Goal: Task Accomplishment & Management: Use online tool/utility

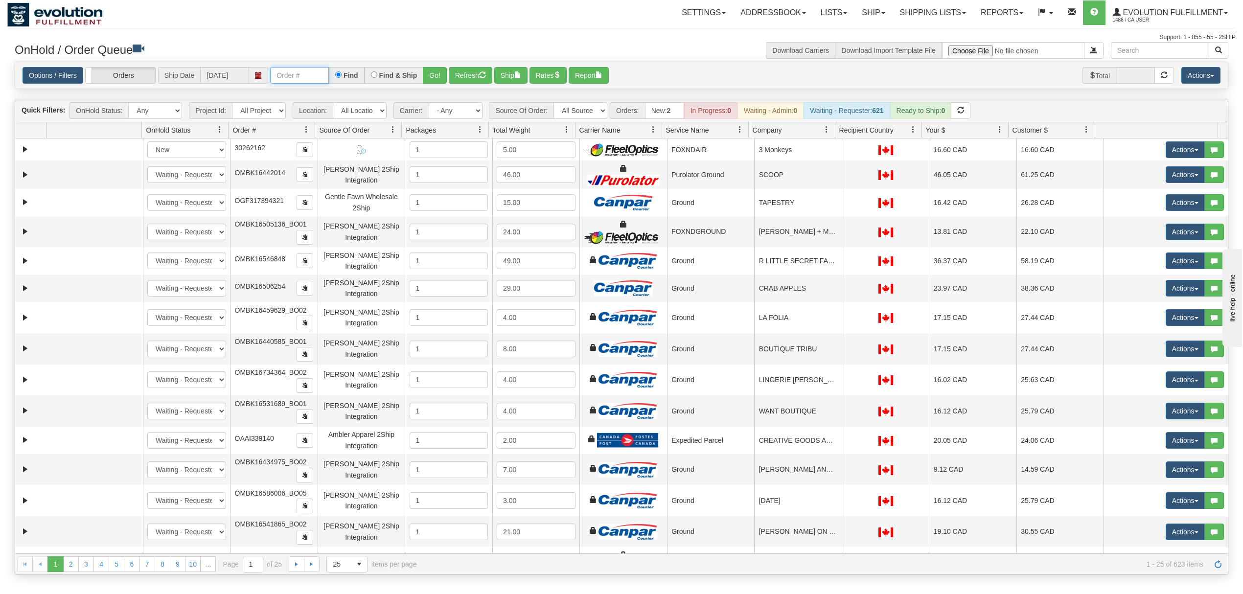
click at [288, 79] on input "text" at bounding box center [299, 75] width 59 height 17
click at [433, 70] on button "Go!" at bounding box center [435, 75] width 24 height 17
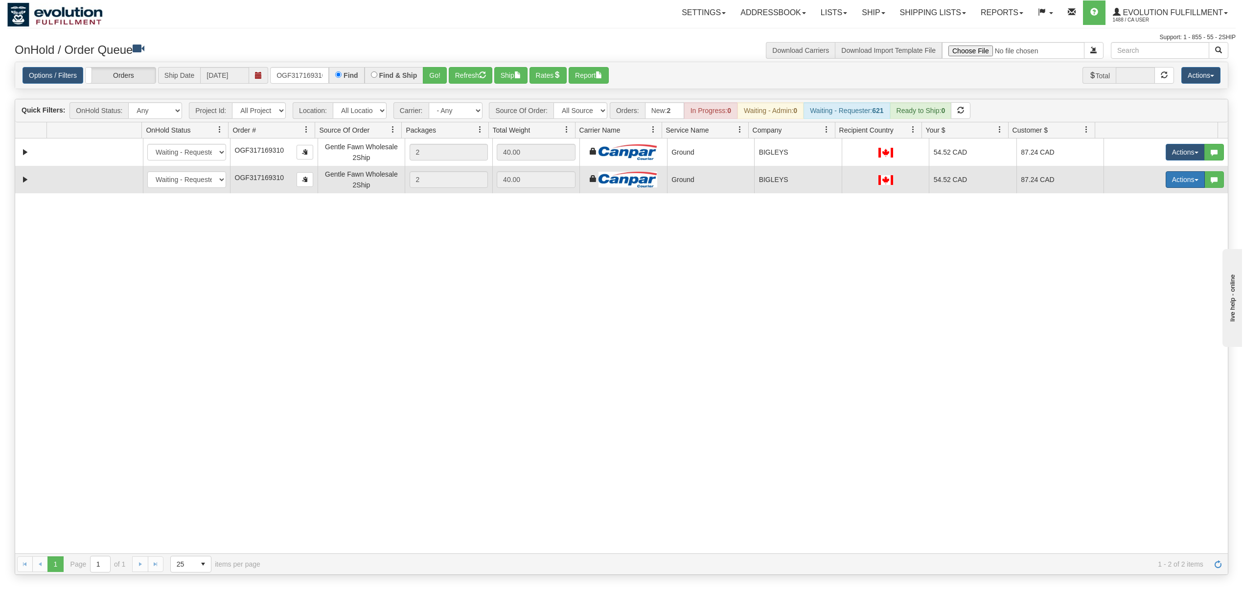
click at [1167, 185] on button "Actions" at bounding box center [1185, 179] width 39 height 17
click at [1136, 252] on span at bounding box center [1139, 248] width 7 height 7
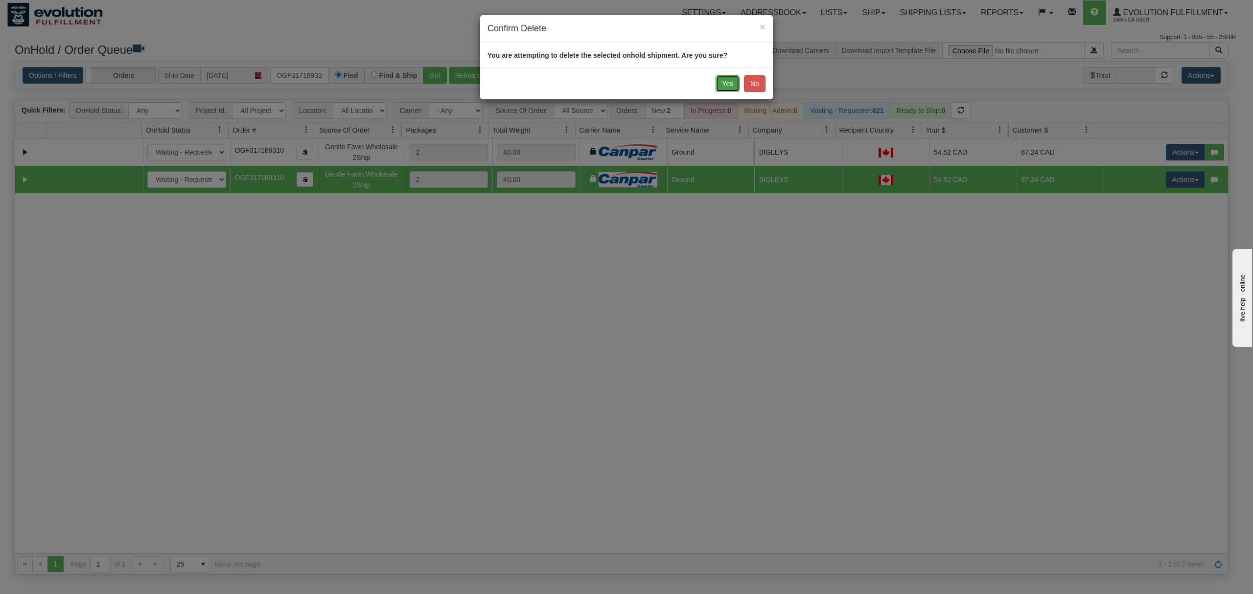
click at [733, 81] on button "Yes" at bounding box center [728, 83] width 24 height 17
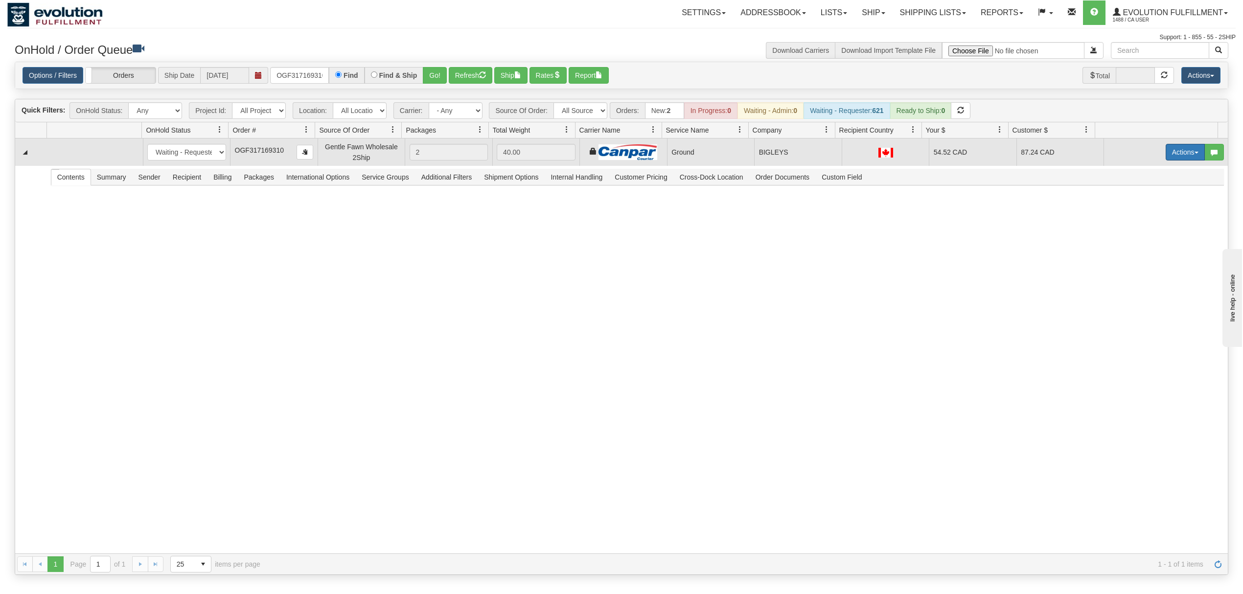
click at [1177, 147] on button "Actions" at bounding box center [1185, 152] width 39 height 17
click at [1136, 212] on span "Ship" at bounding box center [1146, 209] width 21 height 8
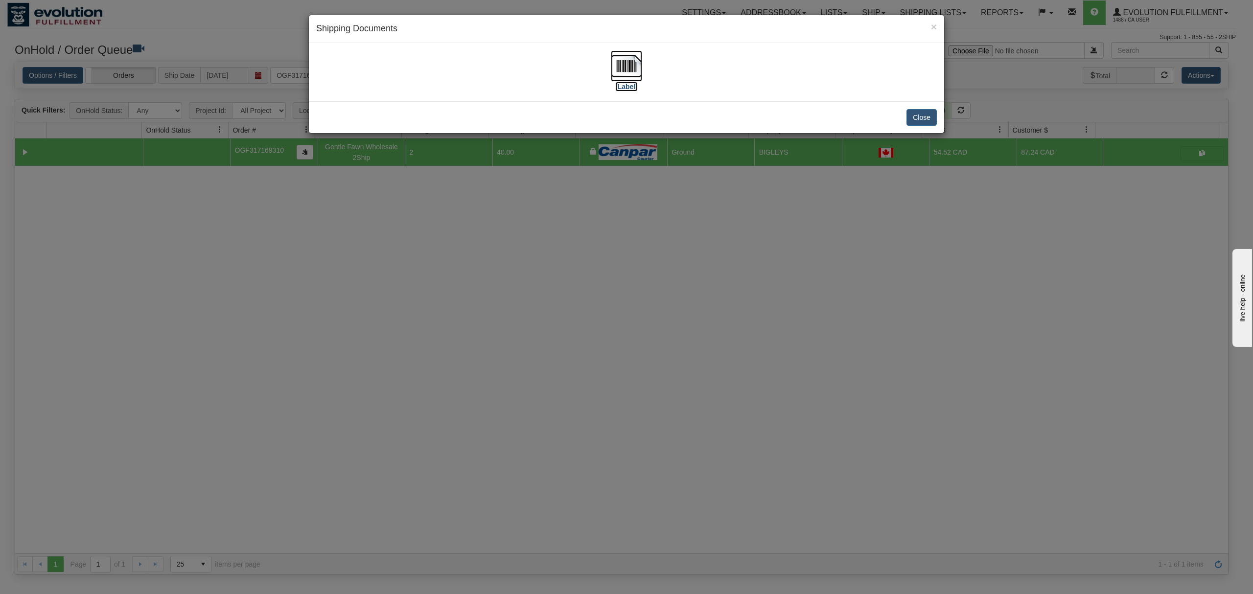
click at [623, 70] on img at bounding box center [626, 65] width 31 height 31
click at [919, 115] on button "Close" at bounding box center [922, 117] width 30 height 17
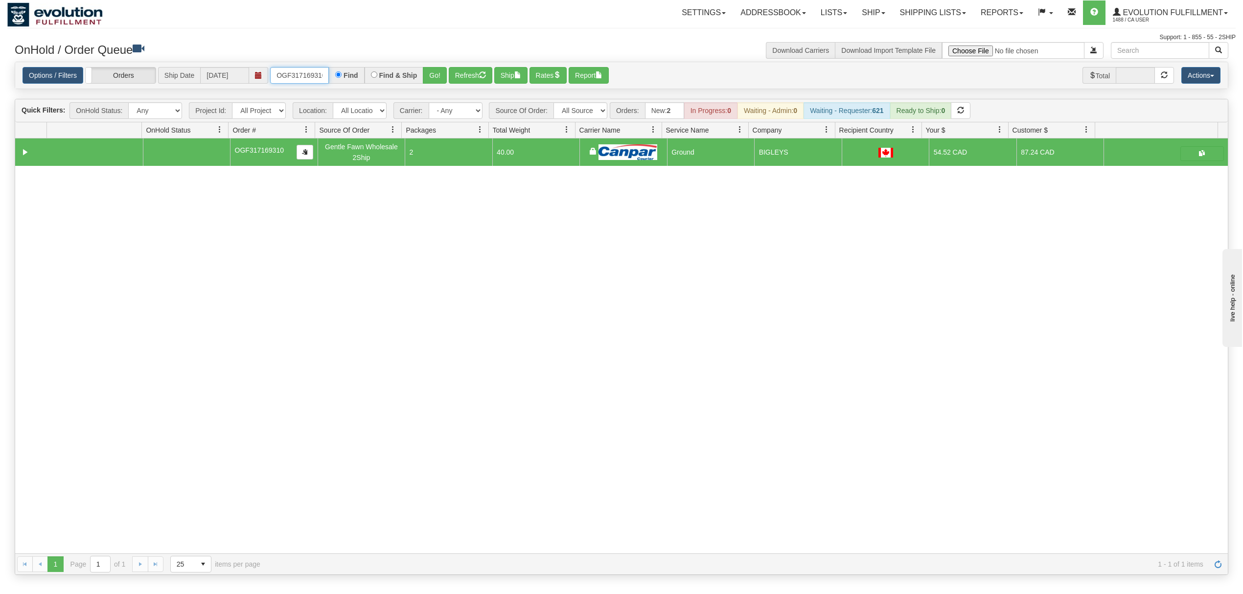
click at [306, 81] on input "OGF317169310" at bounding box center [299, 75] width 59 height 17
click at [433, 71] on button "Go!" at bounding box center [435, 75] width 24 height 17
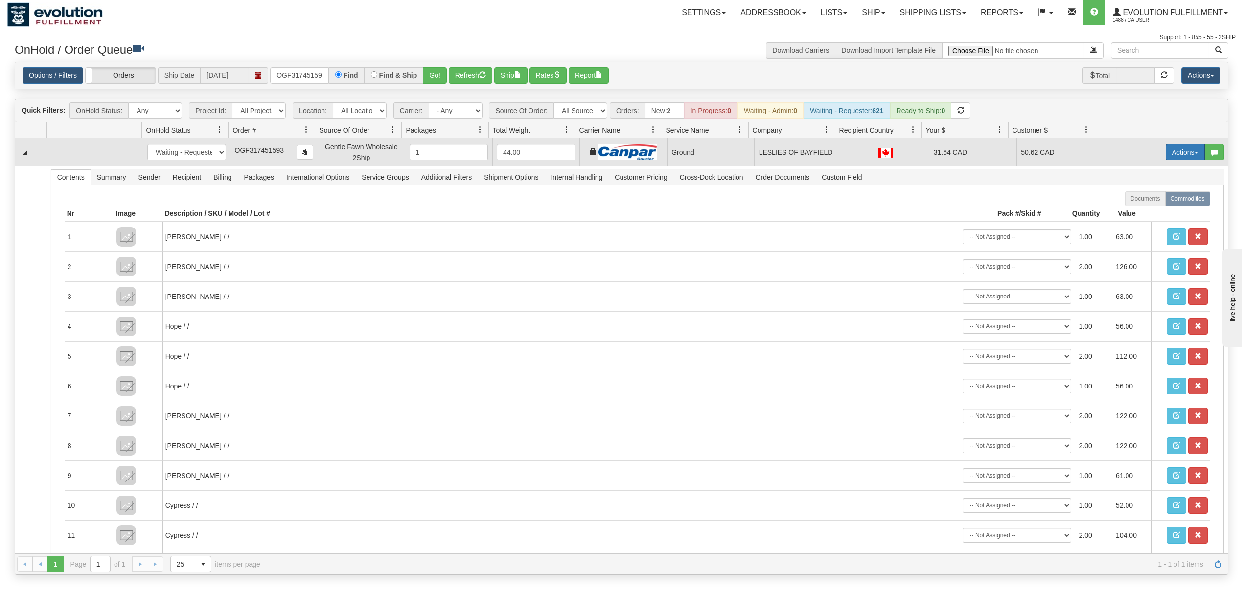
click at [1171, 153] on button "Actions" at bounding box center [1185, 152] width 39 height 17
click at [1144, 212] on span "Ship" at bounding box center [1146, 209] width 21 height 8
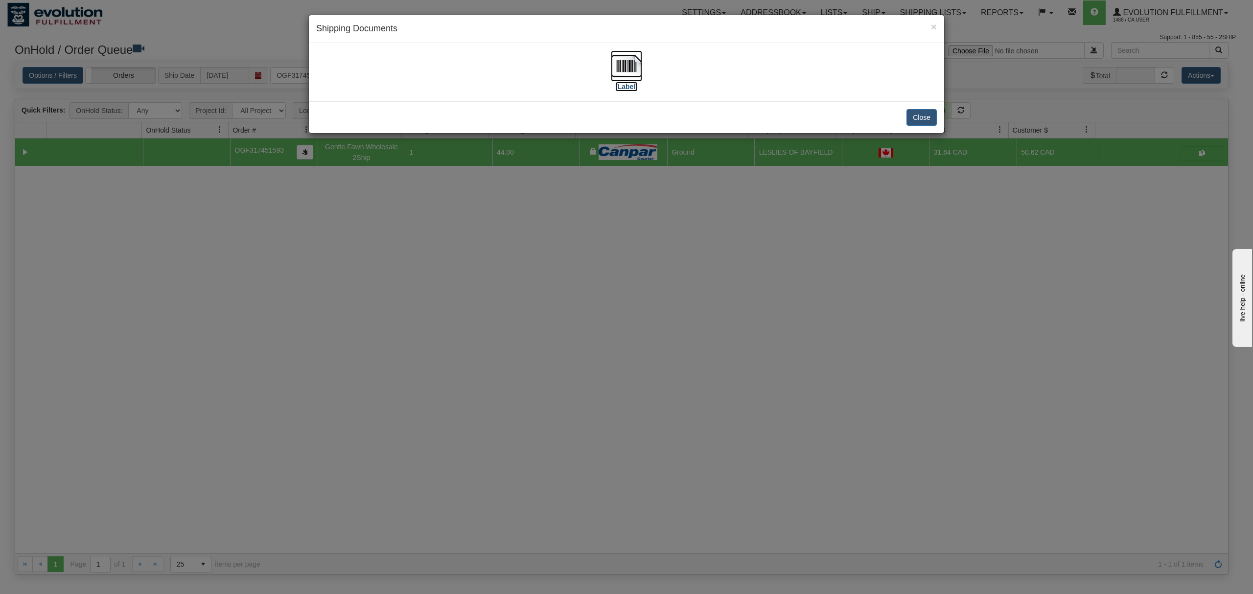
click at [637, 65] on img at bounding box center [626, 65] width 31 height 31
click at [929, 116] on button "Close" at bounding box center [922, 117] width 30 height 17
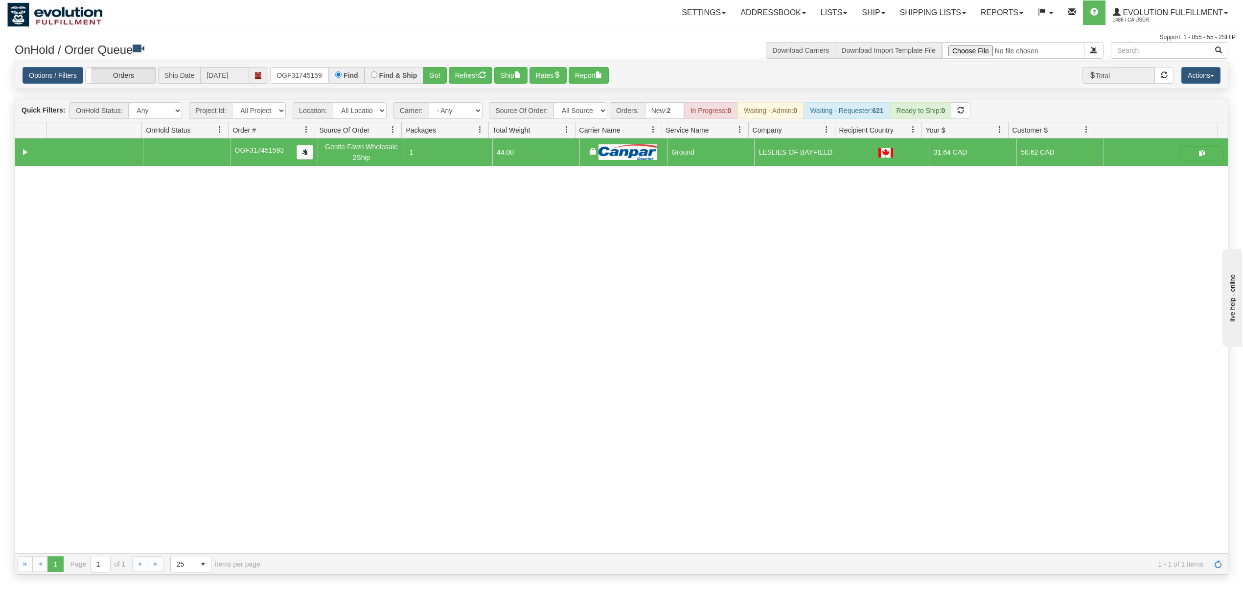
click at [306, 87] on div "Options / Filters Group Shipments Orders Ship Date 09/04/2025 OGF317451593 Find…" at bounding box center [621, 75] width 1213 height 27
click at [304, 79] on input "OGF317451593" at bounding box center [299, 75] width 59 height 17
type input "OGF317317256"
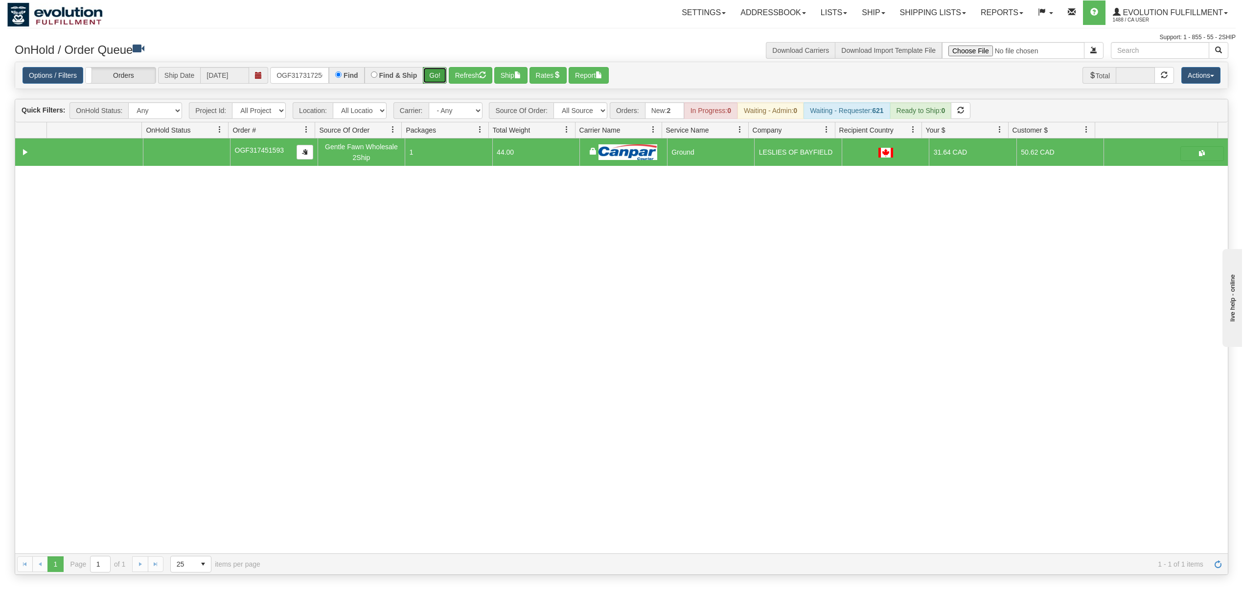
click at [442, 73] on button "Go!" at bounding box center [435, 75] width 24 height 17
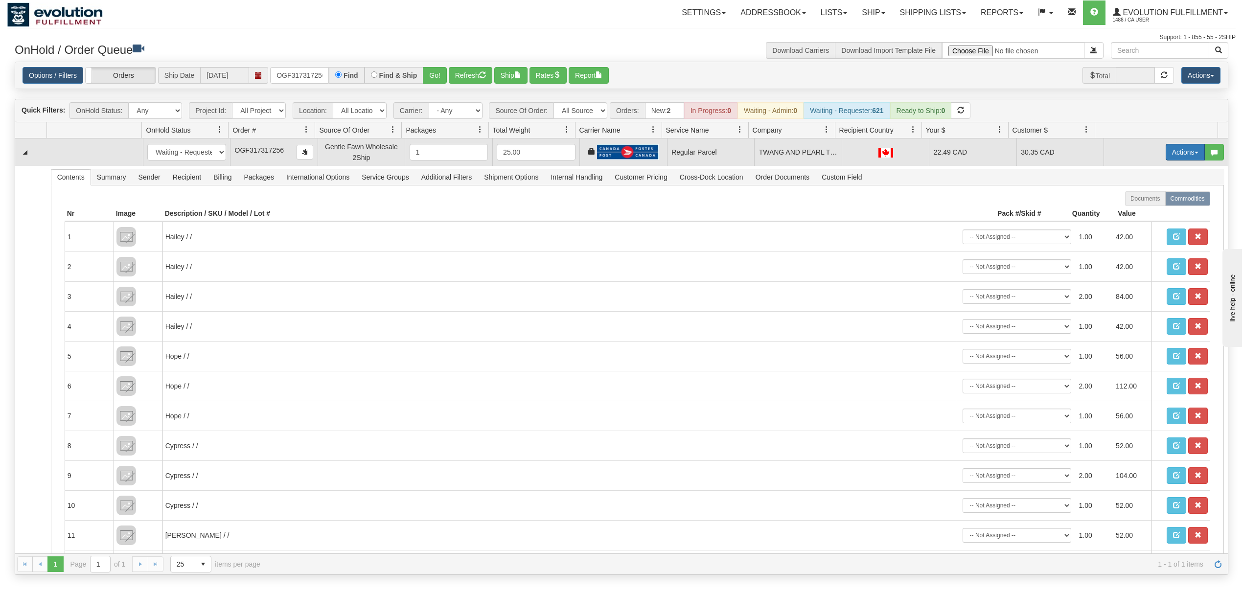
click at [1172, 150] on button "Actions" at bounding box center [1185, 152] width 39 height 17
click at [1160, 197] on span "Rate All Services" at bounding box center [1165, 196] width 59 height 8
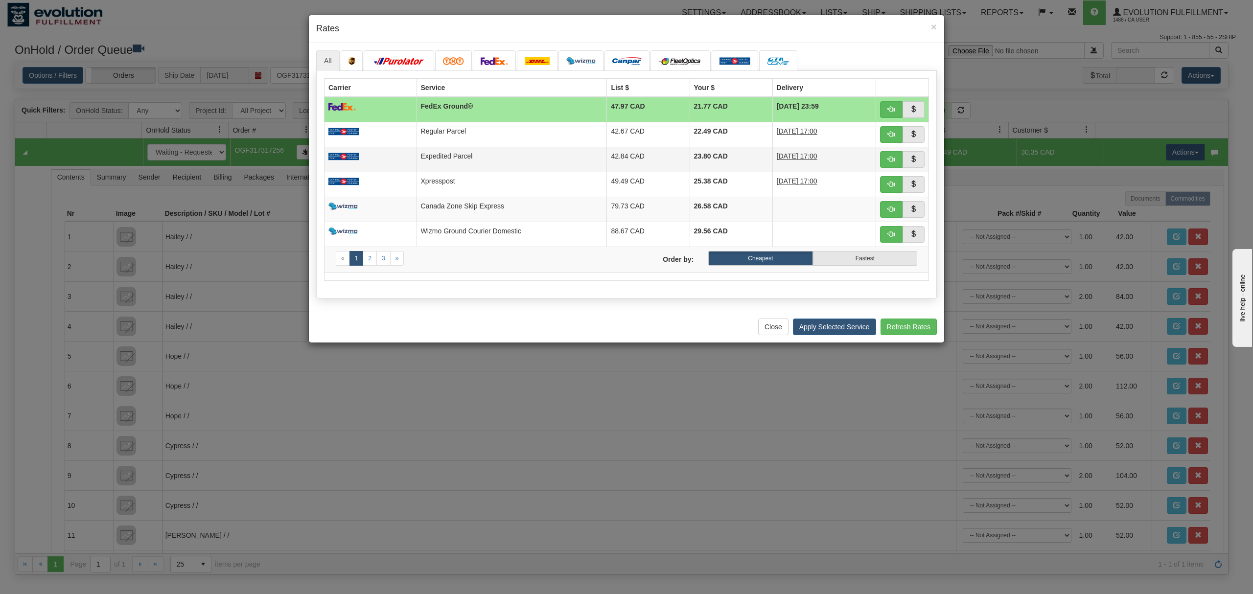
click at [531, 159] on td "Expedited Parcel" at bounding box center [512, 159] width 190 height 25
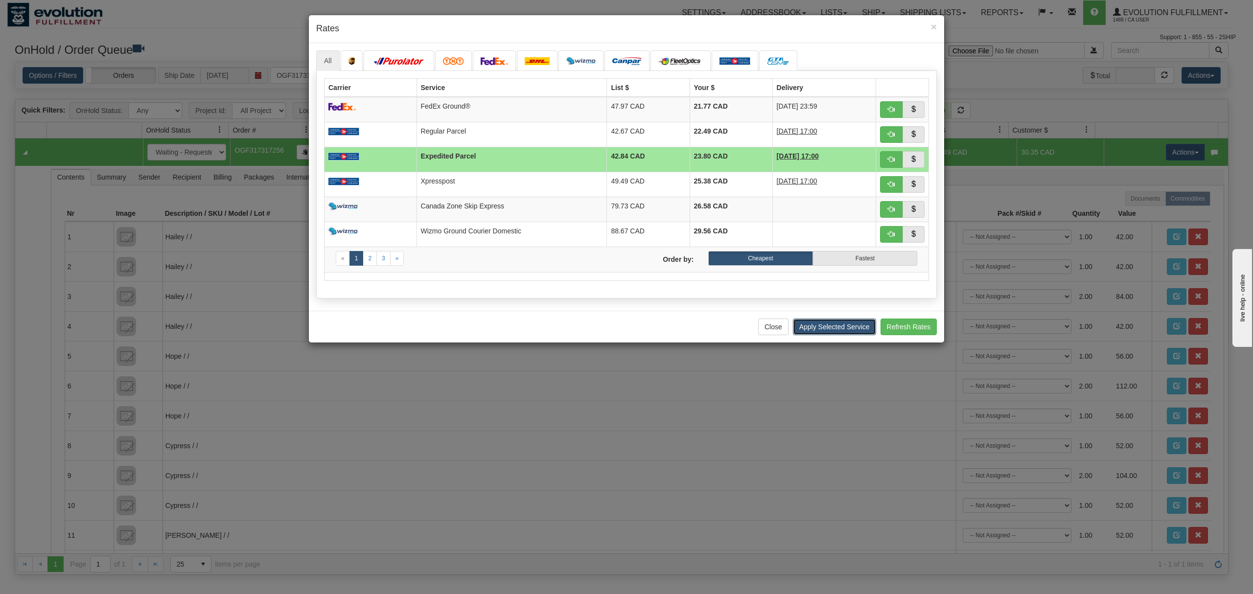
click at [831, 329] on button "Apply Selected Service" at bounding box center [834, 327] width 83 height 17
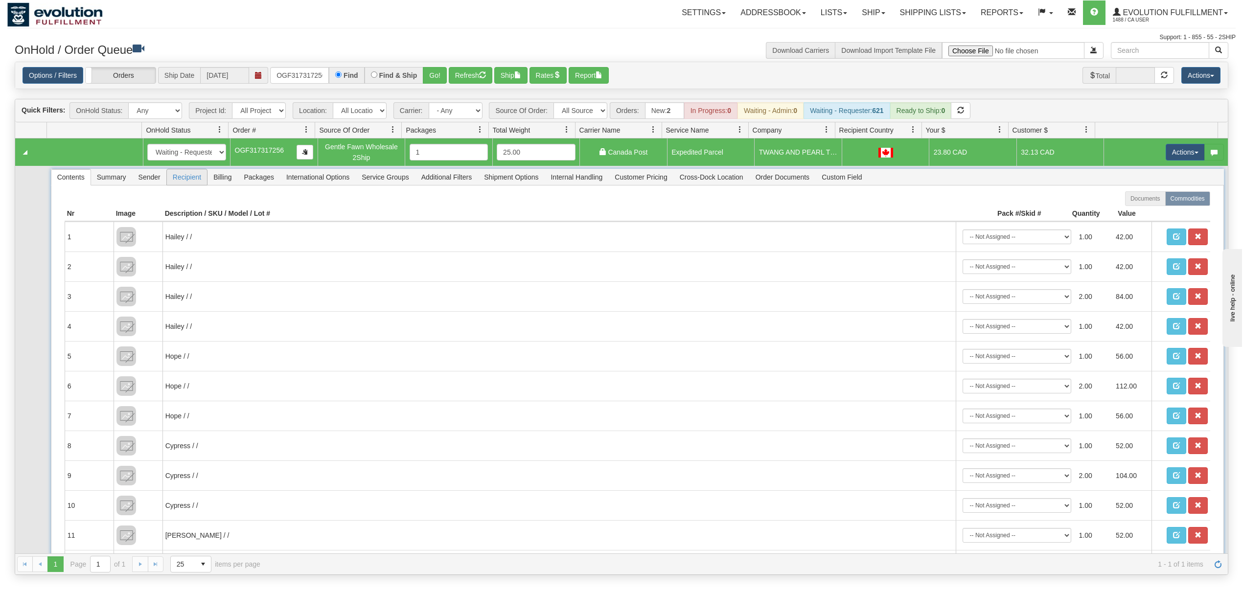
click at [169, 175] on span "Recipient" at bounding box center [187, 177] width 40 height 16
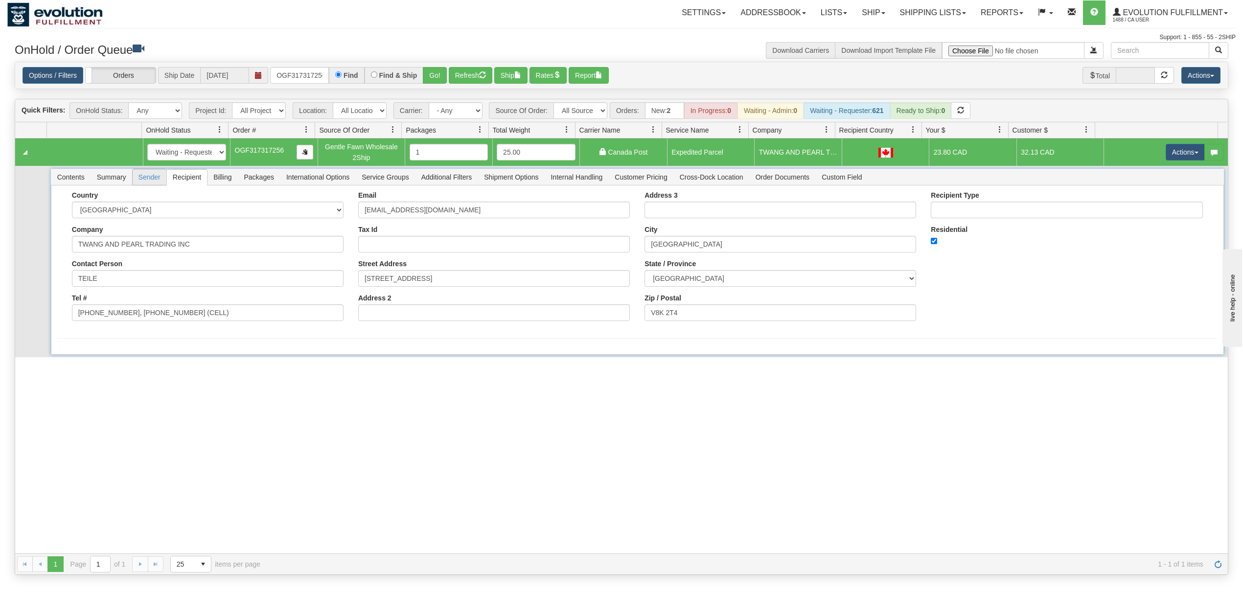
click at [155, 177] on span "Sender" at bounding box center [150, 177] width 34 height 16
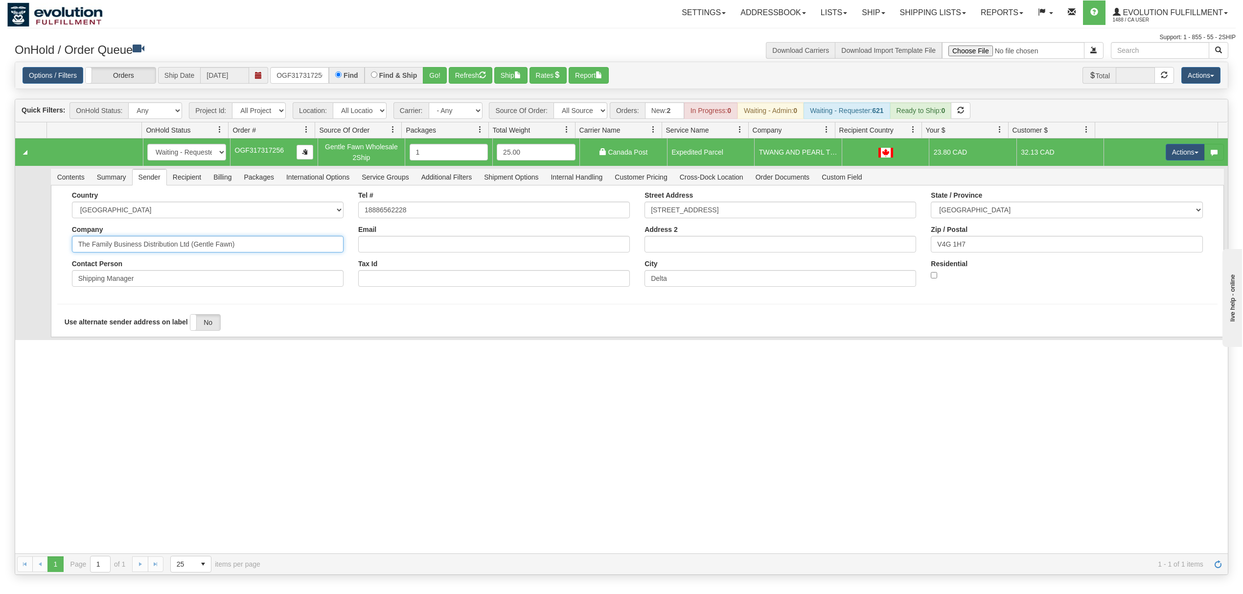
drag, startPoint x: 187, startPoint y: 272, endPoint x: 142, endPoint y: 286, distance: 46.6
click at [142, 286] on div "Country AFGHANISTAN ALAND ISLANDS ALBANIA ALGERIA AMERICAN SAMOA ANDORRA ANGOLA…" at bounding box center [208, 242] width 286 height 103
drag, startPoint x: 161, startPoint y: 259, endPoint x: 269, endPoint y: 237, distance: 110.4
click at [269, 237] on div "Company The Family Business Distribution Ltd (Gentle Fawn)" at bounding box center [208, 239] width 272 height 27
drag, startPoint x: 265, startPoint y: 241, endPoint x: 140, endPoint y: 257, distance: 126.3
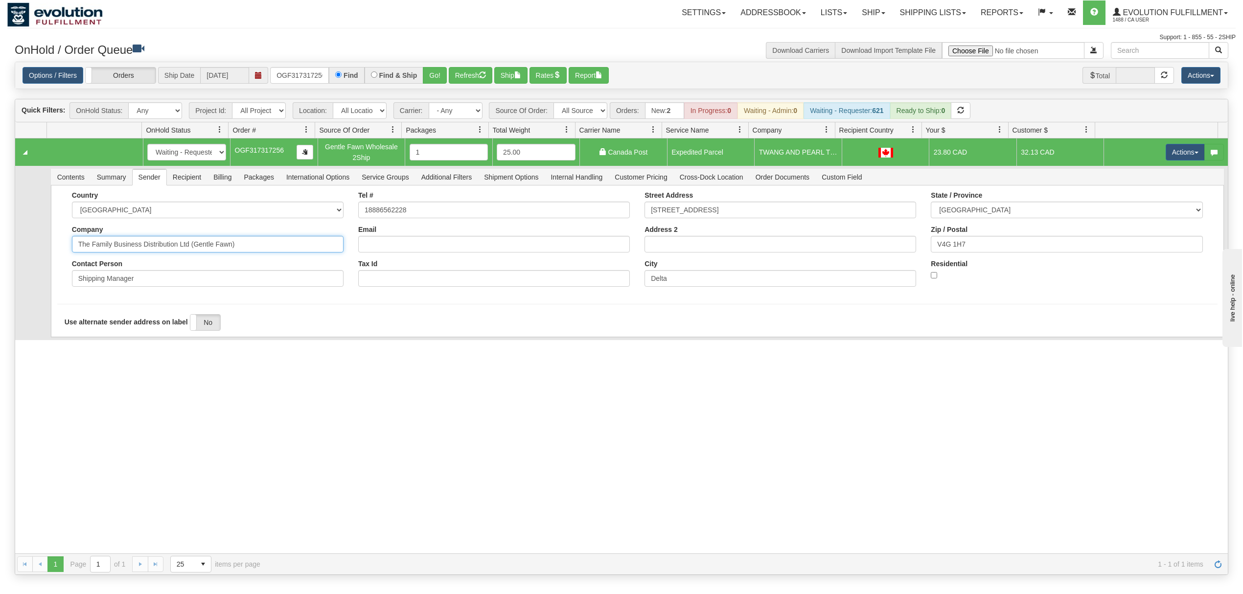
click at [140, 257] on div "Country AFGHANISTAN ALAND ISLANDS ALBANIA ALGERIA AMERICAN SAMOA ANDORRA ANGOLA…" at bounding box center [208, 242] width 286 height 103
type input "The Family Business"
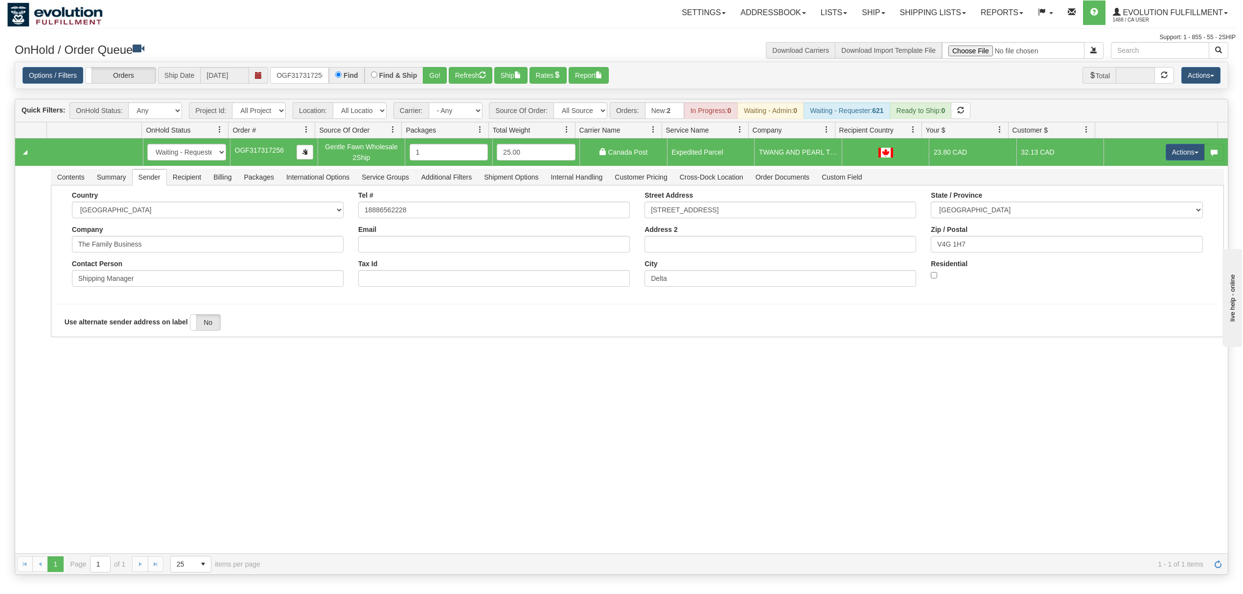
click at [116, 378] on div "31568849 EVOLUTION V3 90968945 90968947 New In Progress Waiting - Admin Waiting…" at bounding box center [621, 346] width 1213 height 415
click at [70, 347] on button "Save" at bounding box center [71, 339] width 28 height 17
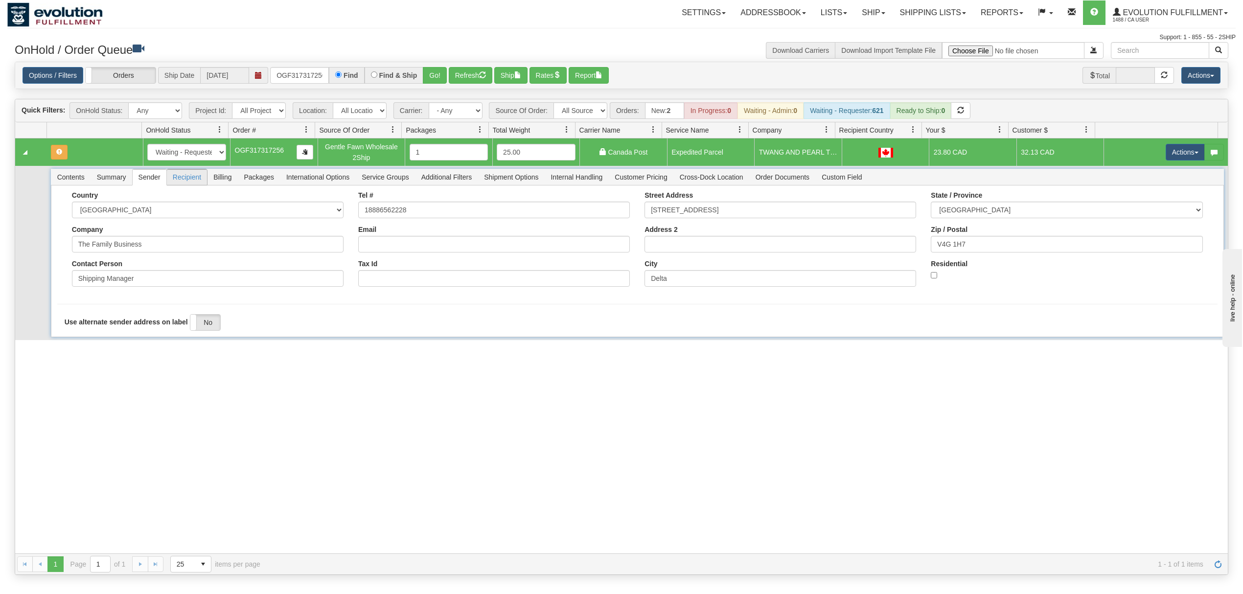
click at [178, 174] on span "Recipient" at bounding box center [187, 177] width 40 height 16
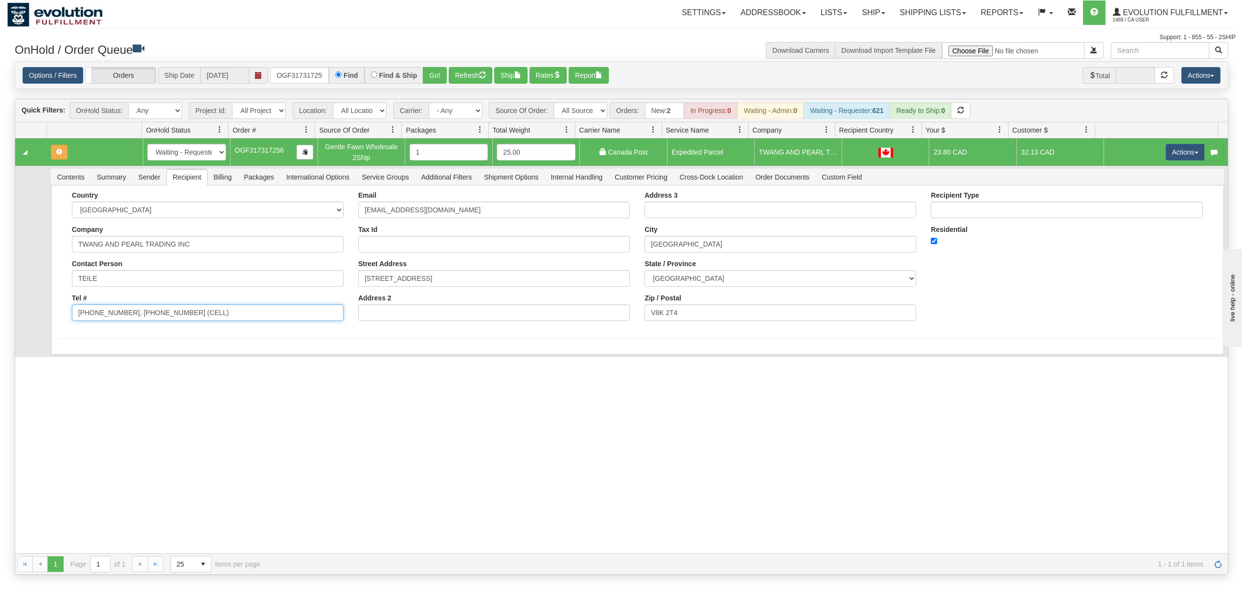
drag, startPoint x: 204, startPoint y: 322, endPoint x: 130, endPoint y: 318, distance: 74.5
click at [119, 335] on form "Country AFGHANISTAN ALAND ISLANDS ALBANIA ALGERIA AMERICAN SAMOA ANDORRA ANGOLA…" at bounding box center [637, 264] width 1161 height 147
type input "250-537-0028"
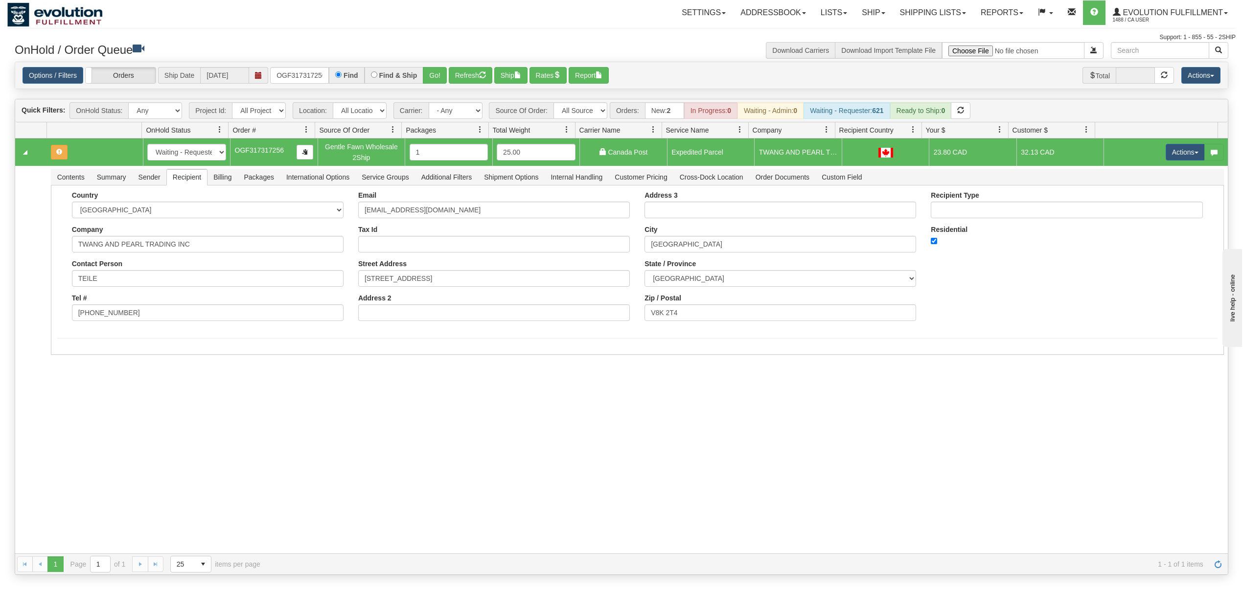
click at [73, 373] on div "31568849 EVOLUTION V3 90968945 90968947 New In Progress Waiting - Admin Waiting…" at bounding box center [621, 346] width 1213 height 415
click at [62, 355] on button "Save" at bounding box center [71, 357] width 28 height 17
click at [1166, 157] on button "Actions" at bounding box center [1185, 152] width 39 height 17
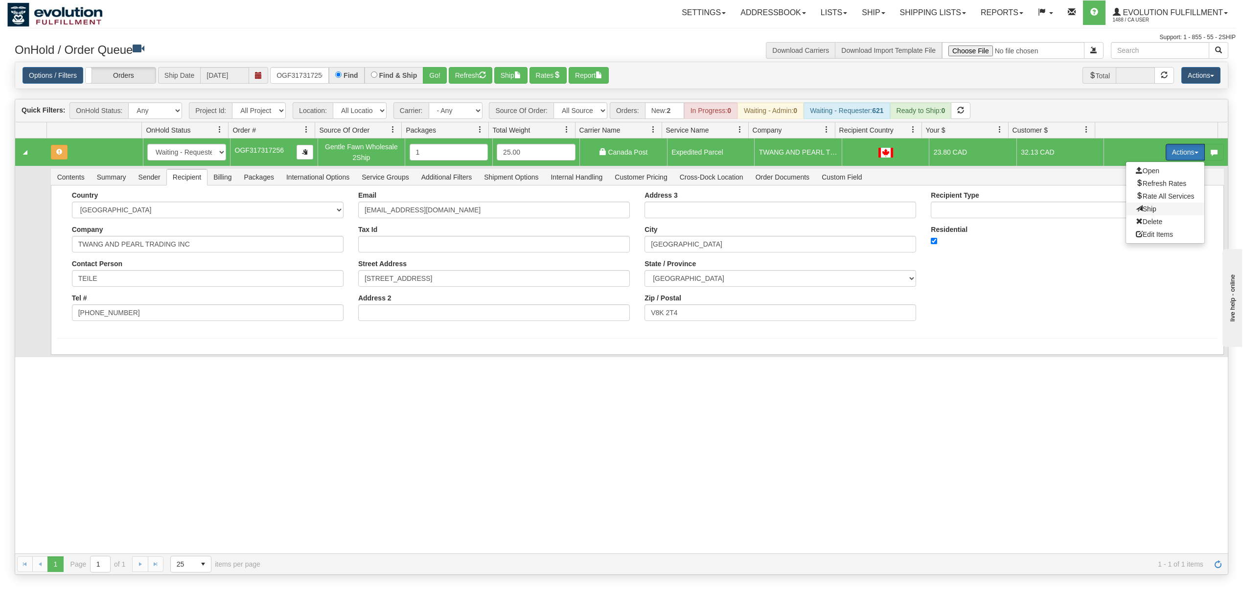
click at [1136, 211] on span at bounding box center [1139, 208] width 7 height 7
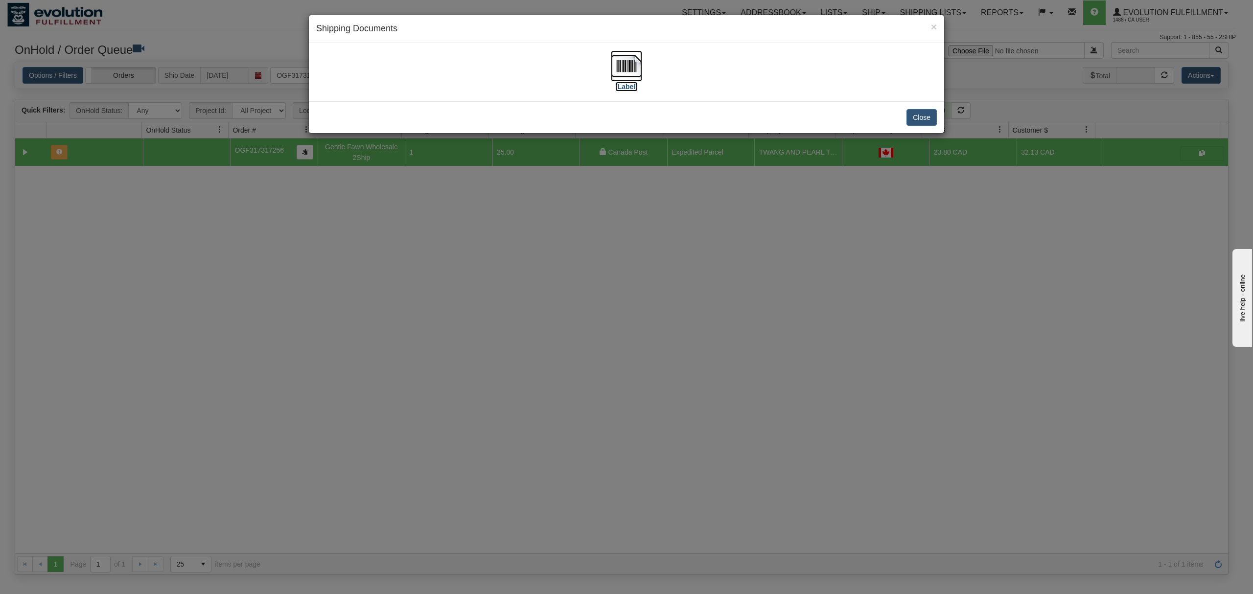
click at [621, 62] on img at bounding box center [626, 65] width 31 height 31
click at [917, 117] on button "Close" at bounding box center [922, 117] width 30 height 17
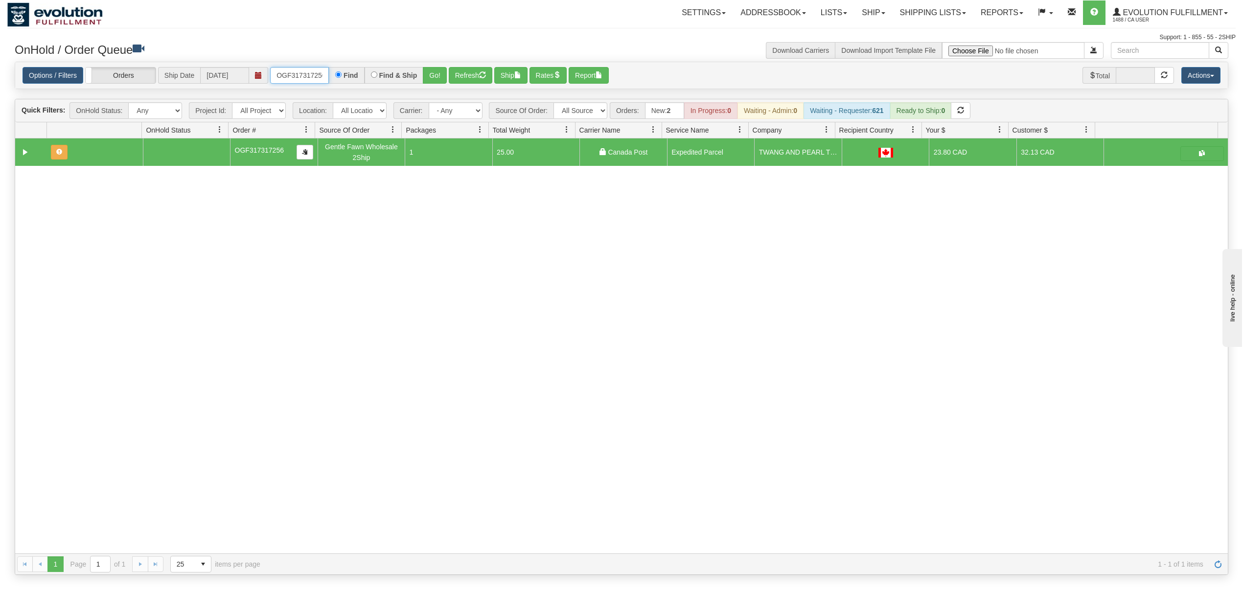
click at [292, 70] on input "OGF317317256" at bounding box center [299, 75] width 59 height 17
click at [292, 74] on input "OGF317169773" at bounding box center [299, 75] width 59 height 17
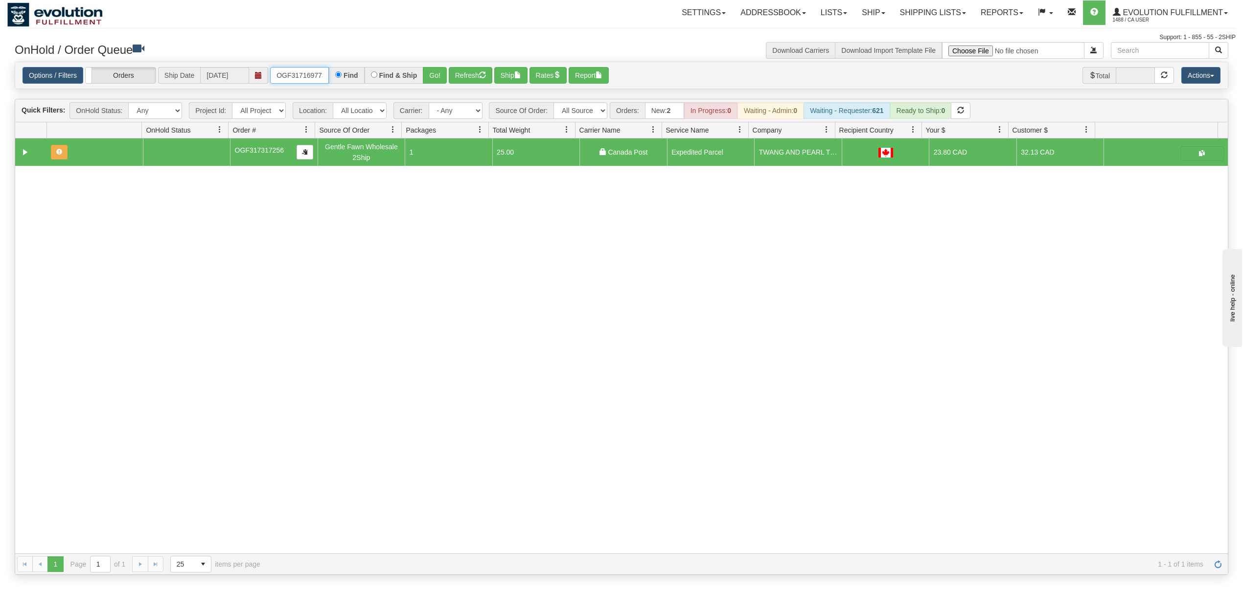
click at [292, 74] on input "OGF317169773" at bounding box center [299, 75] width 59 height 17
type input "OGF317169773"
click at [443, 80] on button "Go!" at bounding box center [435, 75] width 24 height 17
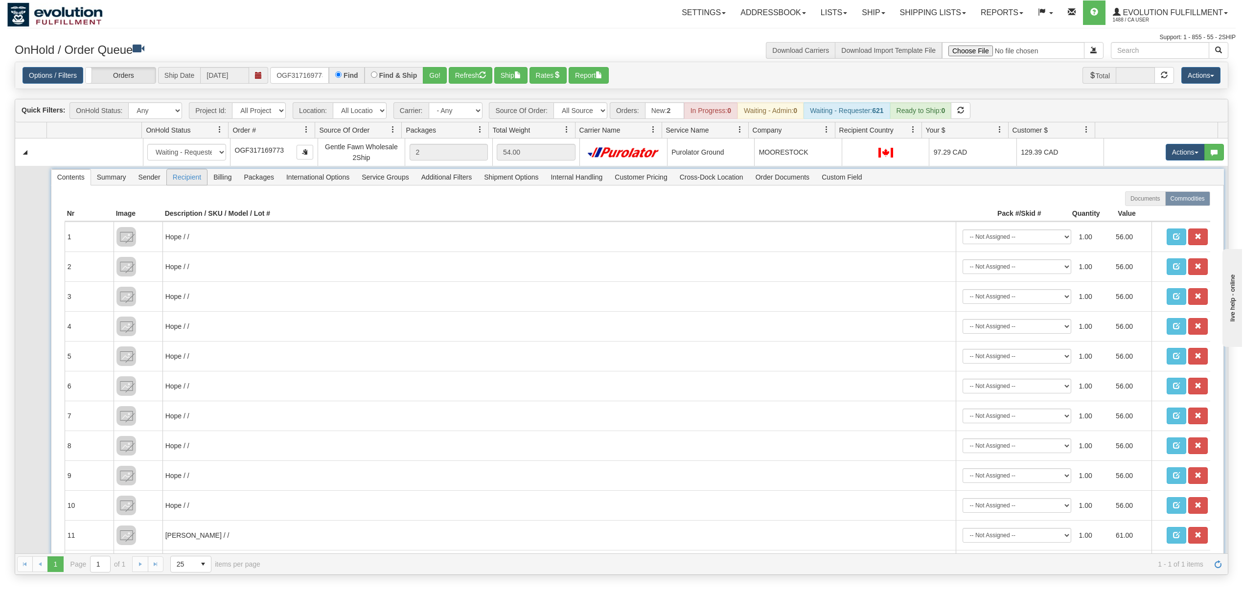
click at [179, 177] on span "Recipient" at bounding box center [187, 177] width 40 height 16
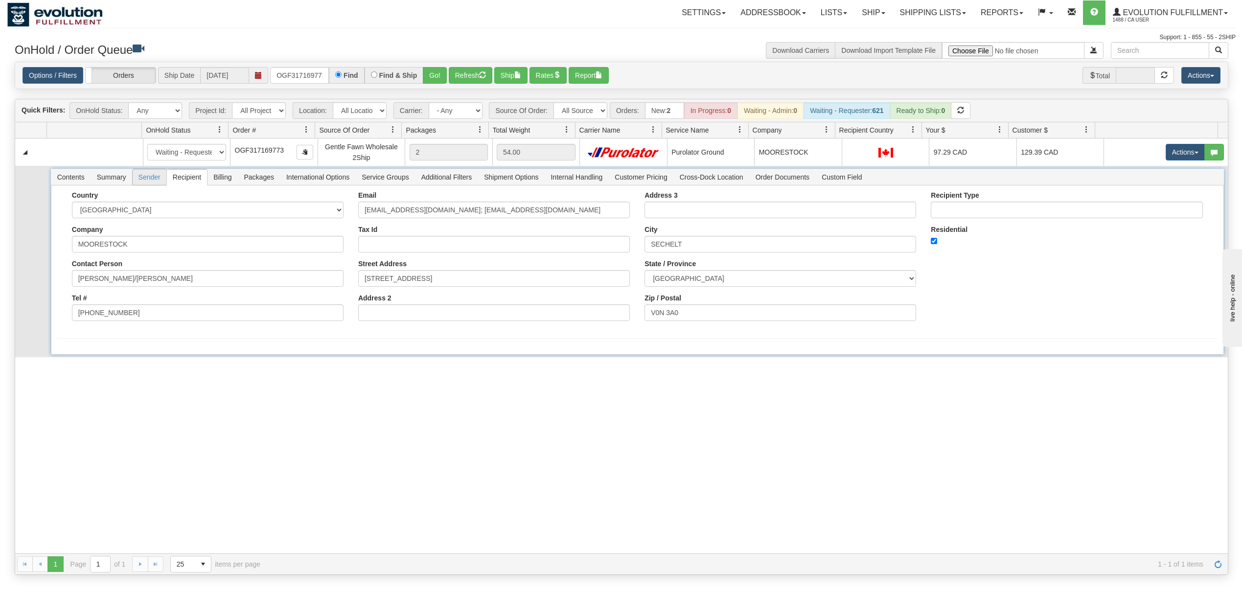
click at [147, 178] on span "Sender" at bounding box center [150, 177] width 34 height 16
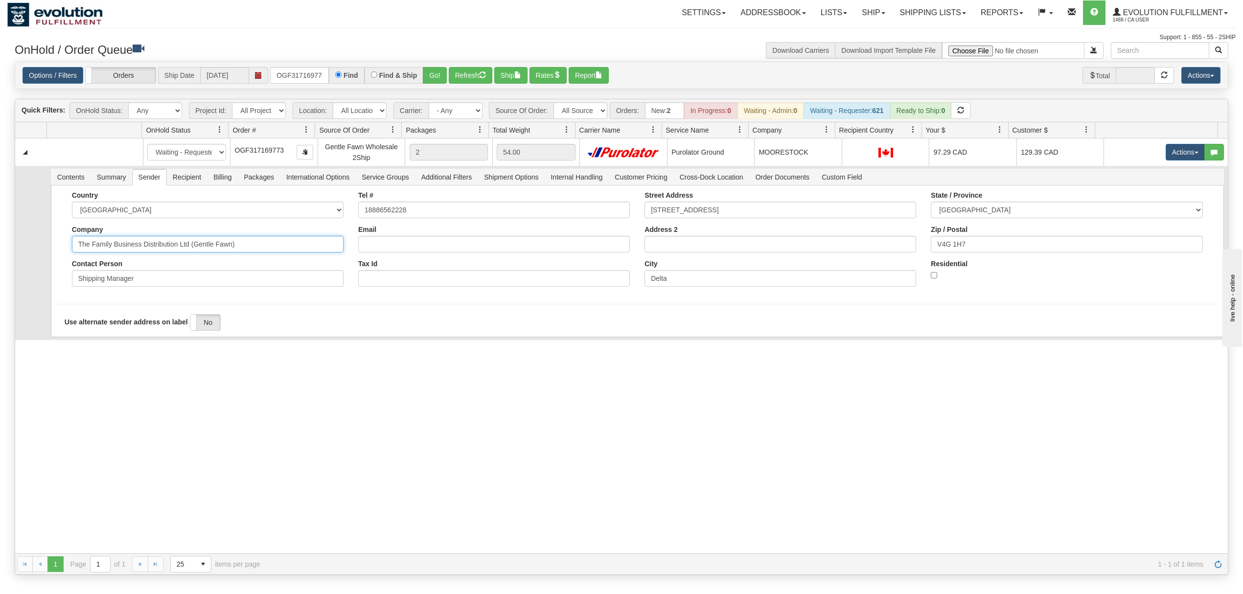
drag, startPoint x: 261, startPoint y: 253, endPoint x: 140, endPoint y: 273, distance: 123.1
click at [140, 273] on div "Country AFGHANISTAN ALAND ISLANDS ALBANIA ALGERIA AMERICAN SAMOA ANDORRA ANGOLA…" at bounding box center [208, 242] width 286 height 103
type input "The Family Business"
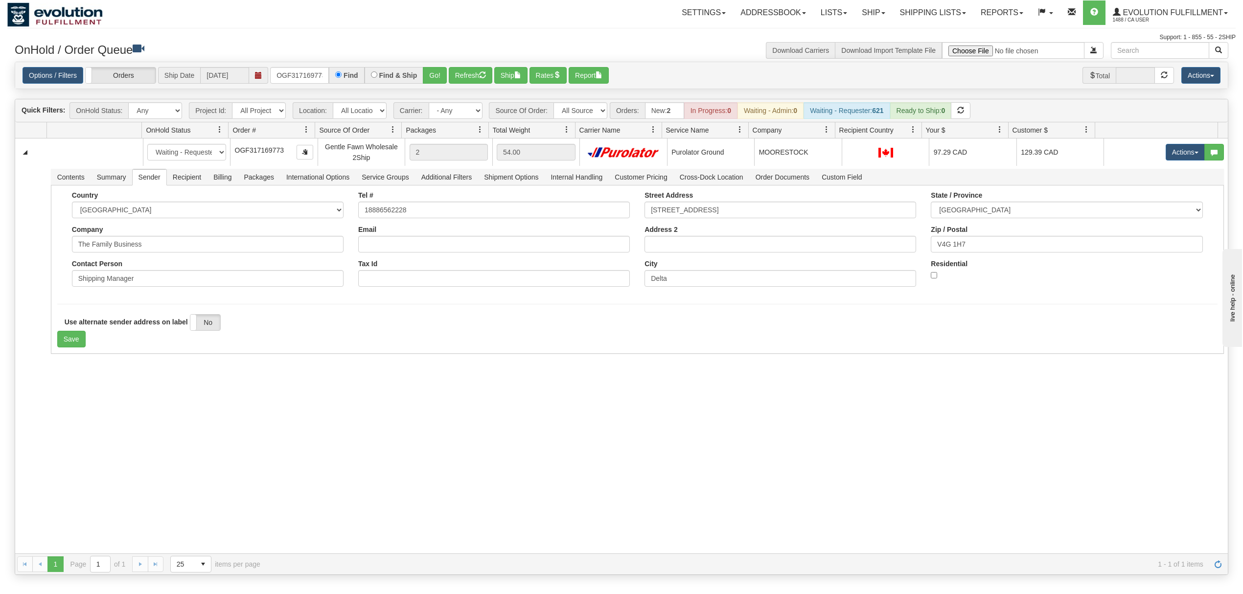
click at [92, 388] on div "31567079 EVOLUTION V3 90963976 90964052 New In Progress Waiting - Admin Waiting…" at bounding box center [621, 346] width 1213 height 415
click at [71, 342] on button "Save" at bounding box center [71, 339] width 28 height 17
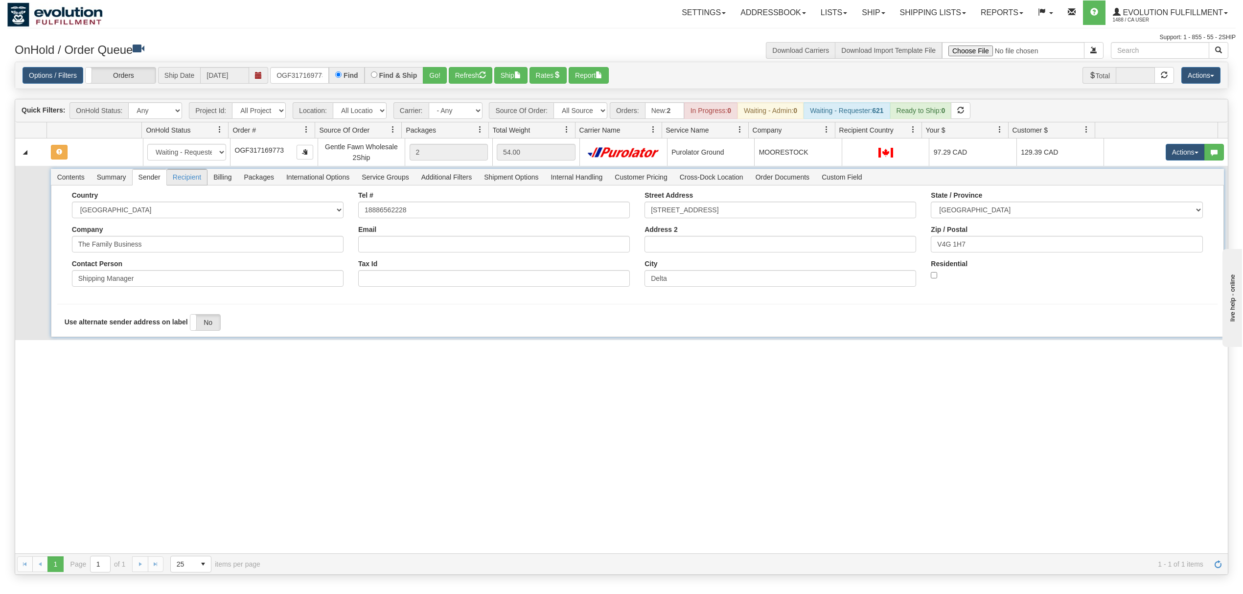
click at [187, 170] on li "Recipient" at bounding box center [186, 177] width 41 height 17
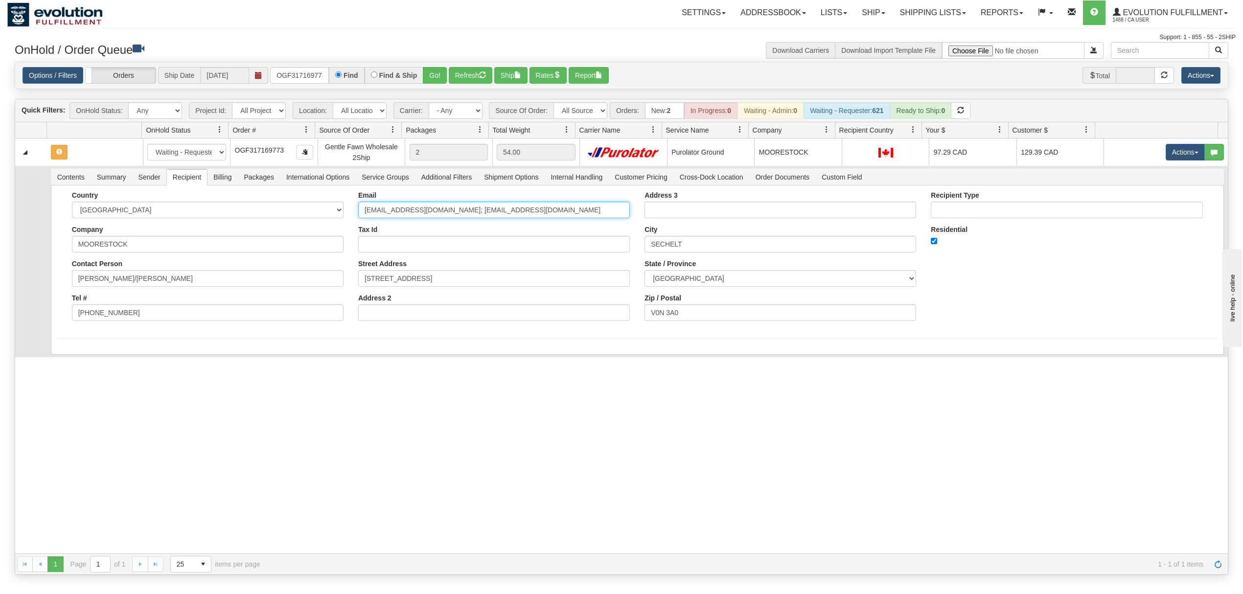
drag, startPoint x: 553, startPoint y: 219, endPoint x: 449, endPoint y: 245, distance: 106.9
click at [449, 245] on div "Email jhemingway@moorestock.ca; admin@moorestock.ca Tax Id Street Address 5707 …" at bounding box center [494, 259] width 286 height 137
type input "jhemingway@moorestock.ca"
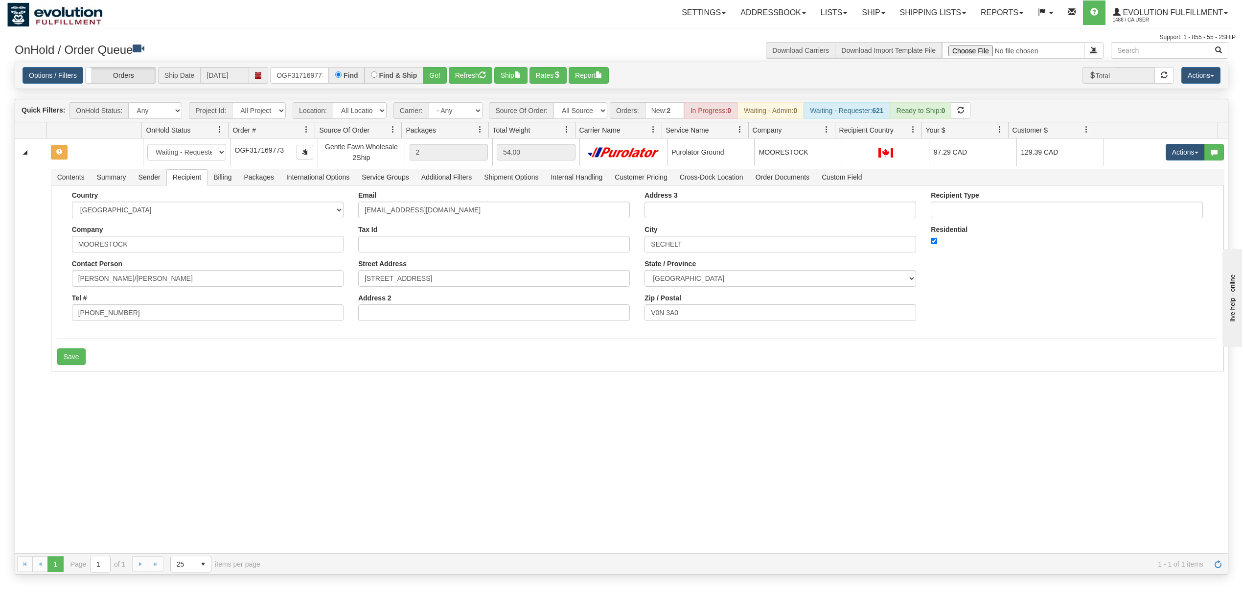
click at [231, 433] on div "31567079 EVOLUTION V3 90963976 90964052 New In Progress Waiting - Admin Waiting…" at bounding box center [621, 346] width 1213 height 415
click at [74, 358] on button "Save" at bounding box center [71, 357] width 28 height 17
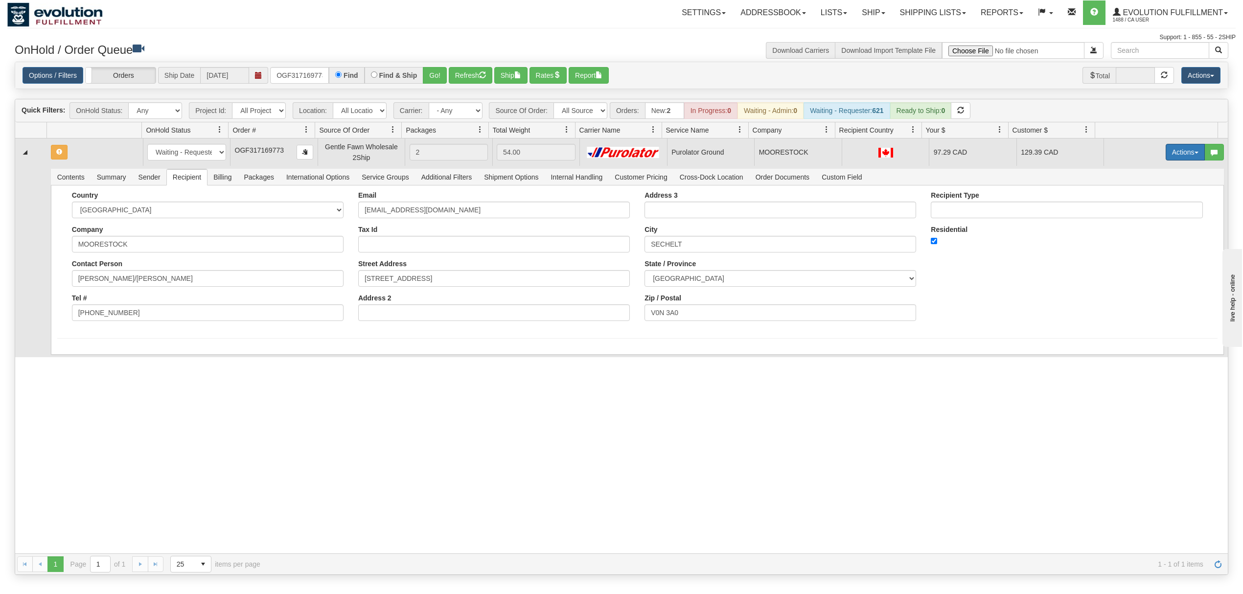
click at [1174, 159] on button "Actions" at bounding box center [1185, 152] width 39 height 17
click at [1136, 213] on span "Ship" at bounding box center [1146, 209] width 21 height 8
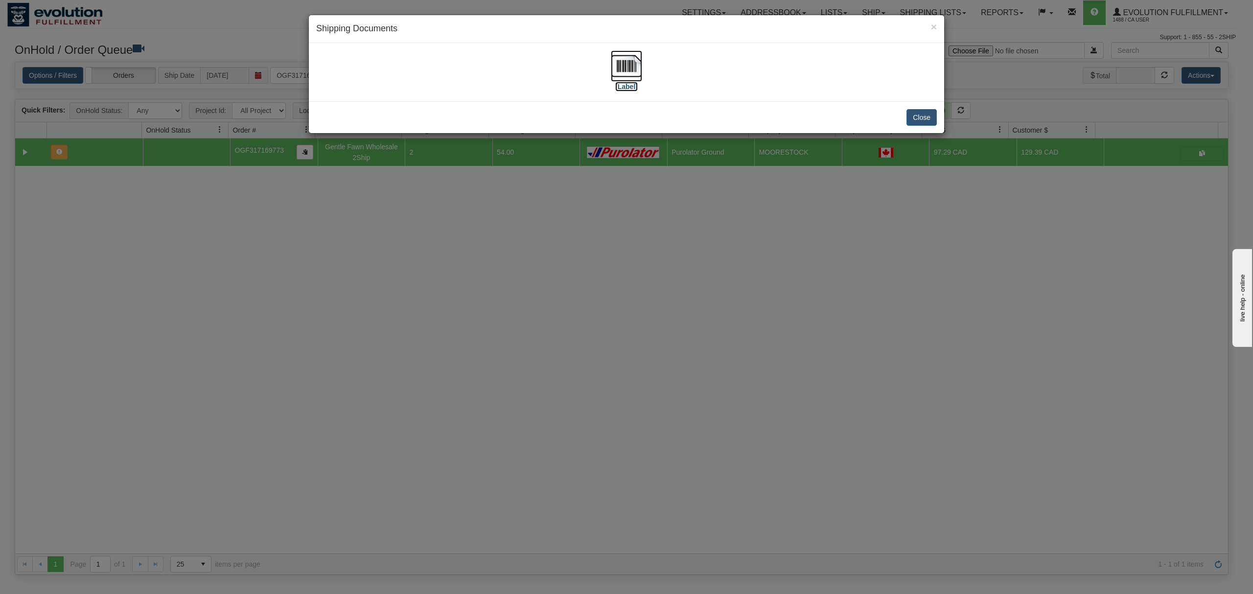
click at [617, 57] on img at bounding box center [626, 65] width 31 height 31
click at [922, 115] on button "Close" at bounding box center [922, 117] width 30 height 17
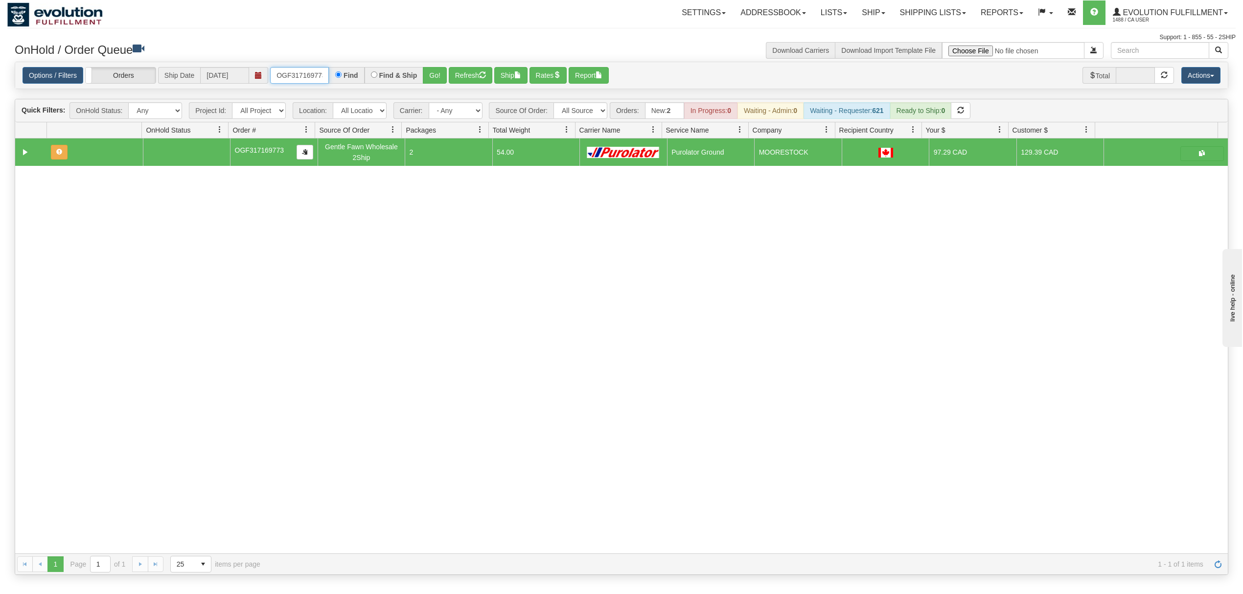
click at [308, 84] on input "OGF317169773" at bounding box center [299, 75] width 59 height 17
click at [429, 74] on button "Go!" at bounding box center [435, 75] width 24 height 17
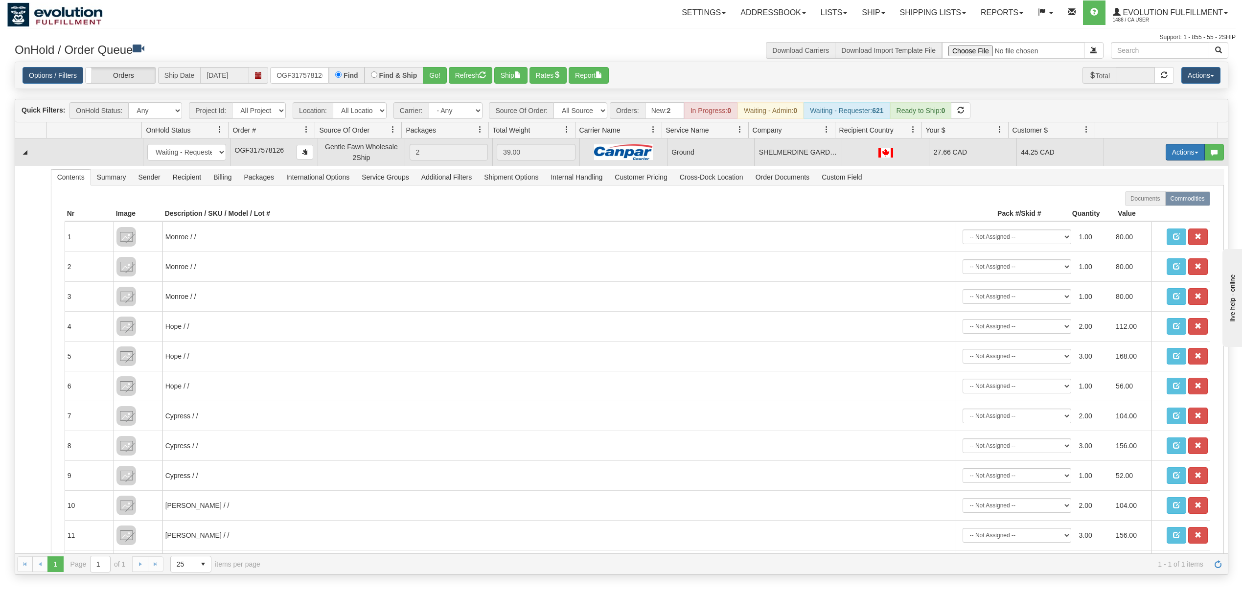
click at [1182, 160] on button "Actions" at bounding box center [1185, 152] width 39 height 17
click at [1137, 209] on span "Ship" at bounding box center [1146, 209] width 21 height 8
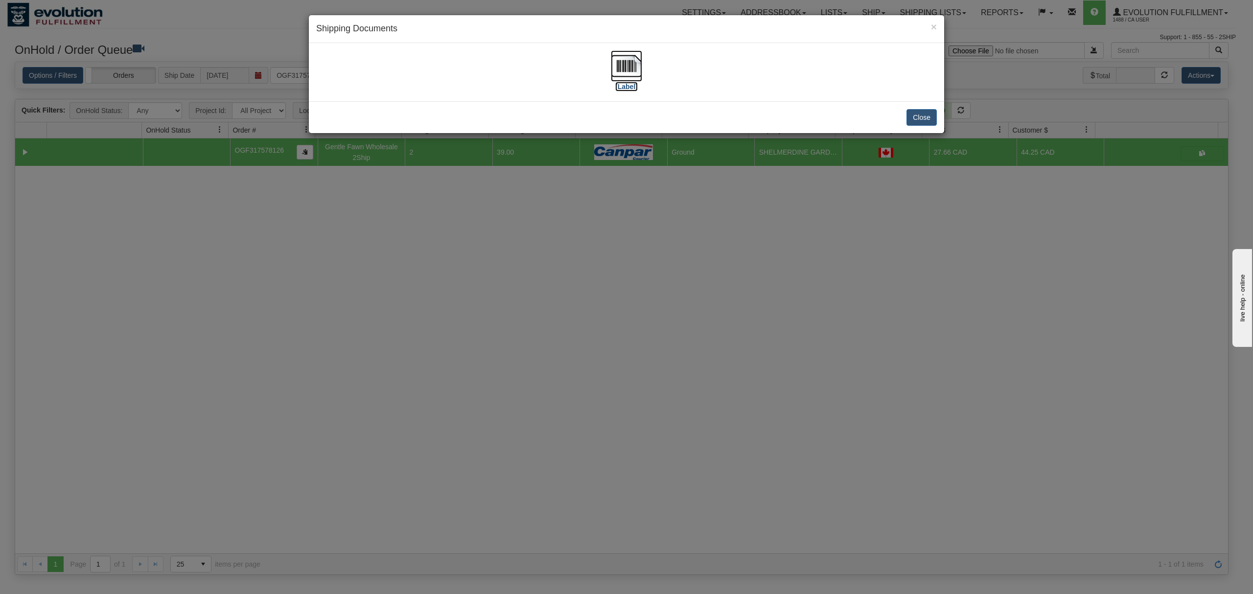
click at [633, 56] on img at bounding box center [626, 65] width 31 height 31
click at [915, 120] on button "Close" at bounding box center [922, 117] width 30 height 17
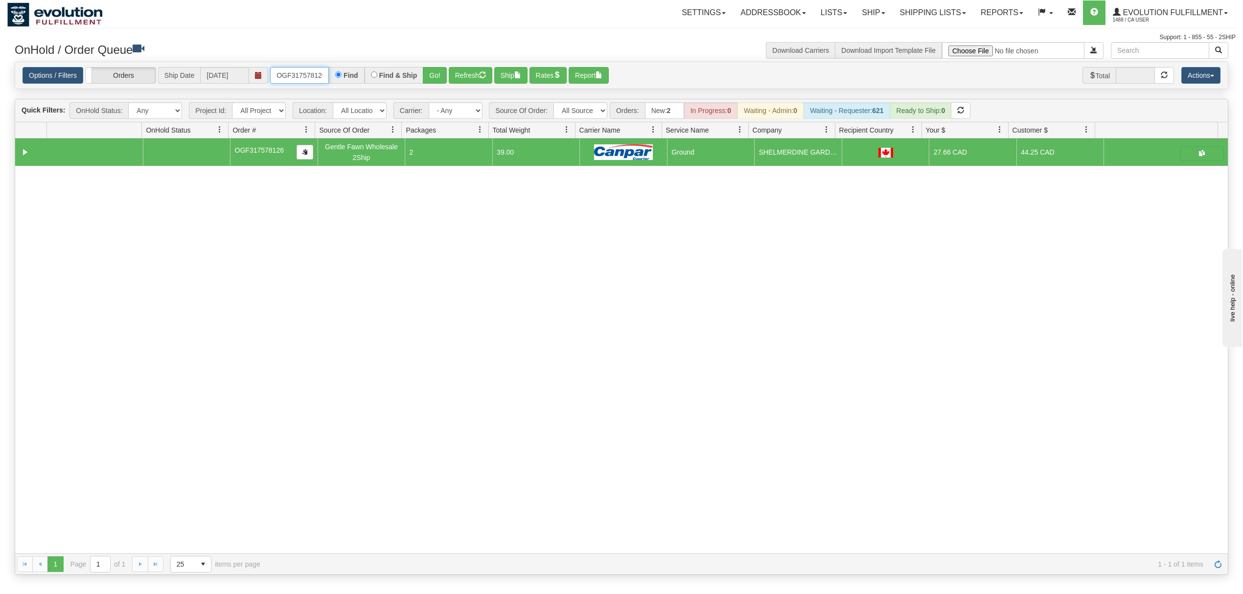
click at [310, 69] on input "OGF317578126" at bounding box center [299, 75] width 59 height 17
click at [439, 77] on button "Go!" at bounding box center [435, 75] width 24 height 17
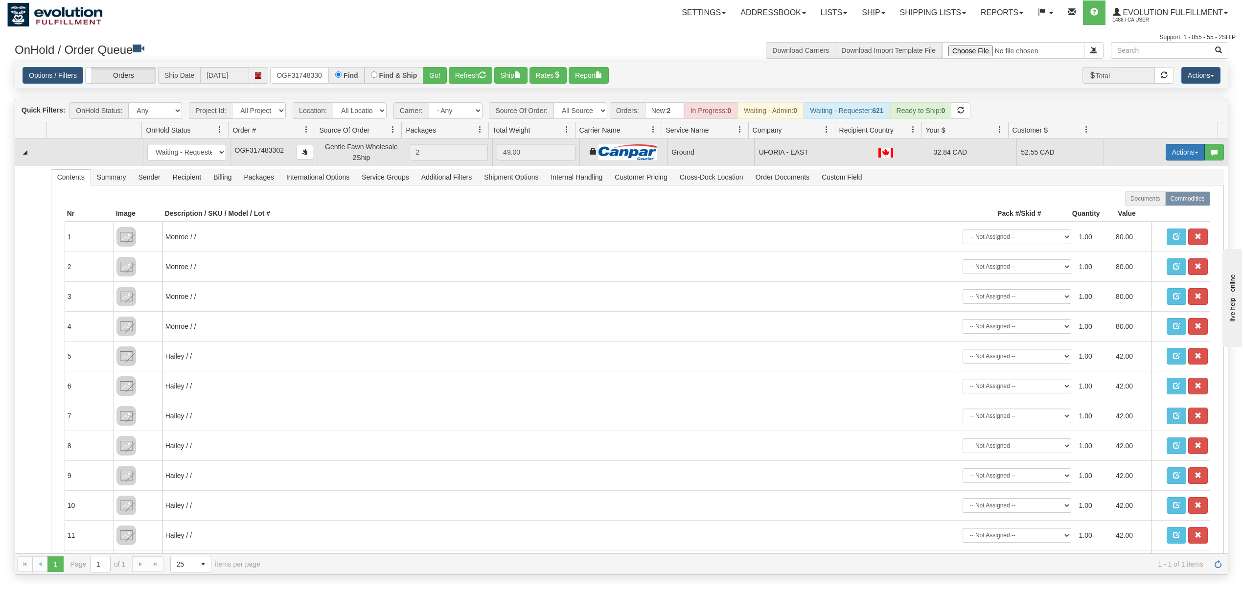
click at [1178, 151] on button "Actions" at bounding box center [1185, 152] width 39 height 17
click at [1138, 211] on span "Ship" at bounding box center [1146, 209] width 21 height 8
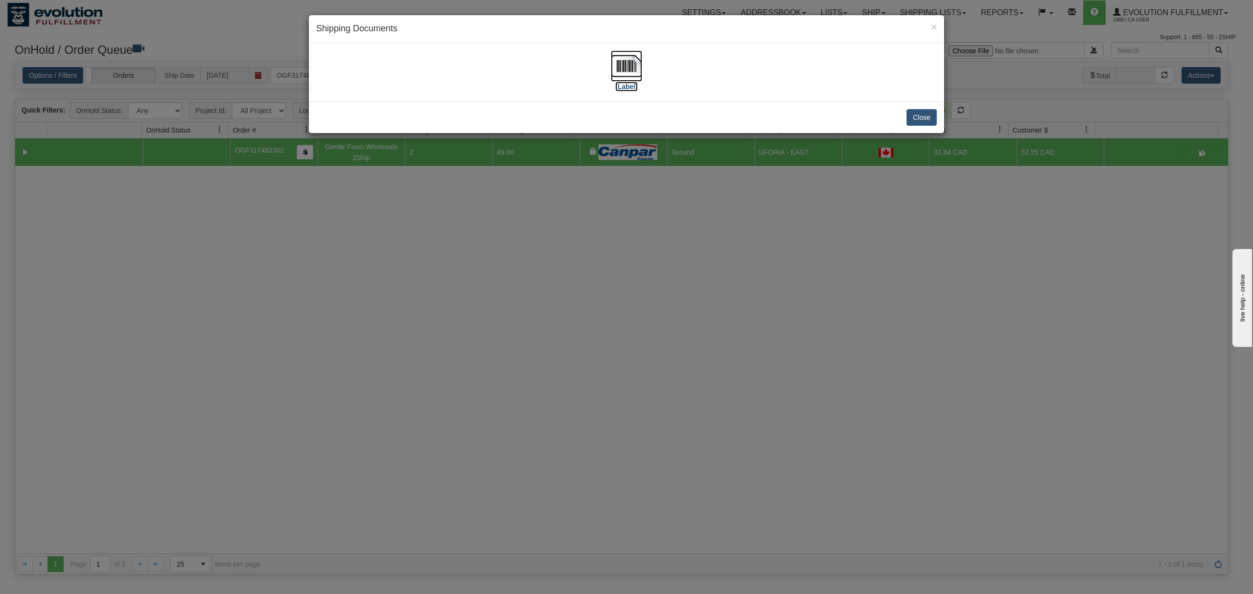
click at [632, 59] on img at bounding box center [626, 65] width 31 height 31
click at [925, 114] on button "Close" at bounding box center [922, 117] width 30 height 17
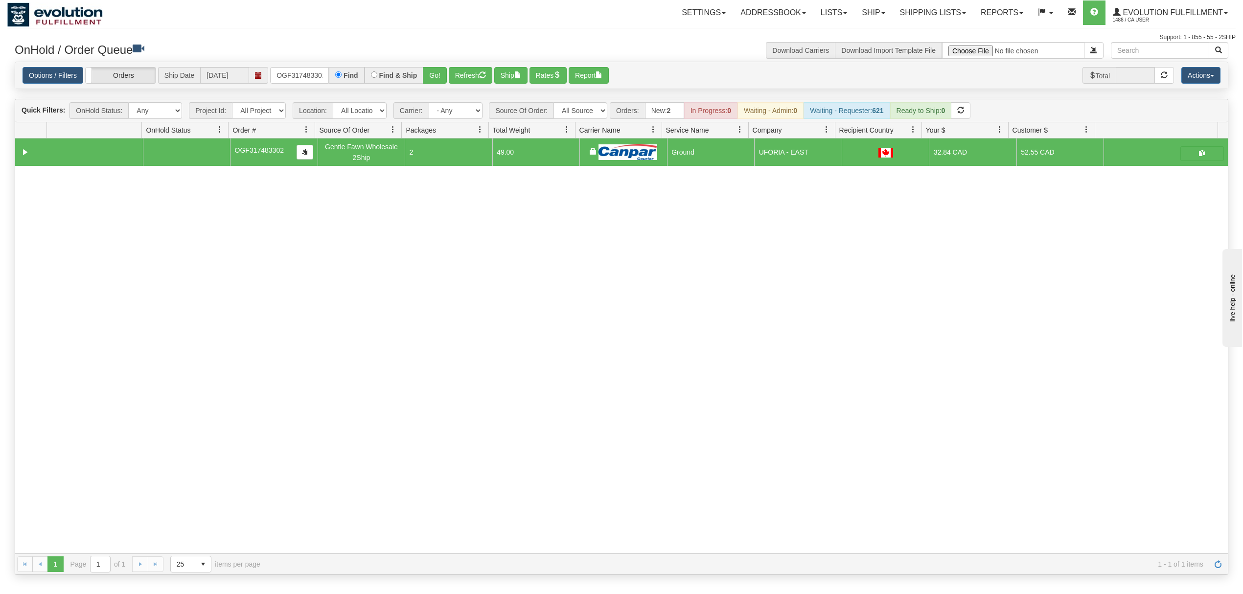
click at [310, 88] on div "Options / Filters Group Shipments Orders Ship Date 09/04/2025 OGF317483302 Find…" at bounding box center [621, 75] width 1213 height 27
click at [310, 77] on input "OGF317483302" at bounding box center [299, 75] width 59 height 17
type input "OGF317302377"
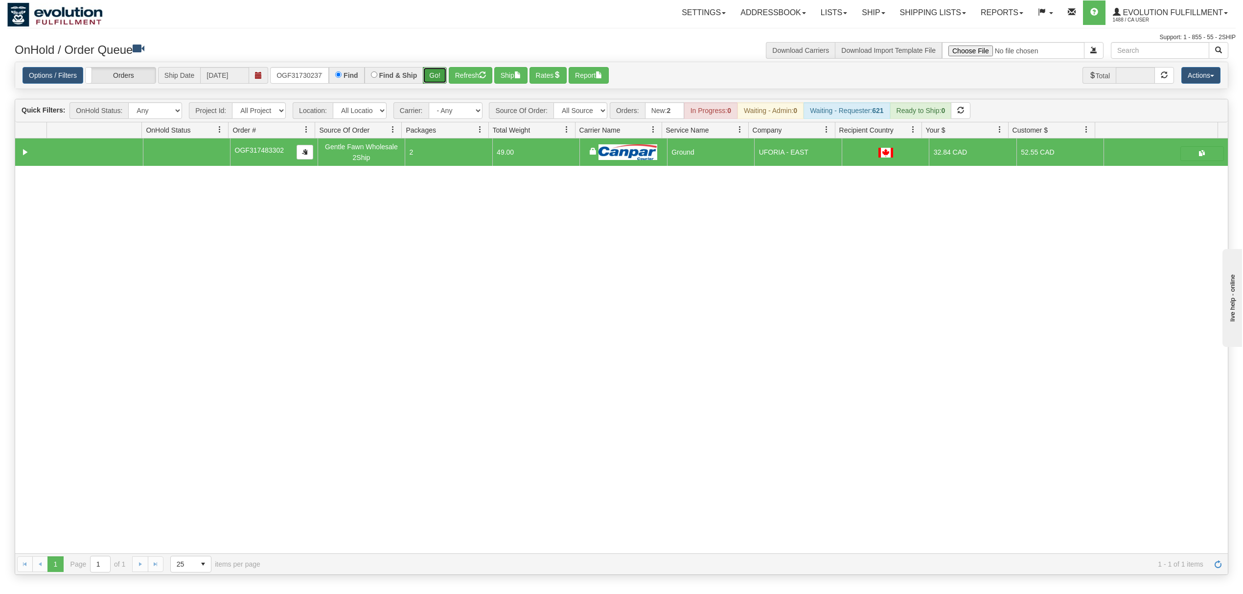
click at [431, 75] on button "Go!" at bounding box center [435, 75] width 24 height 17
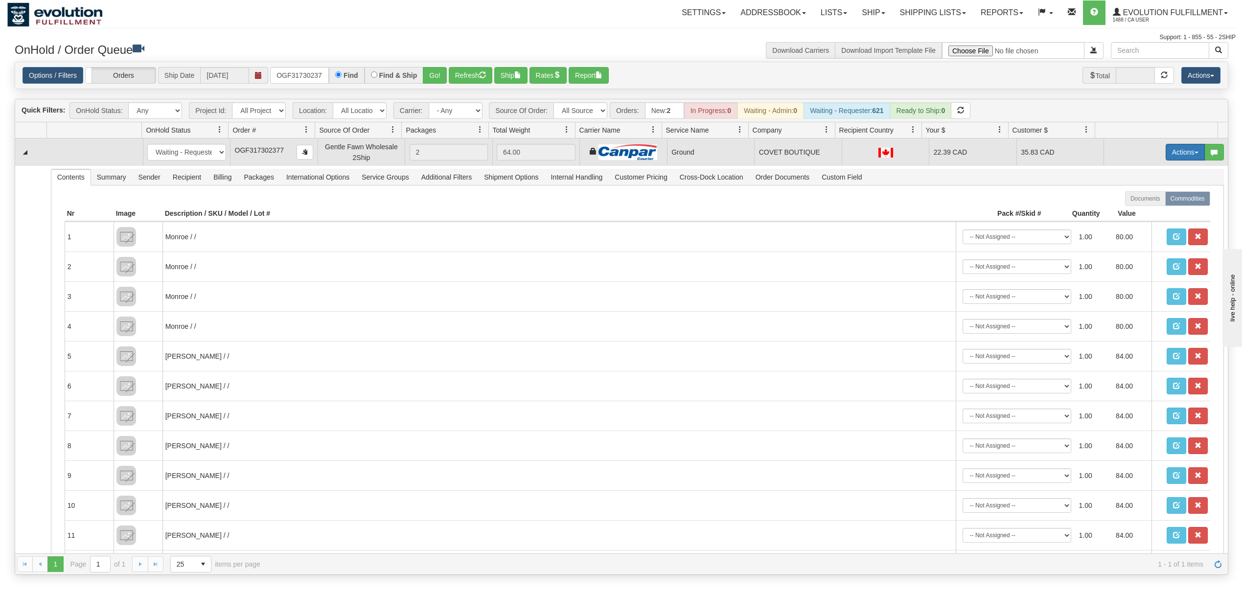
drag, startPoint x: 1170, startPoint y: 150, endPoint x: 1170, endPoint y: 157, distance: 7.3
click at [1170, 150] on button "Actions" at bounding box center [1185, 152] width 39 height 17
click at [1136, 211] on span "Ship" at bounding box center [1146, 209] width 21 height 8
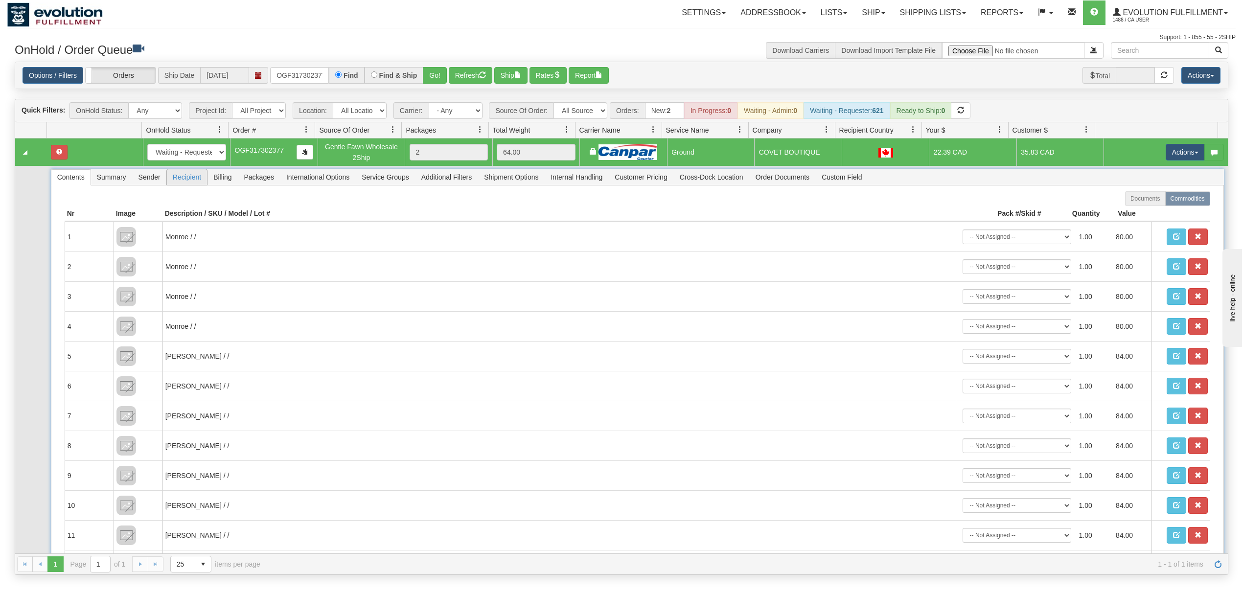
click at [175, 183] on span "Recipient" at bounding box center [187, 177] width 40 height 16
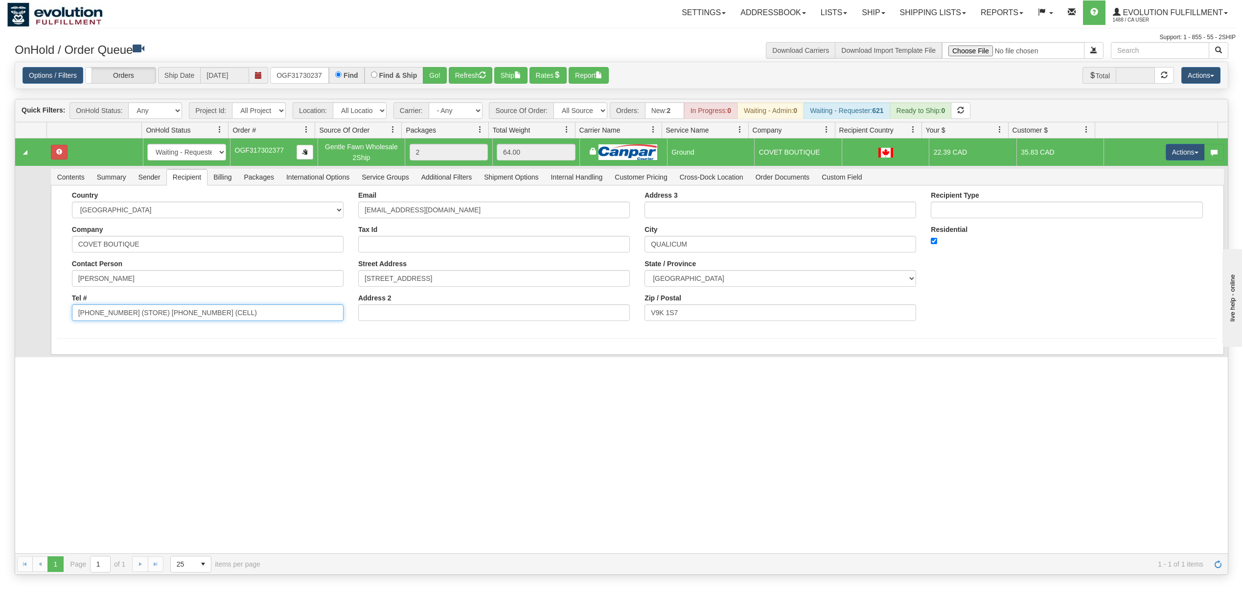
drag, startPoint x: 245, startPoint y: 320, endPoint x: 120, endPoint y: 343, distance: 126.9
click at [120, 343] on div "Country AFGHANISTAN ALAND ISLANDS ALBANIA ALGERIA AMERICAN SAMOA ANDORRA ANGOLA…" at bounding box center [637, 270] width 1173 height 169
type input "250-738-0522"
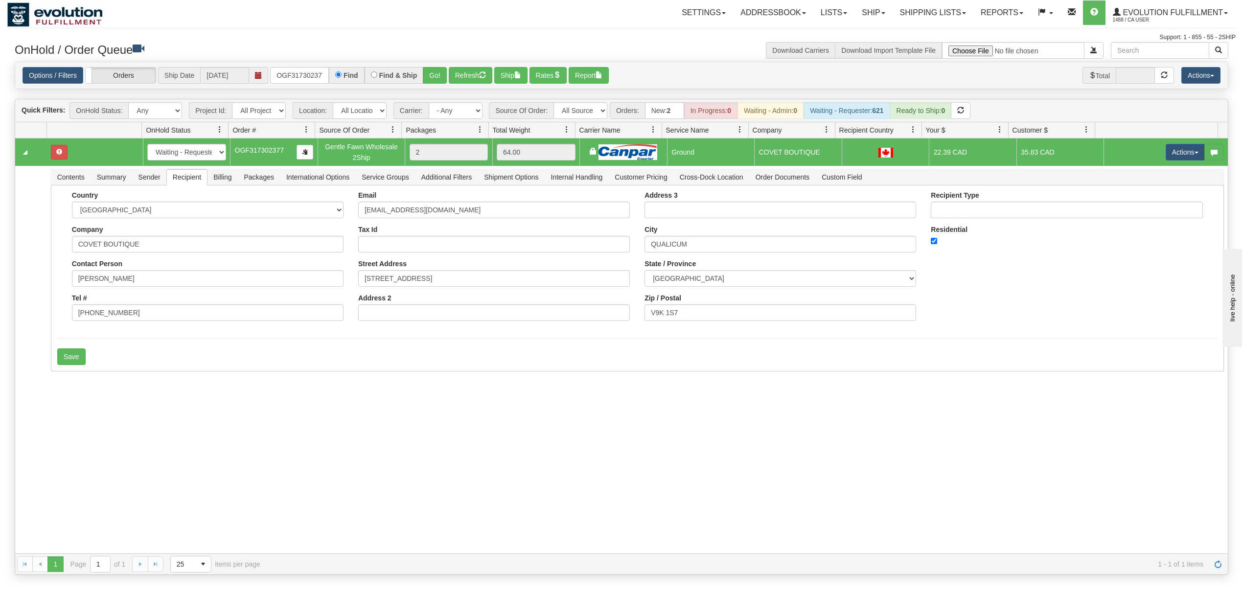
click at [100, 415] on div "31568275 EVOLUTION V3 90967039 90967042 New In Progress Waiting - Admin Waiting…" at bounding box center [621, 346] width 1213 height 415
click at [77, 365] on button "Save" at bounding box center [71, 357] width 28 height 17
click at [1169, 161] on button "Actions" at bounding box center [1185, 152] width 39 height 17
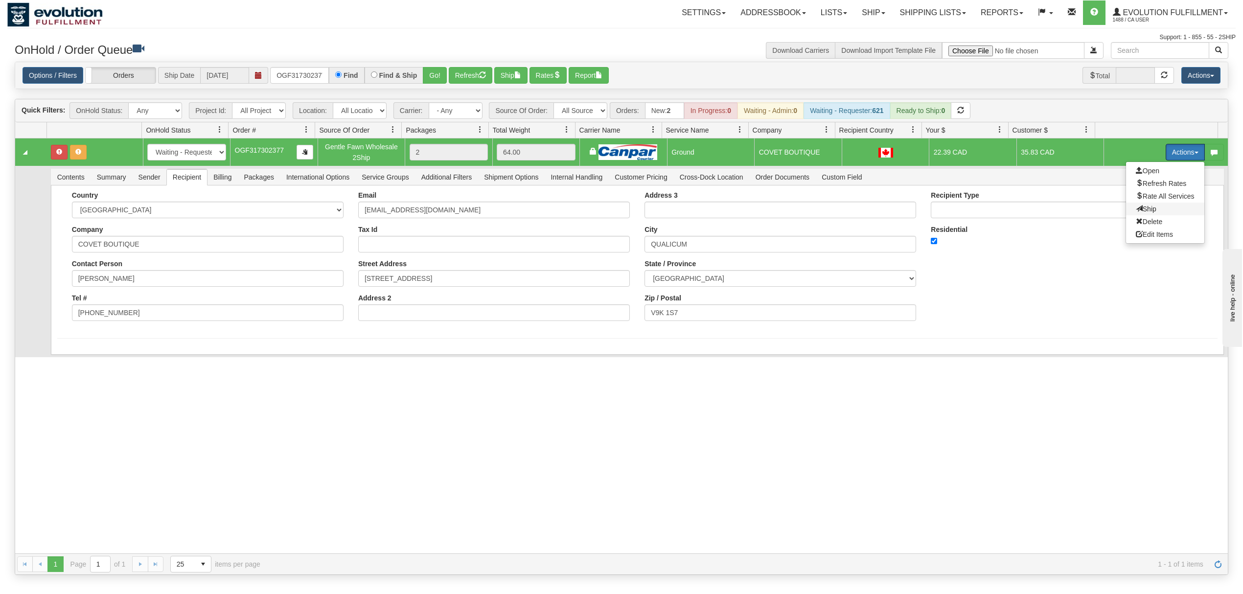
click at [1136, 210] on span "Ship" at bounding box center [1146, 209] width 21 height 8
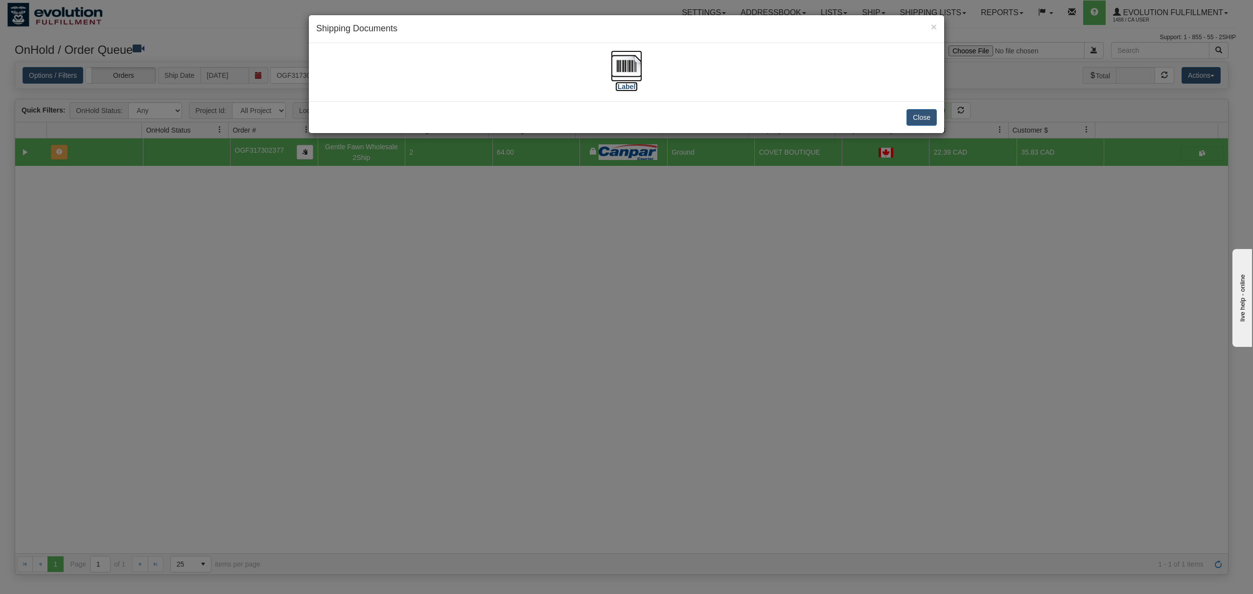
click at [619, 66] on img at bounding box center [626, 65] width 31 height 31
click at [941, 116] on div "Close" at bounding box center [626, 117] width 635 height 32
drag, startPoint x: 921, startPoint y: 120, endPoint x: 782, endPoint y: 107, distance: 140.1
click at [921, 120] on button "Close" at bounding box center [922, 117] width 30 height 17
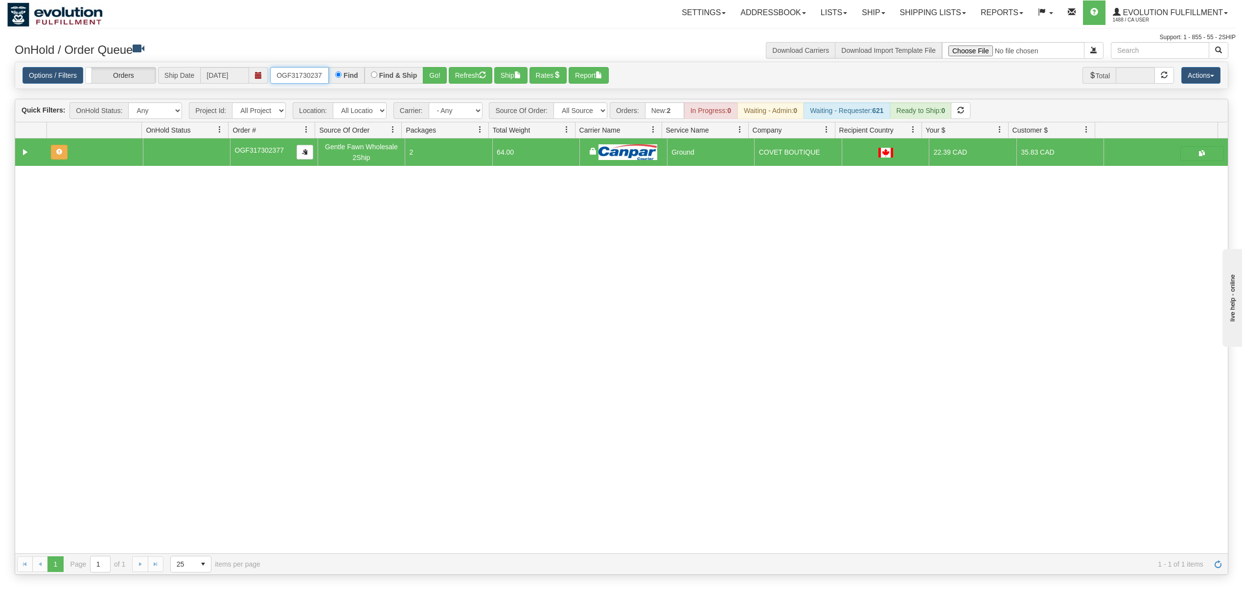
click at [310, 77] on input "OGF317302377" at bounding box center [299, 75] width 59 height 17
click at [308, 77] on input "OGF317302377" at bounding box center [299, 75] width 59 height 17
click at [440, 75] on button "Go!" at bounding box center [435, 75] width 24 height 17
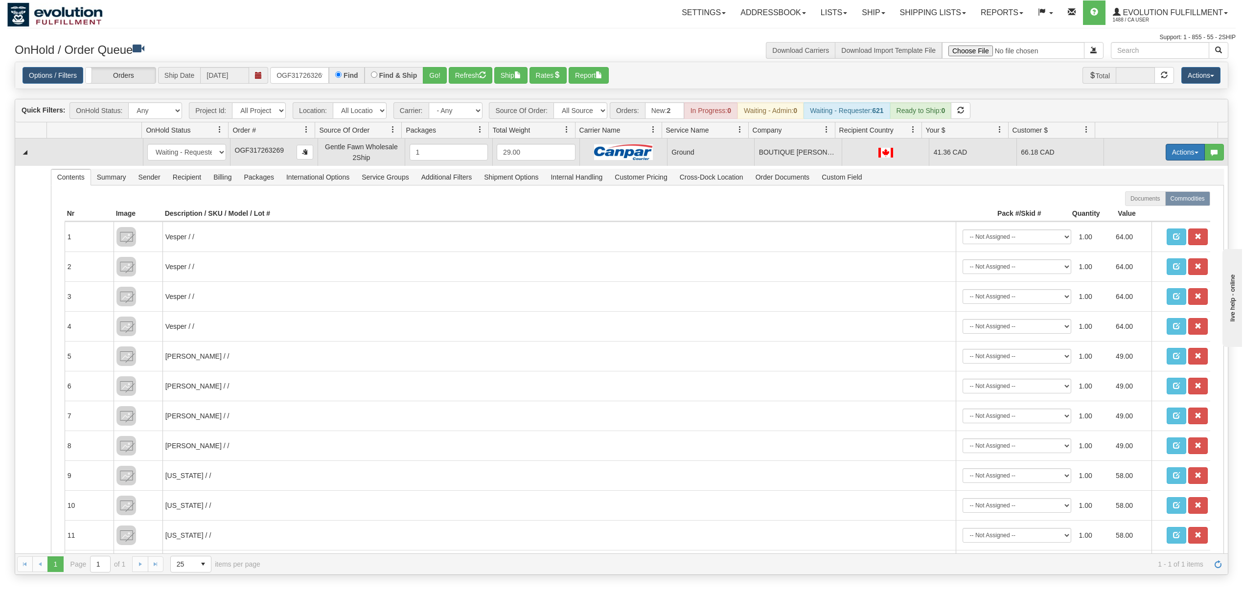
click at [1169, 156] on button "Actions" at bounding box center [1185, 152] width 39 height 17
click at [1136, 208] on span "Ship" at bounding box center [1146, 209] width 21 height 8
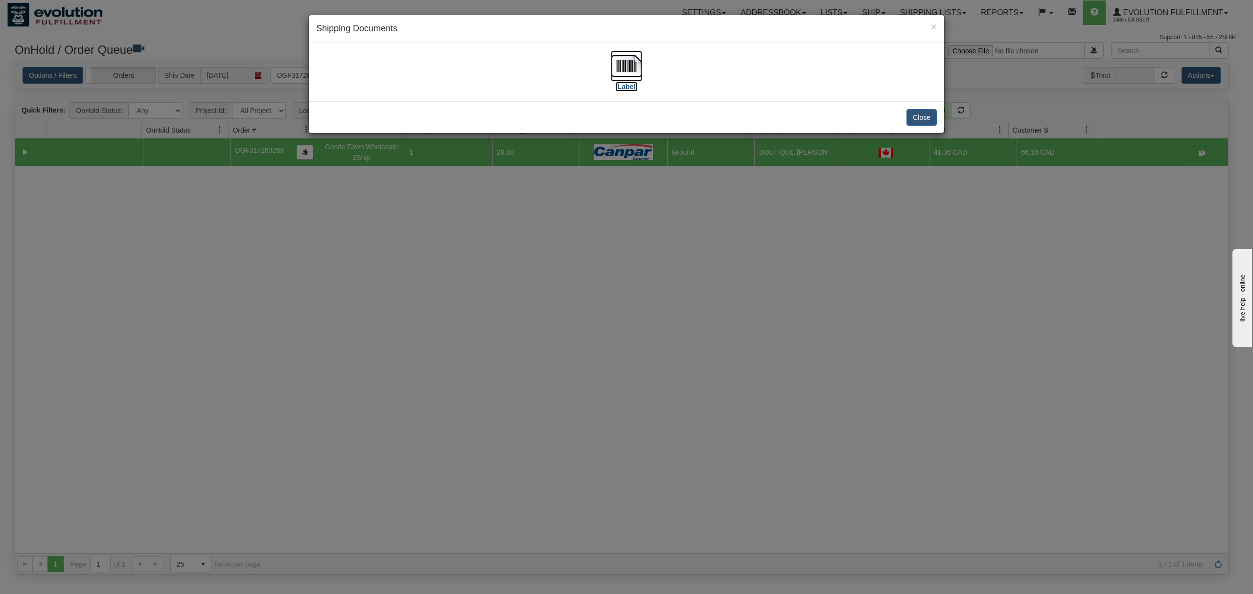
click at [628, 70] on img at bounding box center [626, 65] width 31 height 31
click at [917, 117] on button "Close" at bounding box center [922, 117] width 30 height 17
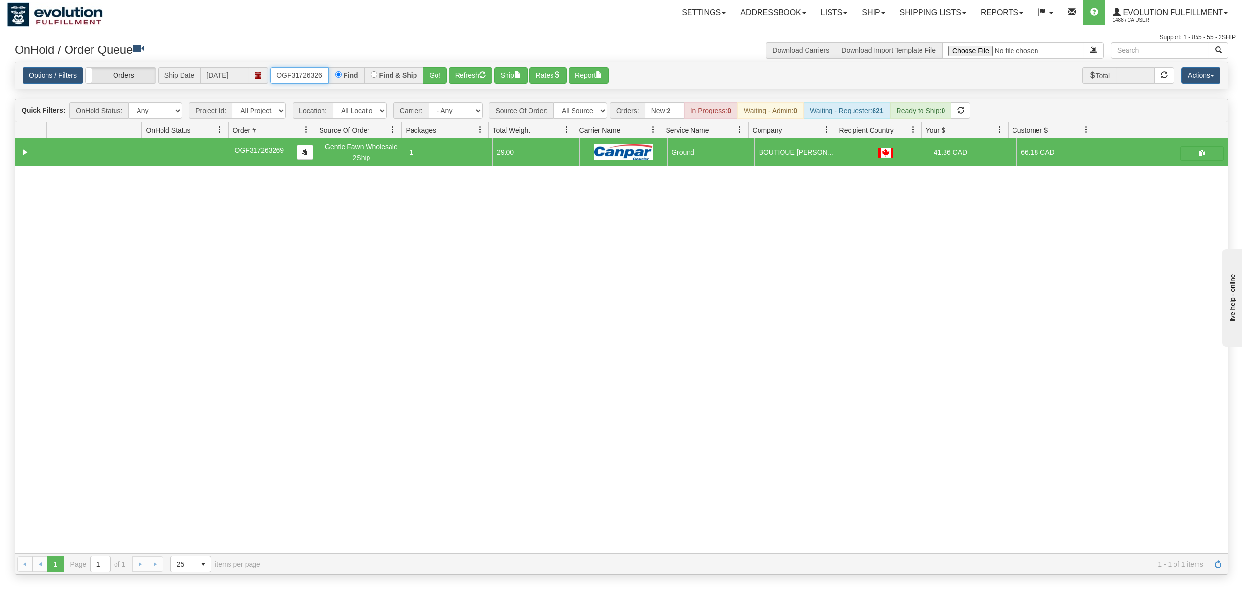
click at [304, 70] on input "OGF317263269" at bounding box center [299, 75] width 59 height 17
click at [445, 76] on button "Go!" at bounding box center [435, 75] width 24 height 17
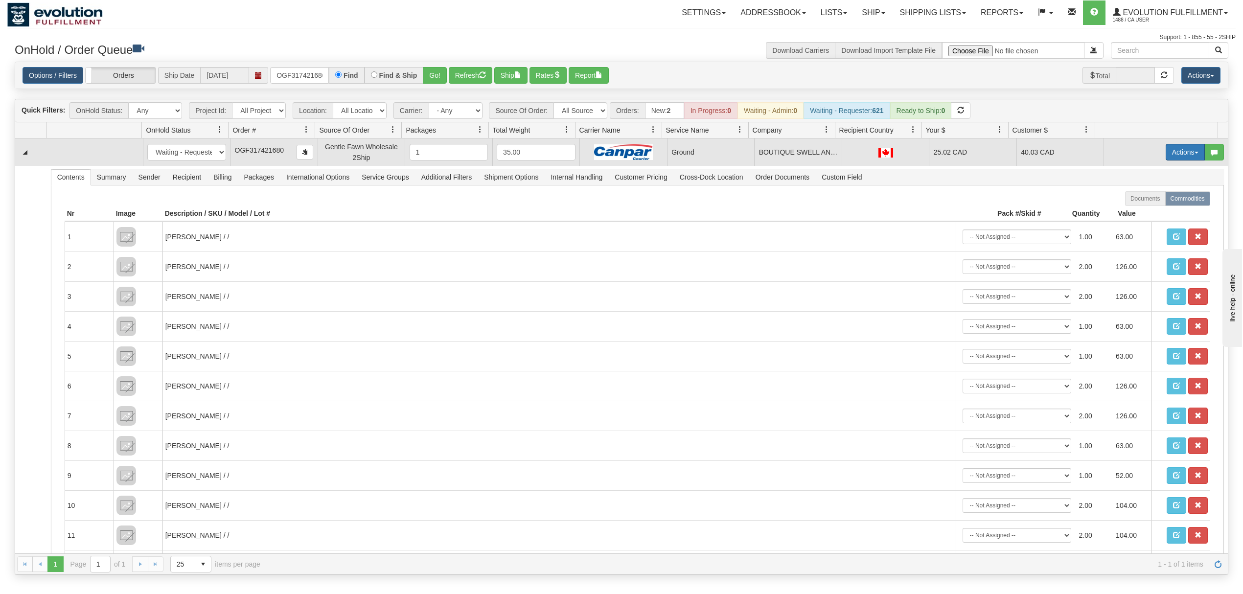
click at [1171, 159] on button "Actions" at bounding box center [1185, 152] width 39 height 17
click at [1138, 210] on span "Ship" at bounding box center [1146, 209] width 21 height 8
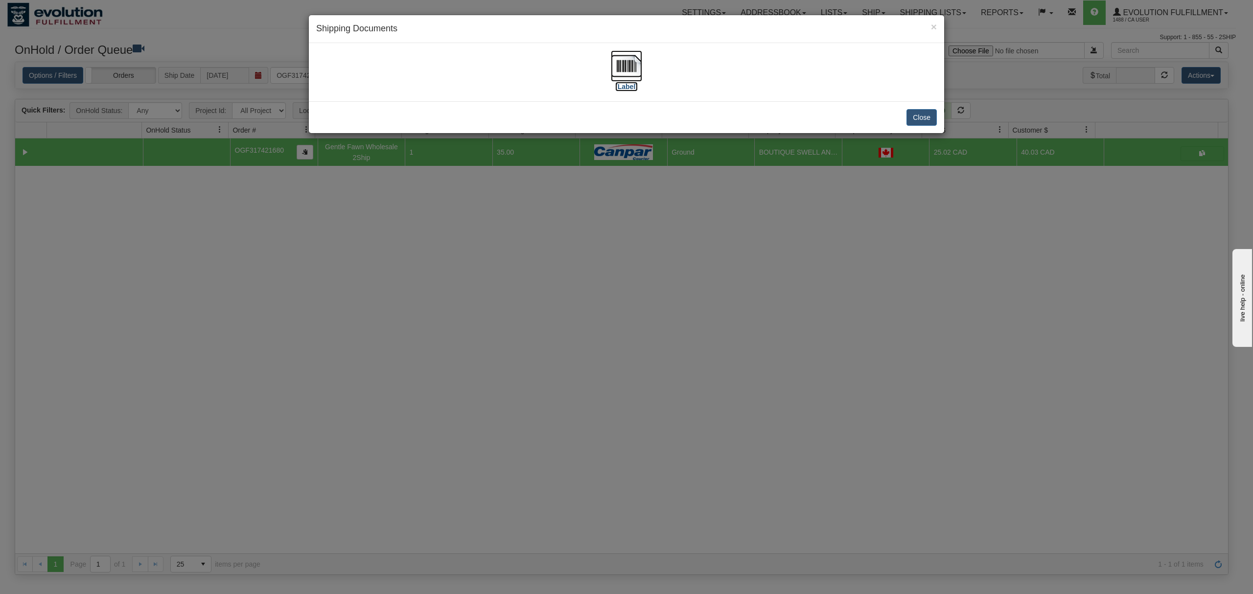
click at [631, 59] on img at bounding box center [626, 65] width 31 height 31
click at [924, 120] on button "Close" at bounding box center [922, 117] width 30 height 17
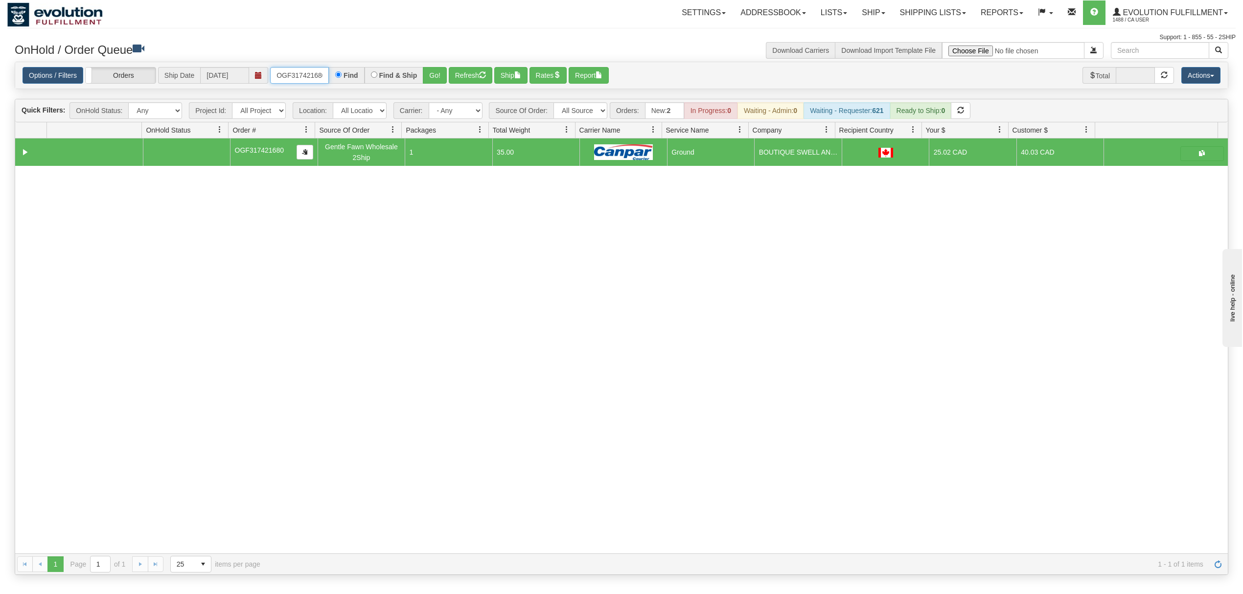
click at [311, 77] on input "OGF317421680" at bounding box center [299, 75] width 59 height 17
click at [311, 75] on input "OGF317421680" at bounding box center [299, 75] width 59 height 17
type input "OGF317179647"
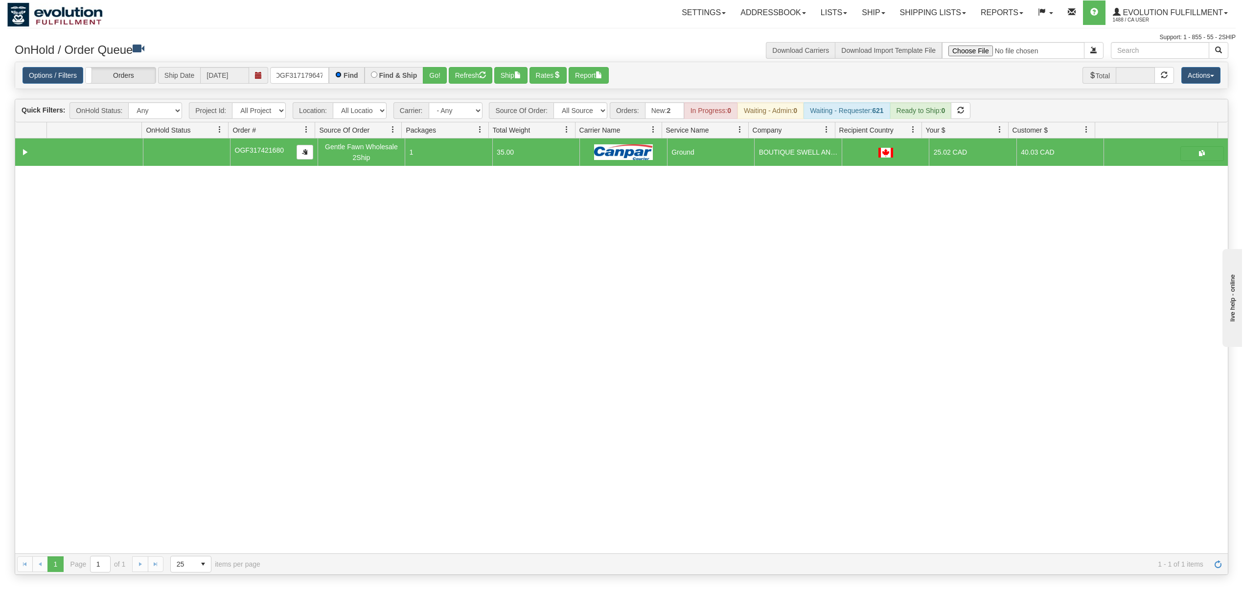
scroll to position [0, 0]
click at [434, 81] on button "Go!" at bounding box center [435, 75] width 24 height 17
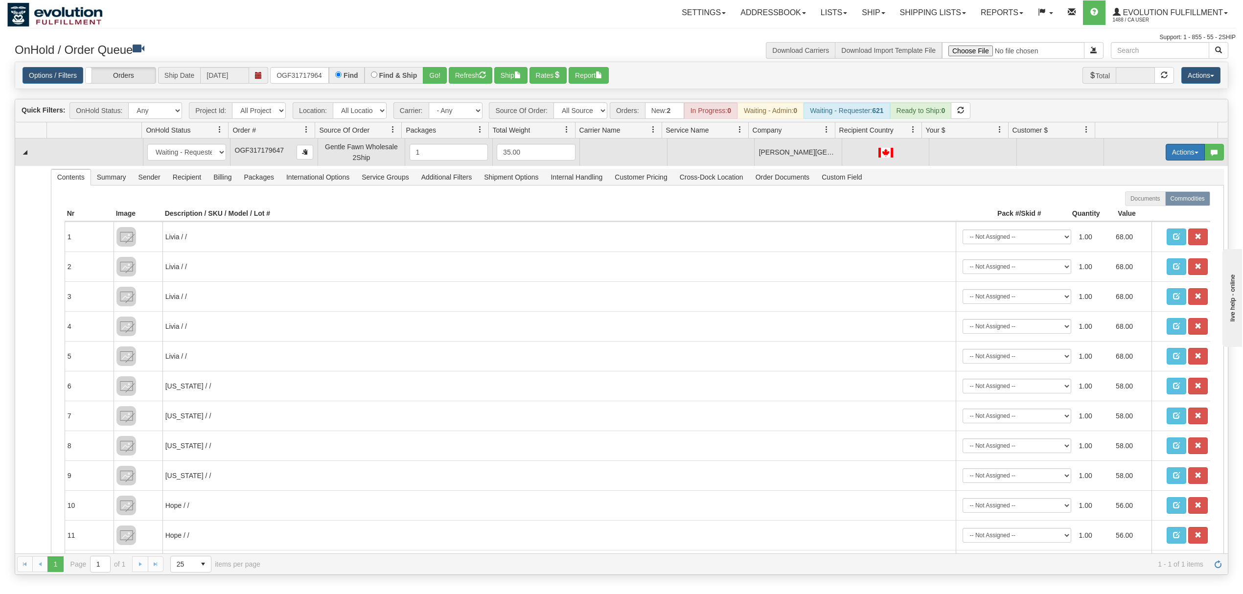
click at [1168, 159] on button "Actions" at bounding box center [1185, 152] width 39 height 17
click at [1136, 198] on span "Rate All Services" at bounding box center [1165, 196] width 59 height 8
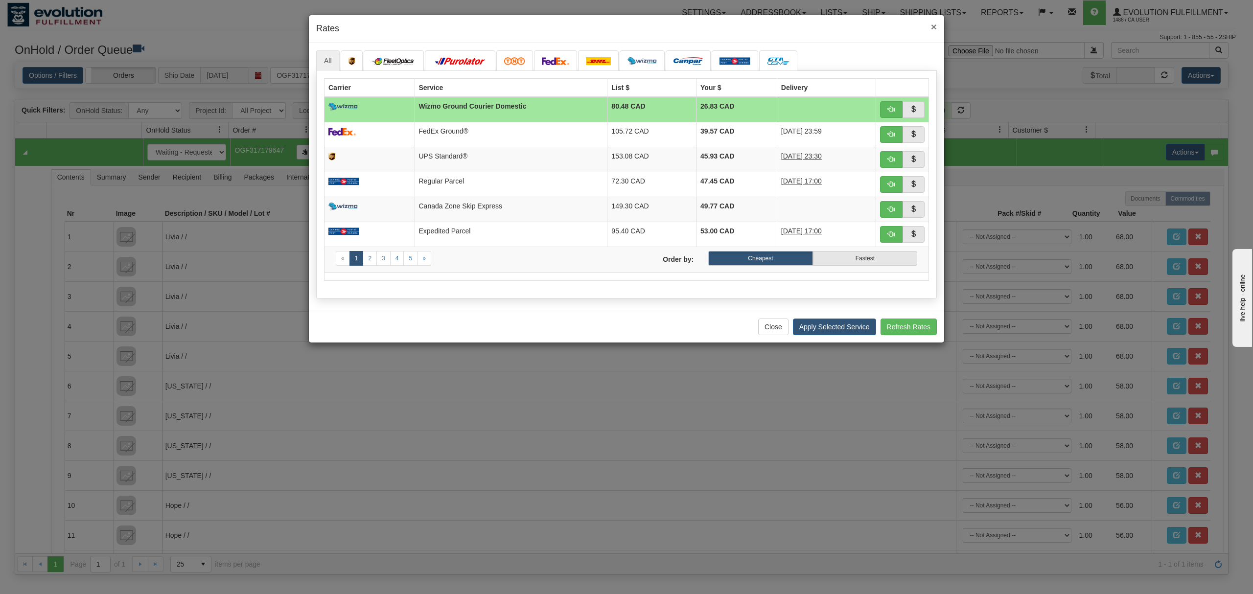
click at [934, 25] on span "×" at bounding box center [934, 26] width 6 height 11
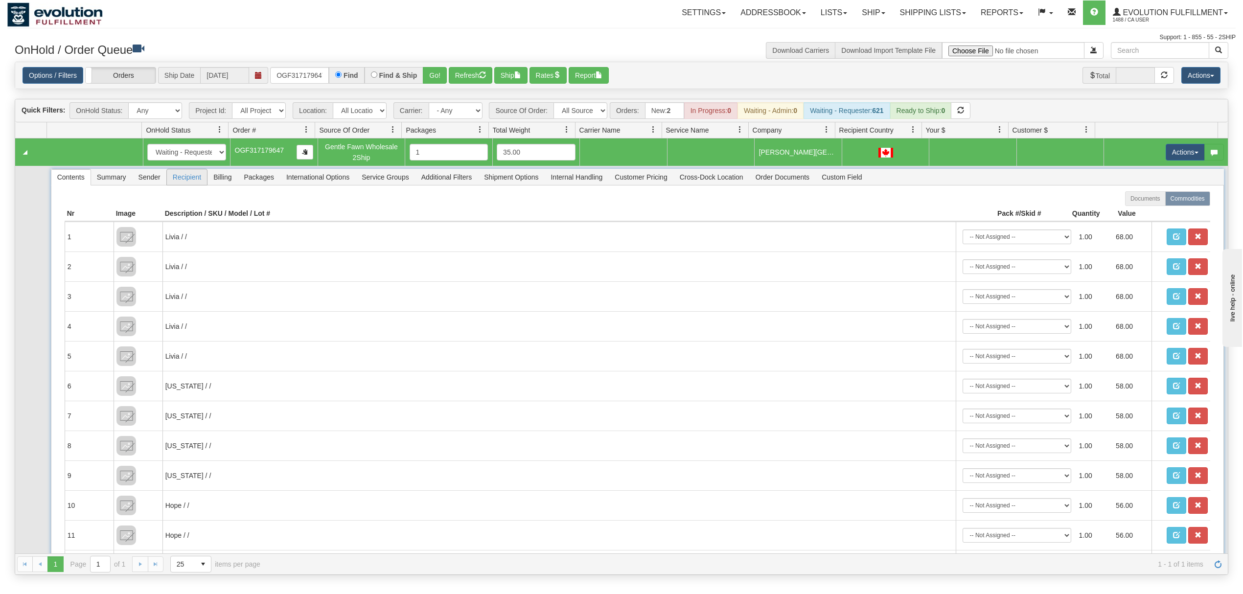
click at [190, 180] on span "Recipient" at bounding box center [187, 177] width 40 height 16
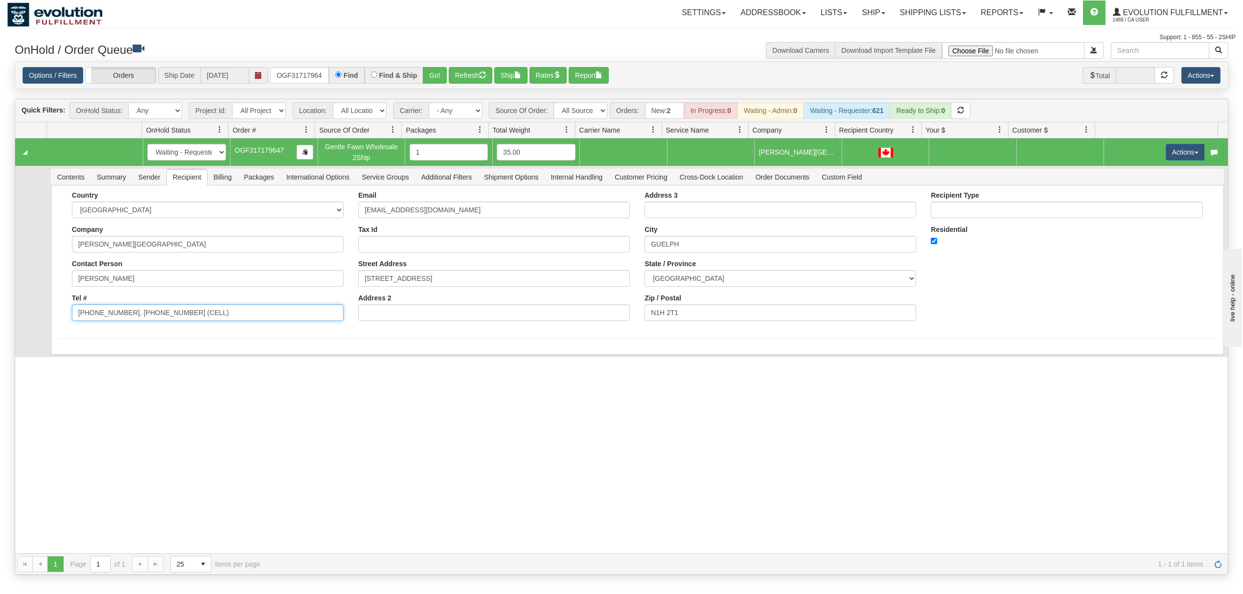
drag, startPoint x: 240, startPoint y: 320, endPoint x: 120, endPoint y: 335, distance: 120.4
click at [120, 335] on form "Country AFGHANISTAN ALAND ISLANDS ALBANIA ALGERIA AMERICAN SAMOA ANDORRA ANGOLA…" at bounding box center [637, 264] width 1161 height 147
type input "519-265-6242"
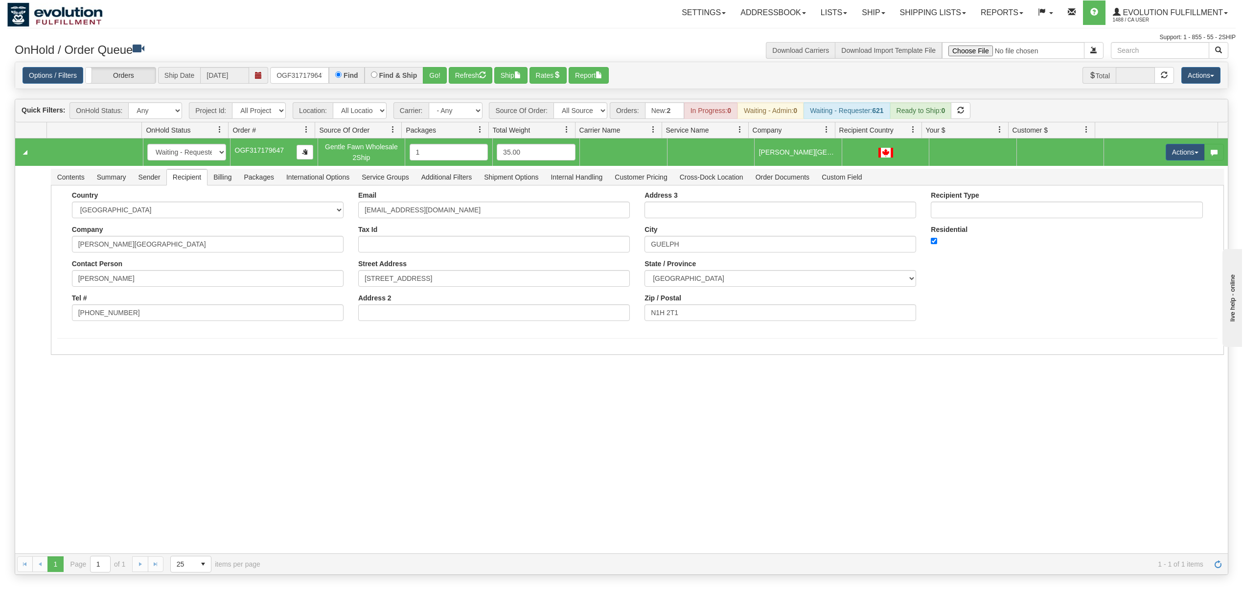
click at [66, 388] on div "31567924 EVOLUTION V3 90966249 0 New In Progress Waiting - Admin Waiting - Requ…" at bounding box center [621, 346] width 1213 height 415
click at [69, 363] on button "Save" at bounding box center [71, 357] width 28 height 17
click at [1183, 150] on button "Actions" at bounding box center [1185, 152] width 39 height 17
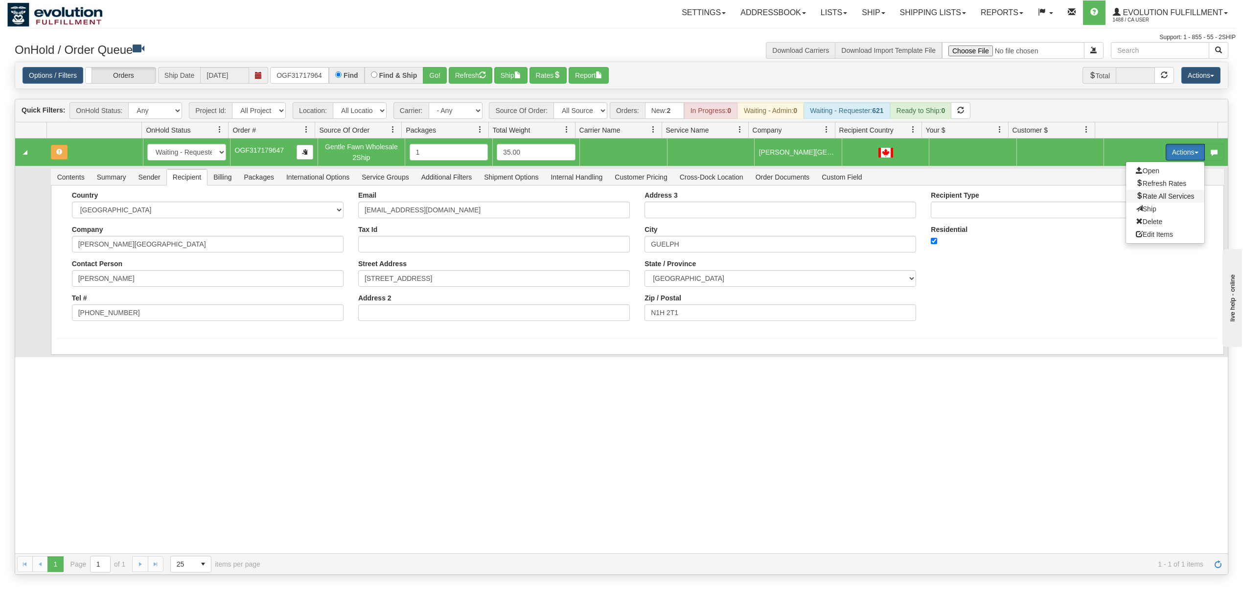
click at [1155, 197] on span "Rate All Services" at bounding box center [1165, 196] width 59 height 8
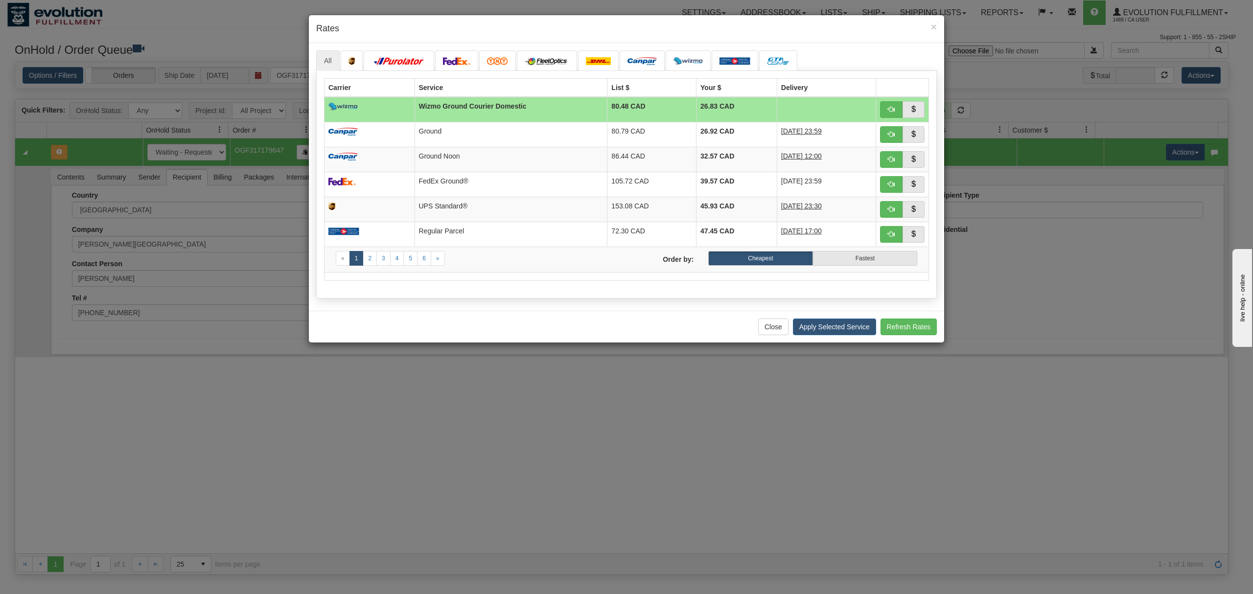
click at [547, 117] on td "Wizmo Ground Courier Domestic" at bounding box center [511, 109] width 193 height 25
click at [548, 128] on td "Ground" at bounding box center [511, 134] width 193 height 25
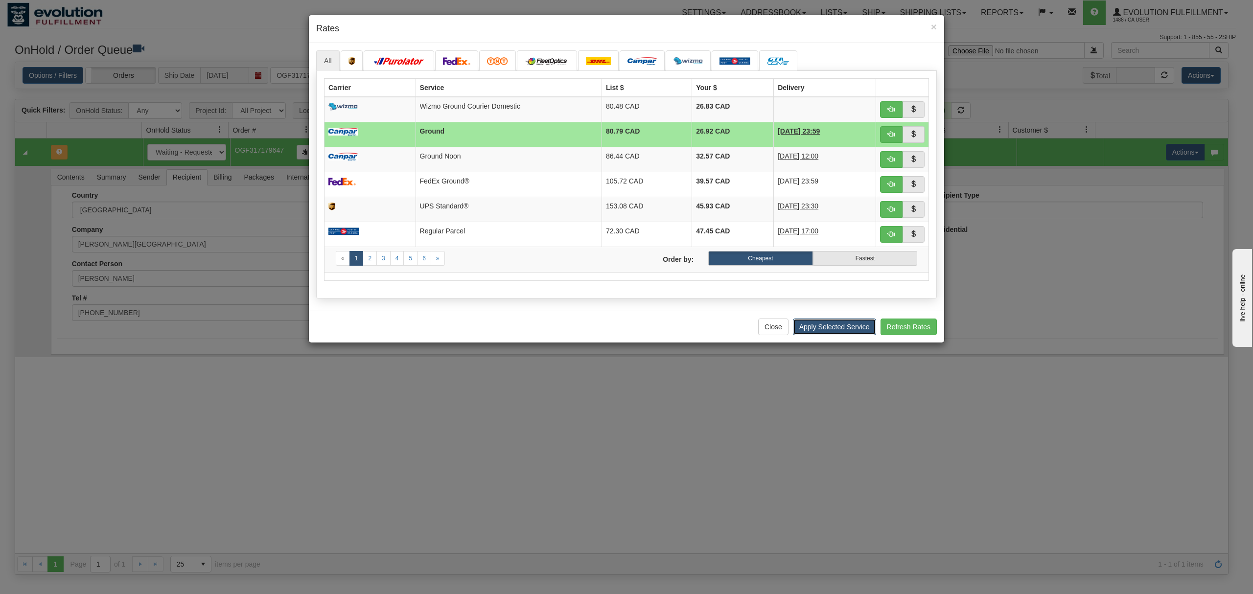
click at [843, 326] on button "Apply Selected Service" at bounding box center [834, 327] width 83 height 17
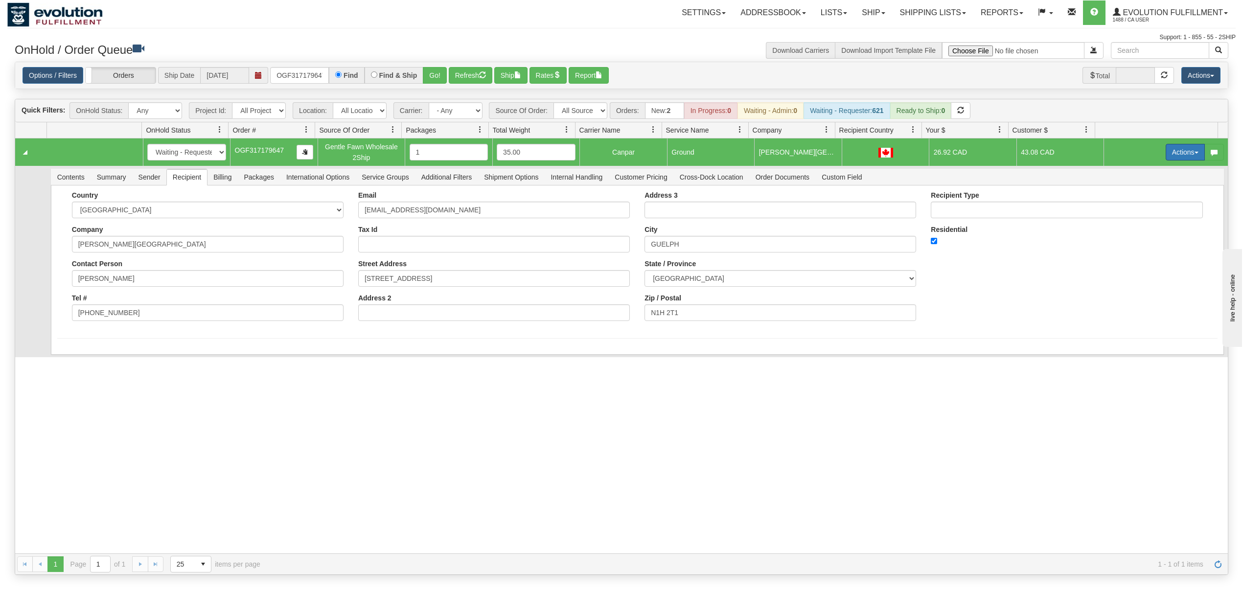
click at [1177, 156] on button "Actions" at bounding box center [1185, 152] width 39 height 17
click at [1136, 207] on span "Ship" at bounding box center [1146, 209] width 21 height 8
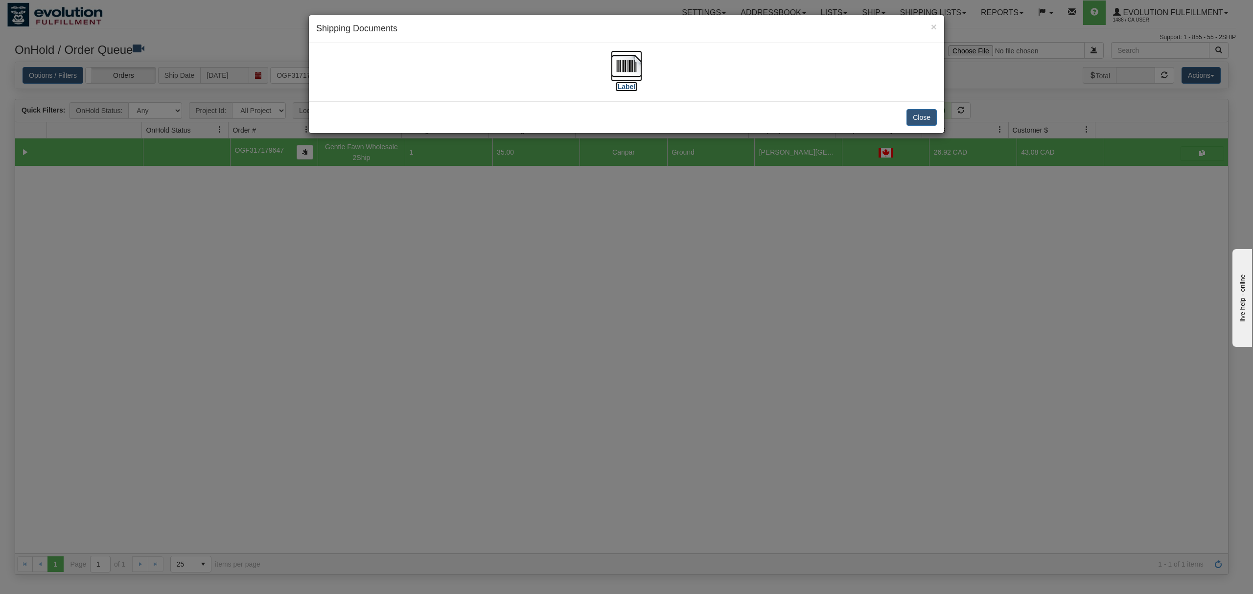
click at [632, 67] on img at bounding box center [626, 65] width 31 height 31
drag, startPoint x: 905, startPoint y: 122, endPoint x: 914, endPoint y: 121, distance: 8.8
click at [907, 122] on div "Close" at bounding box center [626, 117] width 635 height 32
click at [915, 120] on button "Close" at bounding box center [922, 117] width 30 height 17
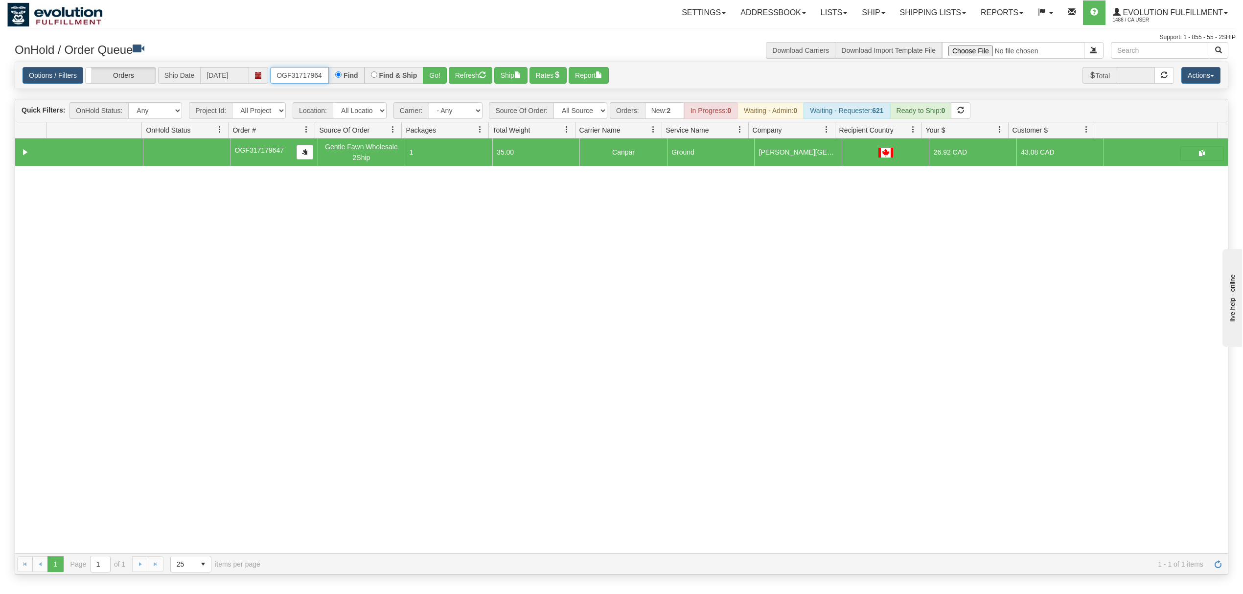
click at [313, 79] on input "OGF317179647" at bounding box center [299, 75] width 59 height 17
click at [431, 69] on button "Go!" at bounding box center [435, 75] width 24 height 17
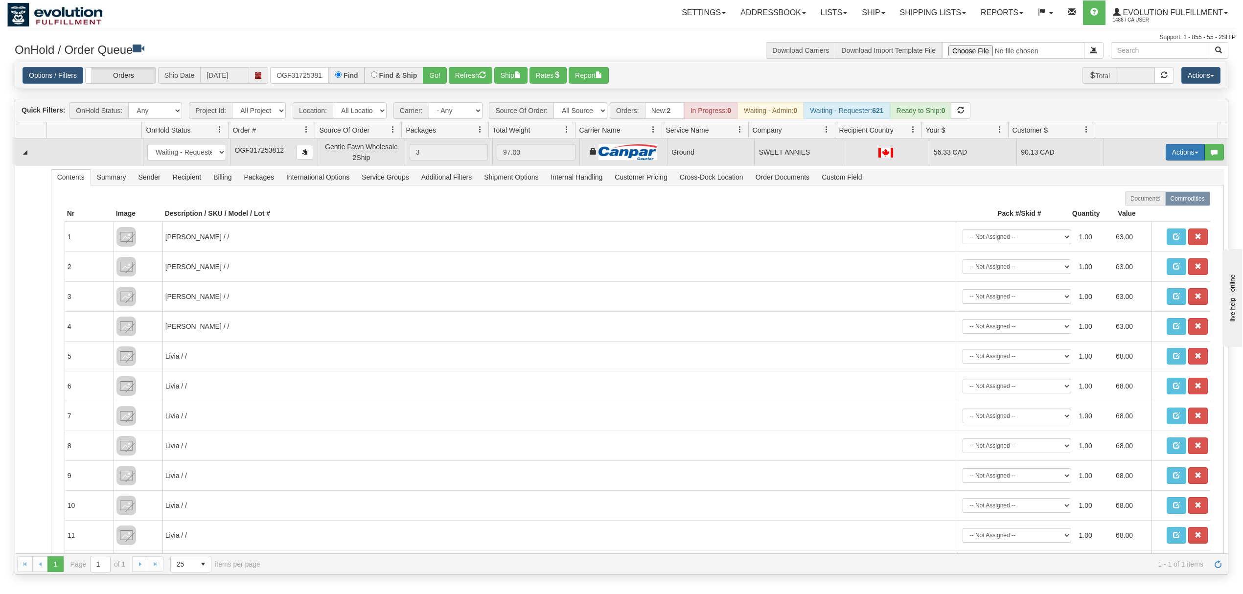
click at [1171, 159] on button "Actions" at bounding box center [1185, 152] width 39 height 17
click at [1136, 210] on span "Ship" at bounding box center [1146, 209] width 21 height 8
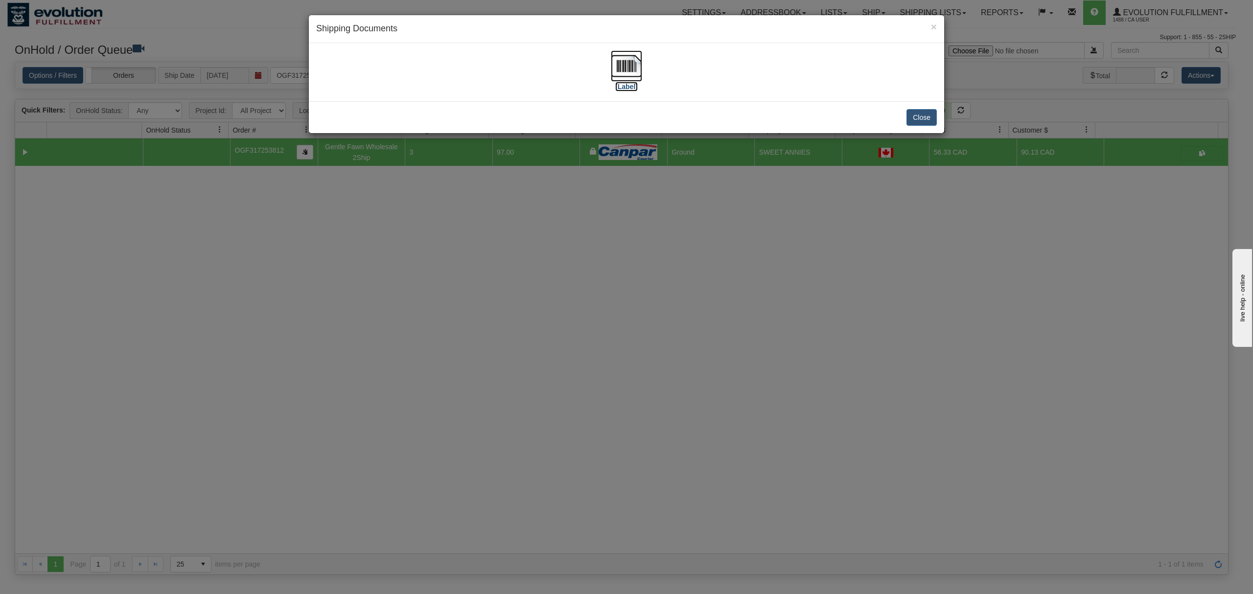
click at [620, 65] on img at bounding box center [626, 65] width 31 height 31
click at [916, 118] on button "Close" at bounding box center [922, 117] width 30 height 17
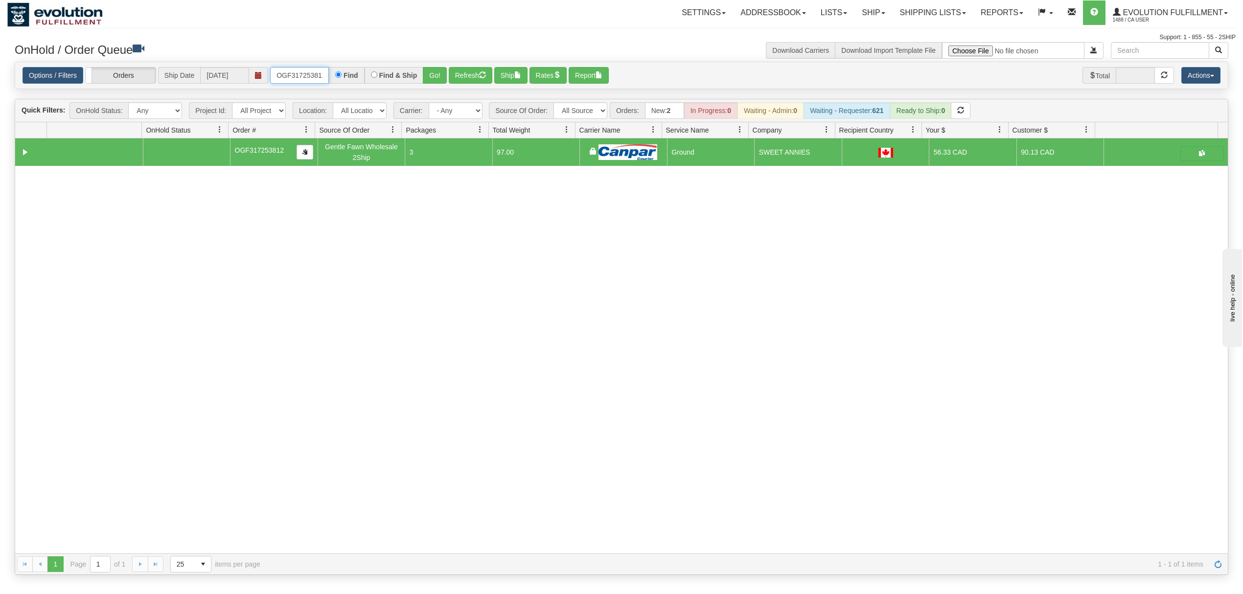
click at [277, 77] on input "OGF317253812" at bounding box center [299, 75] width 59 height 17
click at [433, 73] on button "Go!" at bounding box center [435, 75] width 24 height 17
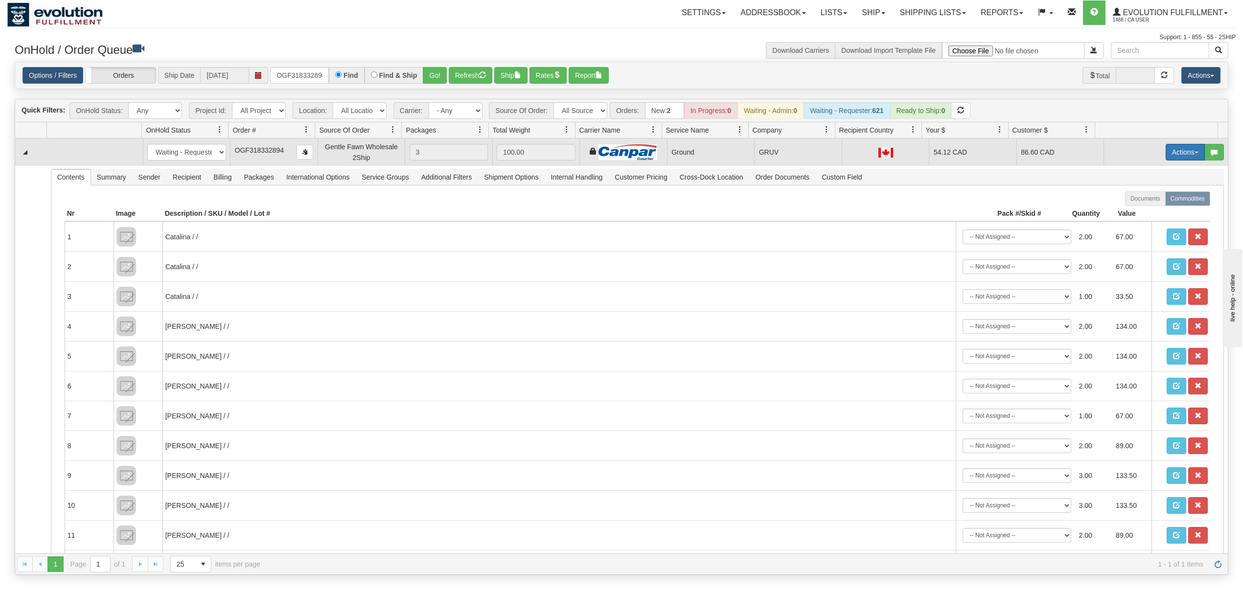
click at [1178, 154] on button "Actions" at bounding box center [1185, 152] width 39 height 17
click at [1143, 205] on link "Ship" at bounding box center [1165, 209] width 78 height 13
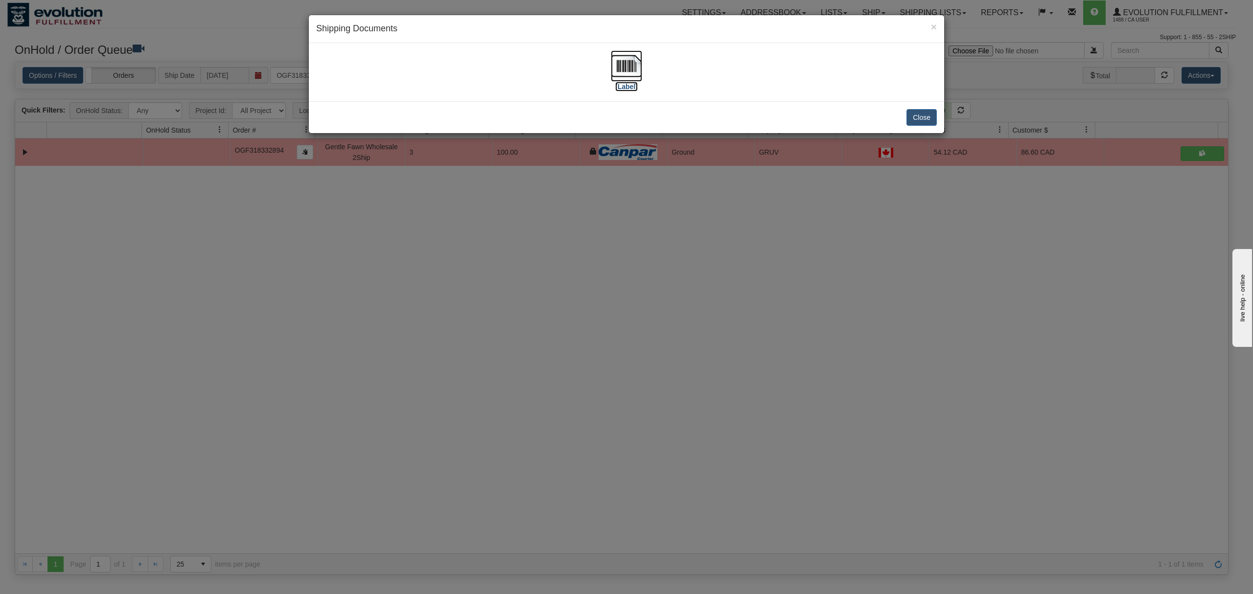
click at [617, 65] on img at bounding box center [626, 65] width 31 height 31
click at [913, 124] on button "Close" at bounding box center [922, 117] width 30 height 17
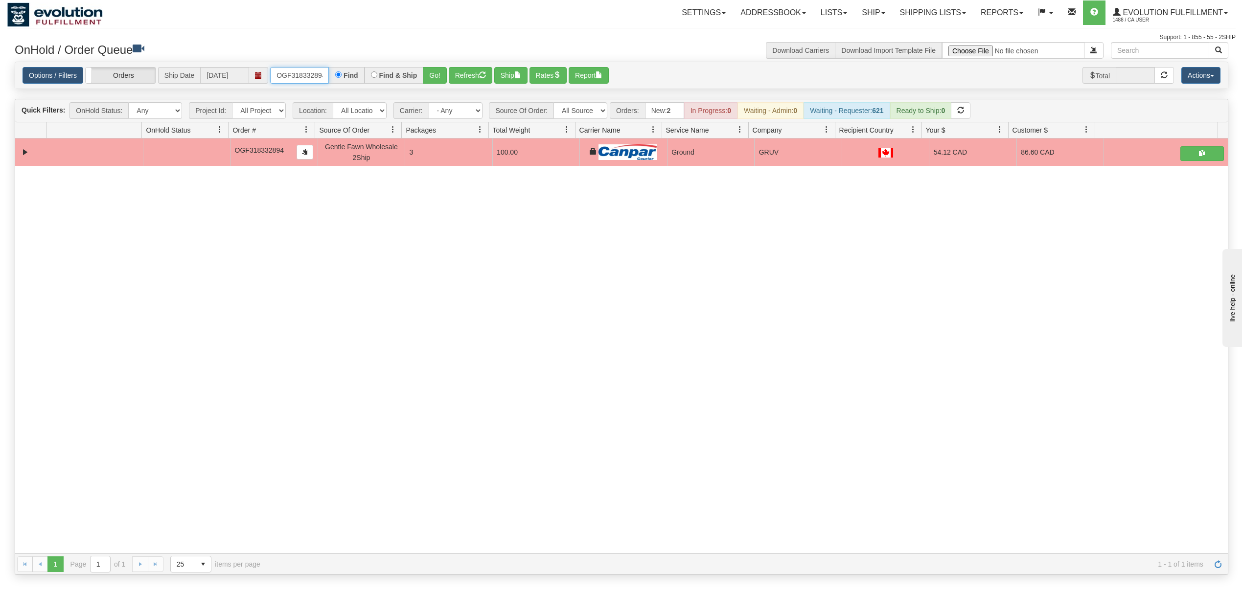
click at [317, 77] on input "OGF318332894" at bounding box center [299, 75] width 59 height 17
type input "OGF317378603"
click at [437, 74] on button "Go!" at bounding box center [435, 75] width 24 height 17
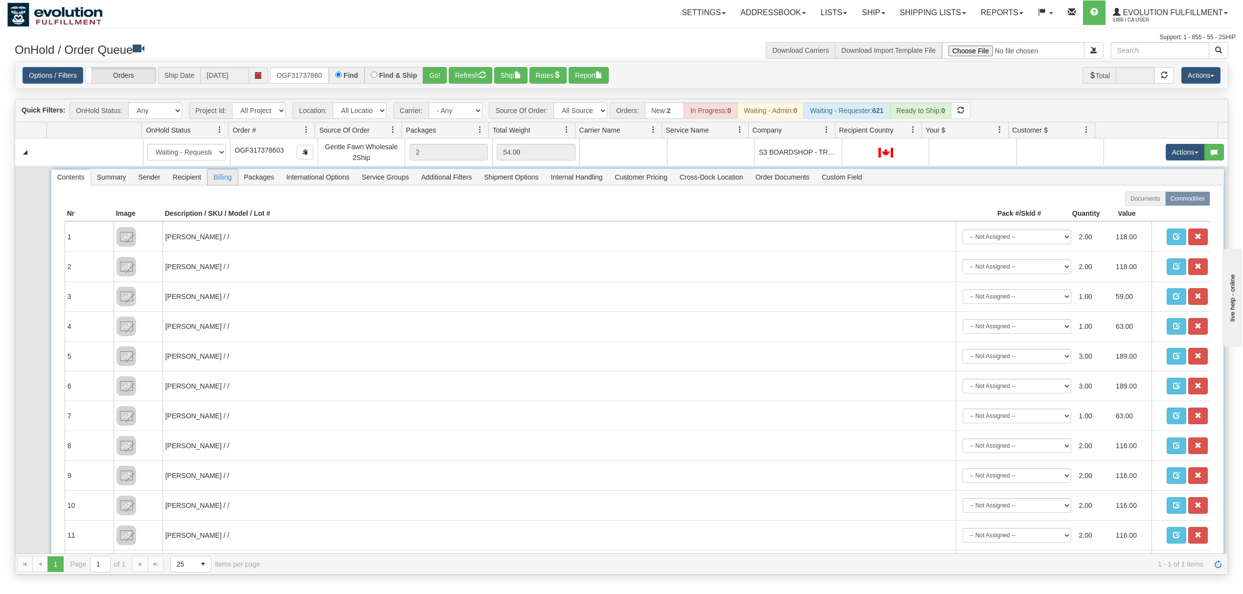
click at [215, 178] on span "Billing" at bounding box center [223, 177] width 30 height 16
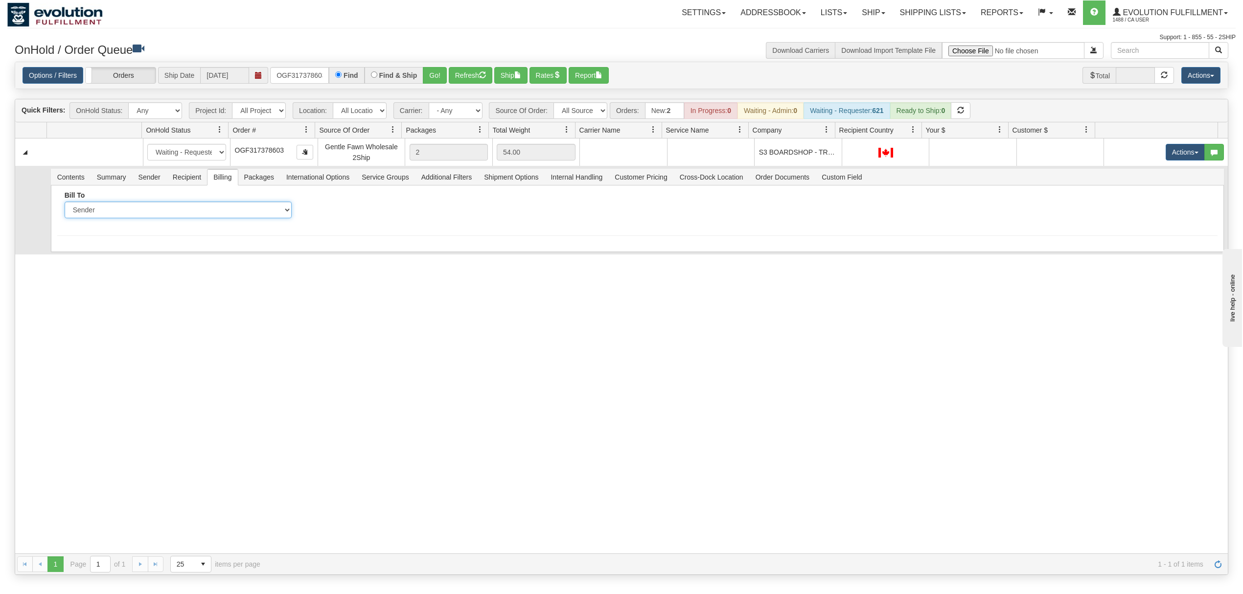
click at [199, 206] on select "Sender Recipient Third Party Collect" at bounding box center [178, 210] width 227 height 17
select select "2"
click at [65, 204] on select "Sender Recipient Third Party Collect" at bounding box center [178, 210] width 227 height 17
click at [381, 212] on input "Account" at bounding box center [419, 210] width 227 height 17
type input "2150207"
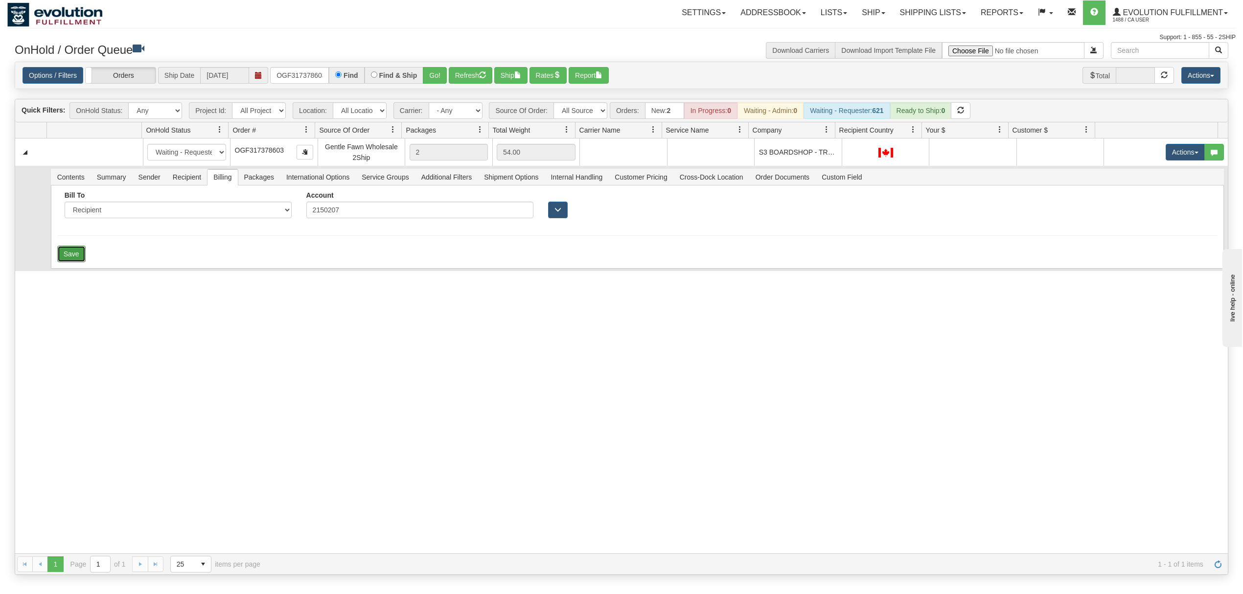
click at [69, 259] on button "Save" at bounding box center [71, 254] width 28 height 17
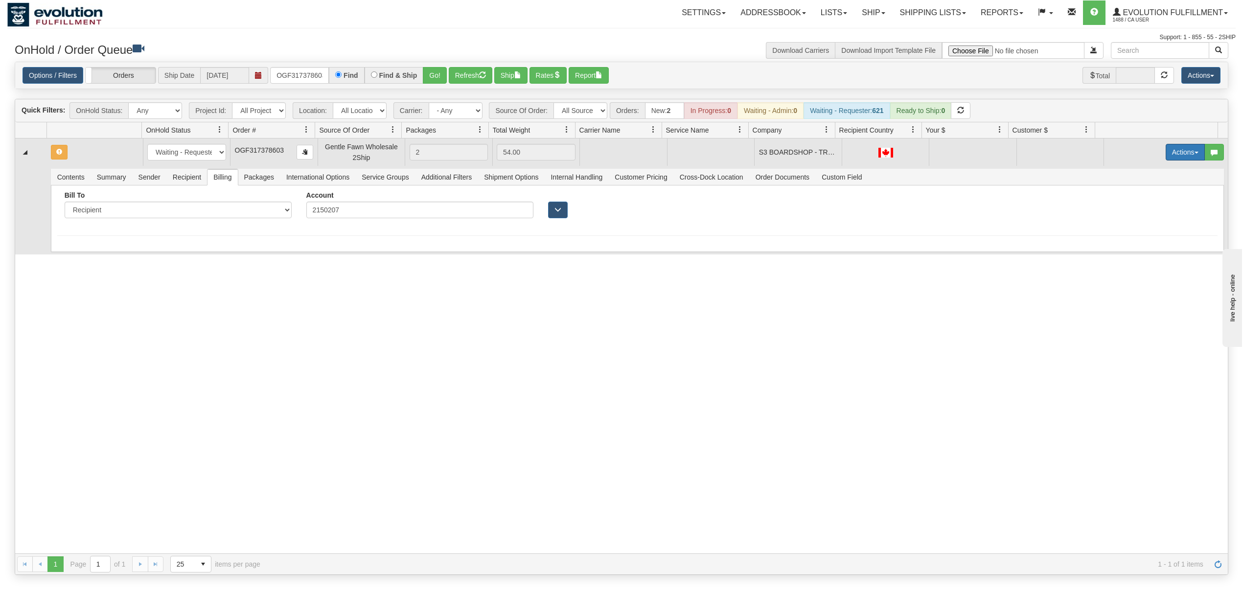
click at [1171, 153] on button "Actions" at bounding box center [1185, 152] width 39 height 17
click at [1145, 198] on span "Rate All Services" at bounding box center [1165, 196] width 59 height 8
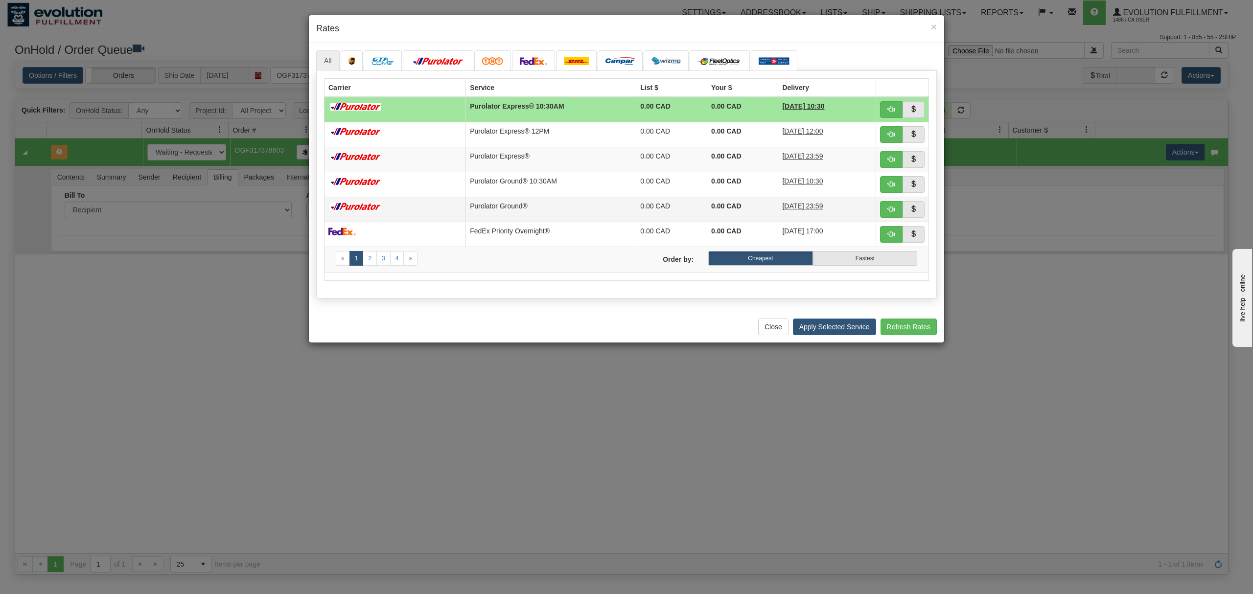
click at [488, 216] on td "Purolator Ground®" at bounding box center [551, 209] width 170 height 25
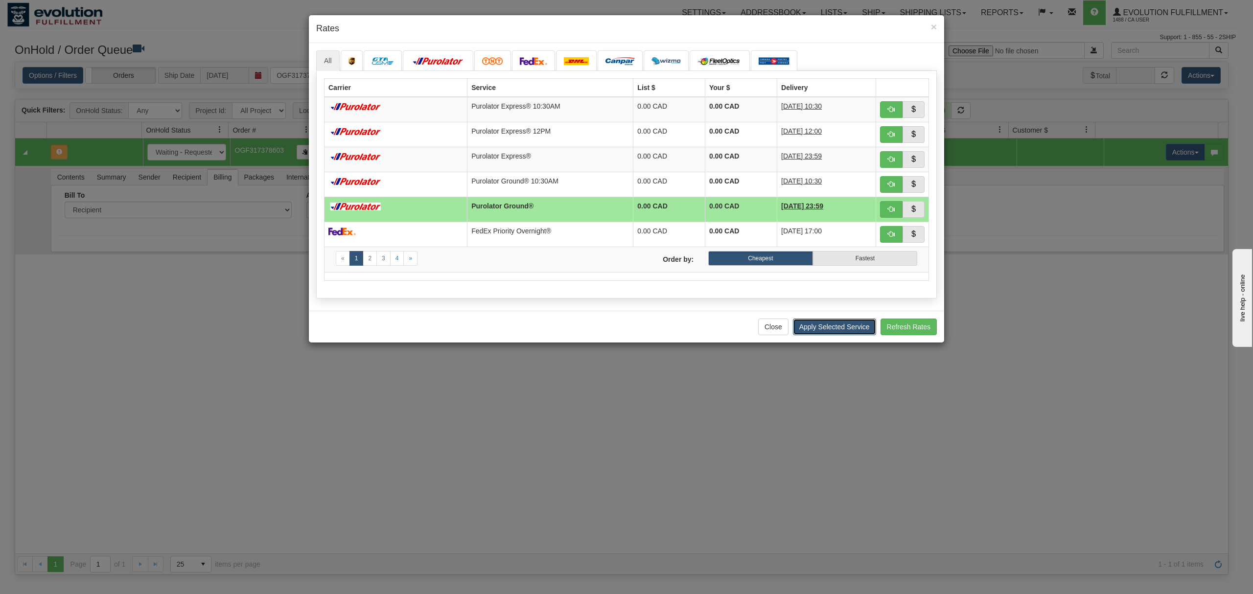
click at [824, 333] on button "Apply Selected Service" at bounding box center [834, 327] width 83 height 17
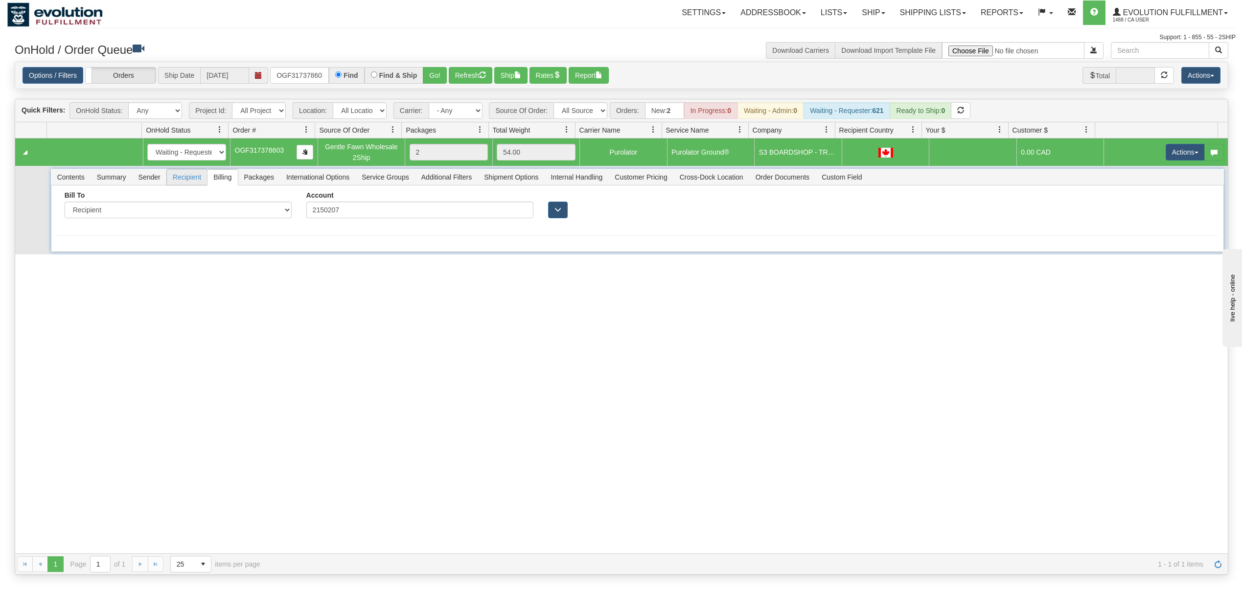
click at [185, 179] on span "Recipient" at bounding box center [187, 177] width 40 height 16
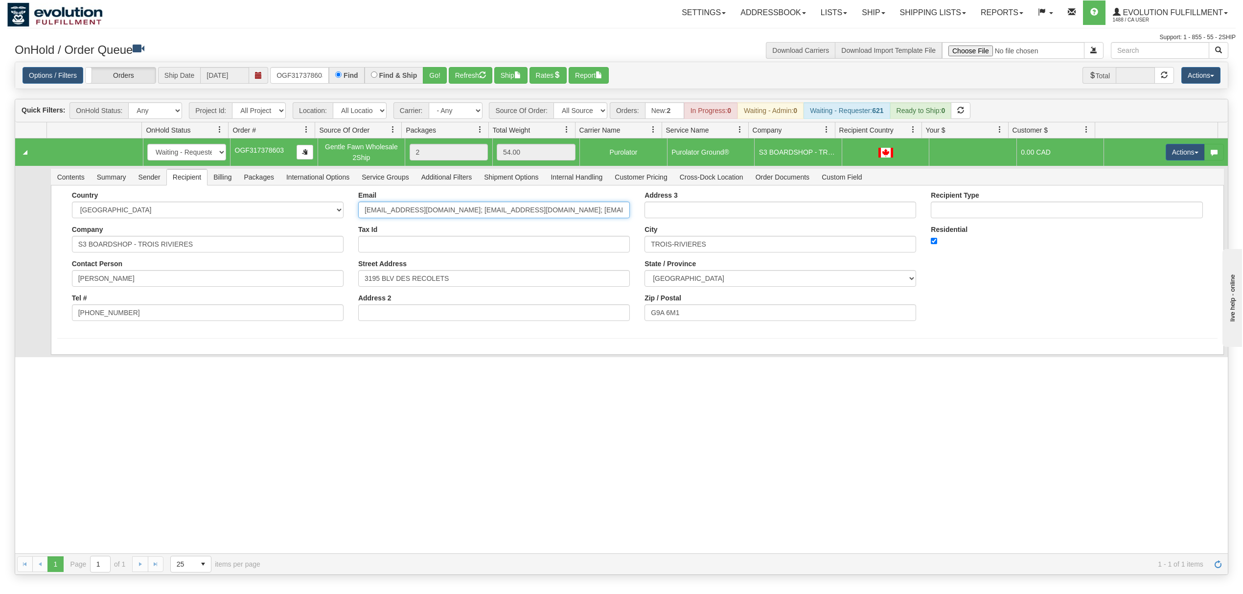
scroll to position [0, 18]
drag, startPoint x: 457, startPoint y: 214, endPoint x: 635, endPoint y: 214, distance: 178.2
click at [635, 214] on div "Country AFGHANISTAN ALAND ISLANDS ALBANIA ALGERIA AMERICAN SAMOA ANDORRA ANGOLA…" at bounding box center [637, 259] width 1161 height 137
type input "vbrunelle@groupebrunelle.com"
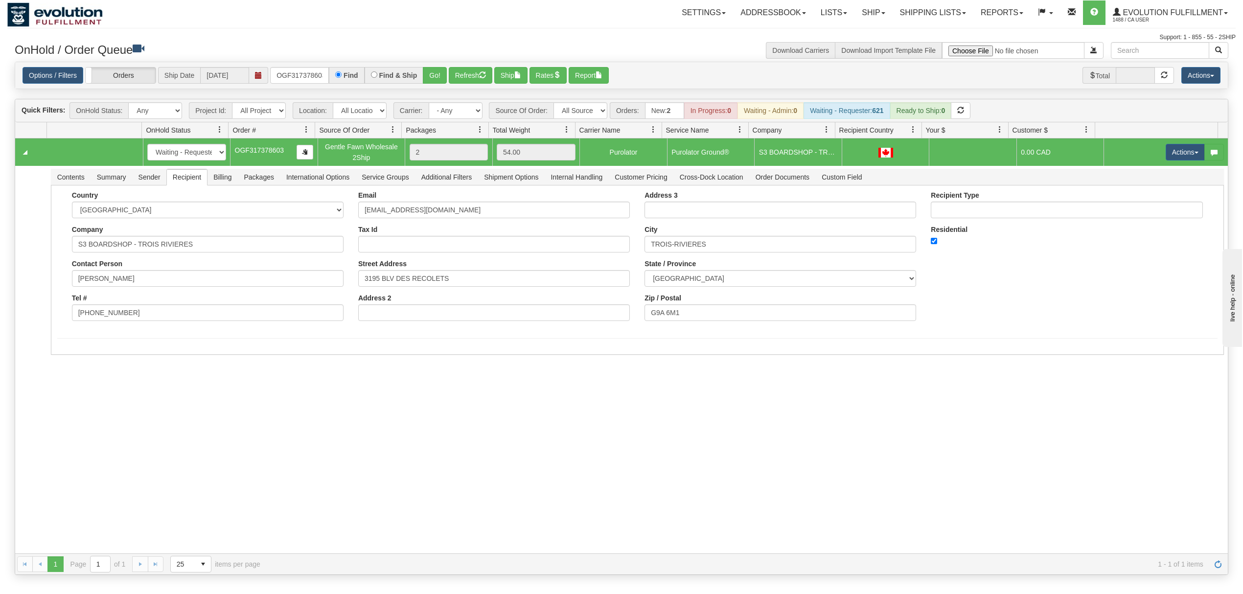
click at [158, 391] on div "31568264 EVOLUTION V3 90967006 0 New In Progress Waiting - Admin Waiting - Requ…" at bounding box center [621, 346] width 1213 height 415
click at [70, 359] on button "Save" at bounding box center [71, 357] width 28 height 17
click at [147, 180] on span "Sender" at bounding box center [150, 177] width 34 height 16
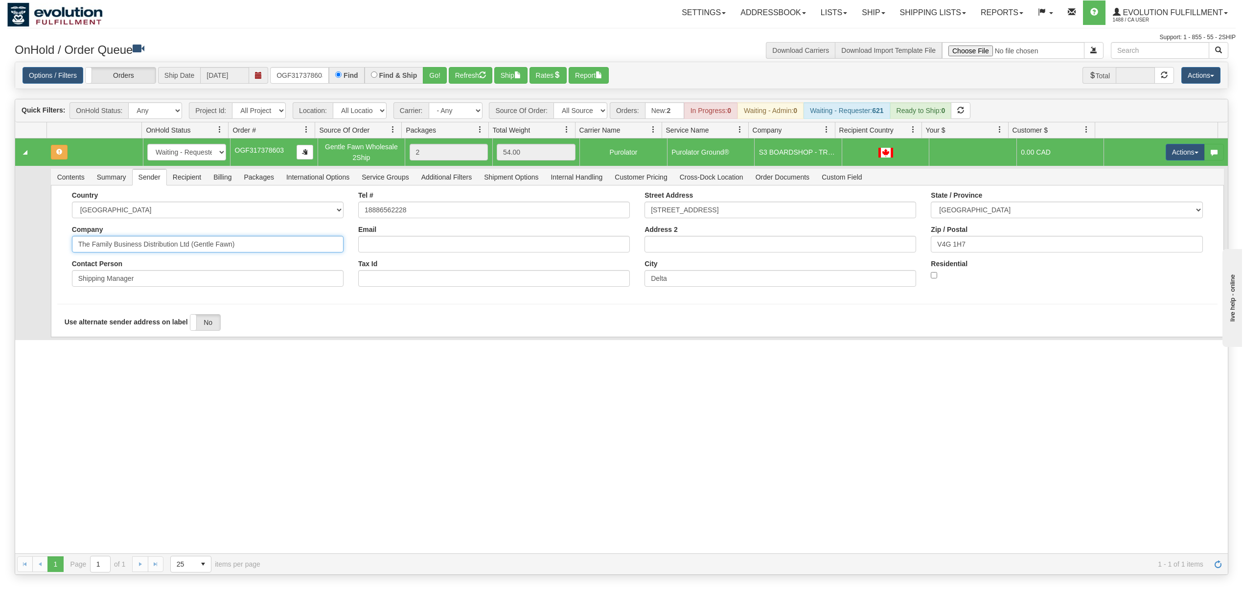
drag, startPoint x: 253, startPoint y: 245, endPoint x: 141, endPoint y: 272, distance: 114.8
click at [141, 272] on div "Country AFGHANISTAN ALAND ISLANDS ALBANIA ALGERIA AMERICAN SAMOA ANDORRA ANGOLA…" at bounding box center [208, 242] width 286 height 103
type input "The Family Business"
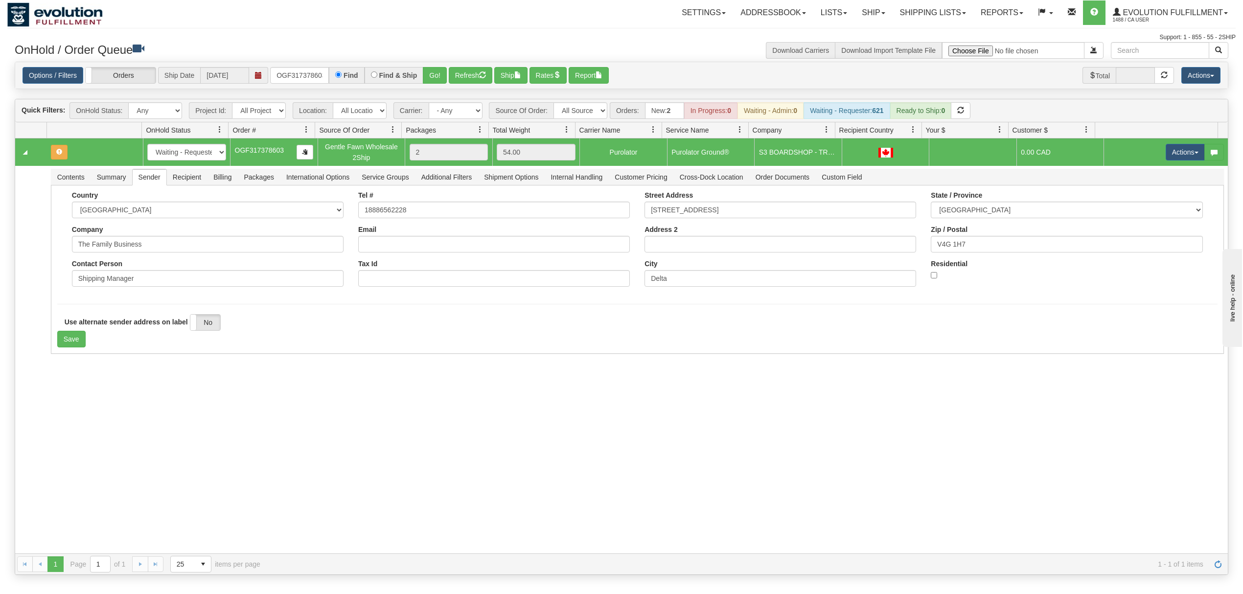
click at [122, 373] on div "31568264 EVOLUTION V3 90967006 0 New In Progress Waiting - Admin Waiting - Requ…" at bounding box center [621, 346] width 1213 height 415
click at [82, 338] on button "Save" at bounding box center [71, 339] width 28 height 17
click at [1166, 157] on button "Actions" at bounding box center [1185, 152] width 39 height 17
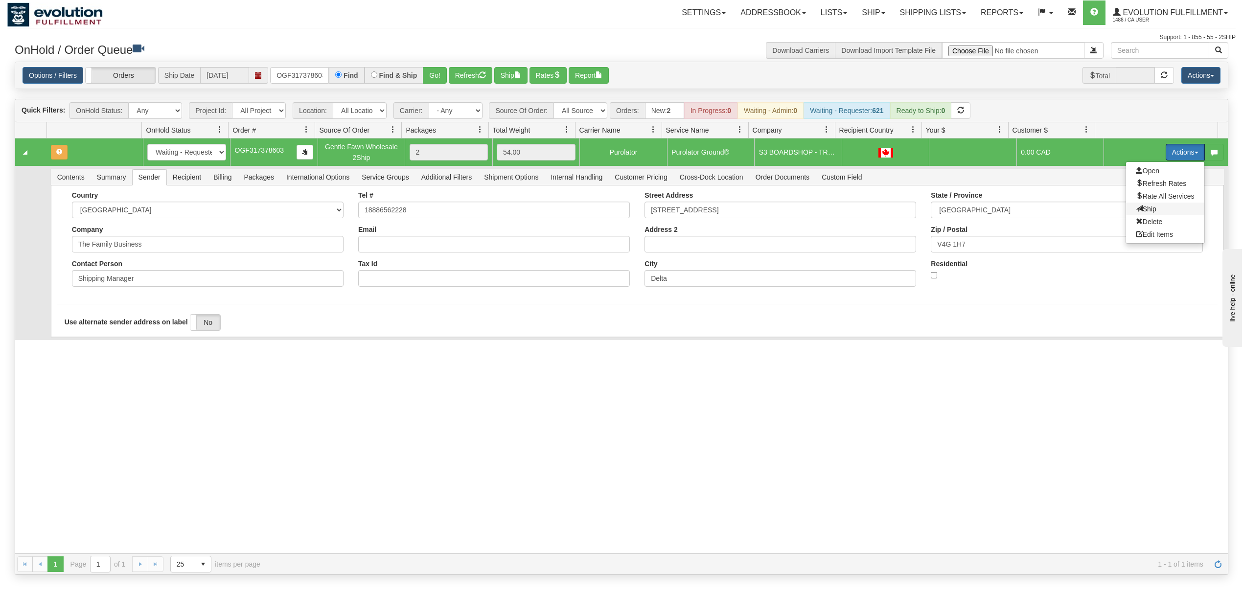
click at [1136, 212] on span at bounding box center [1139, 208] width 7 height 7
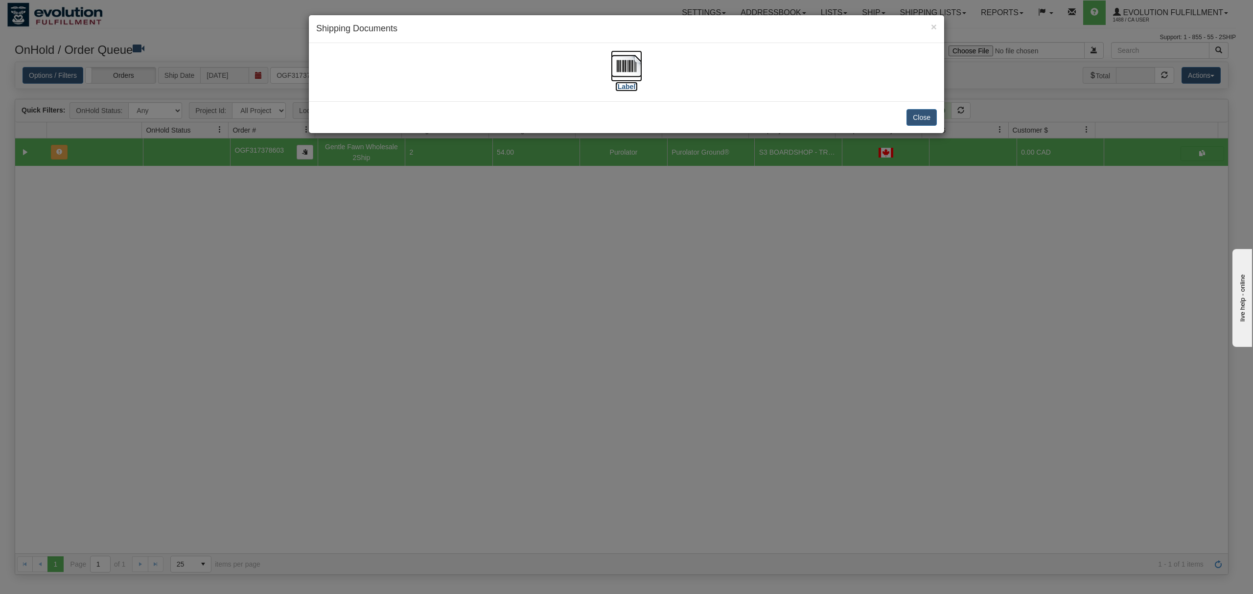
click at [631, 65] on img at bounding box center [626, 65] width 31 height 31
click at [929, 124] on button "Close" at bounding box center [922, 117] width 30 height 17
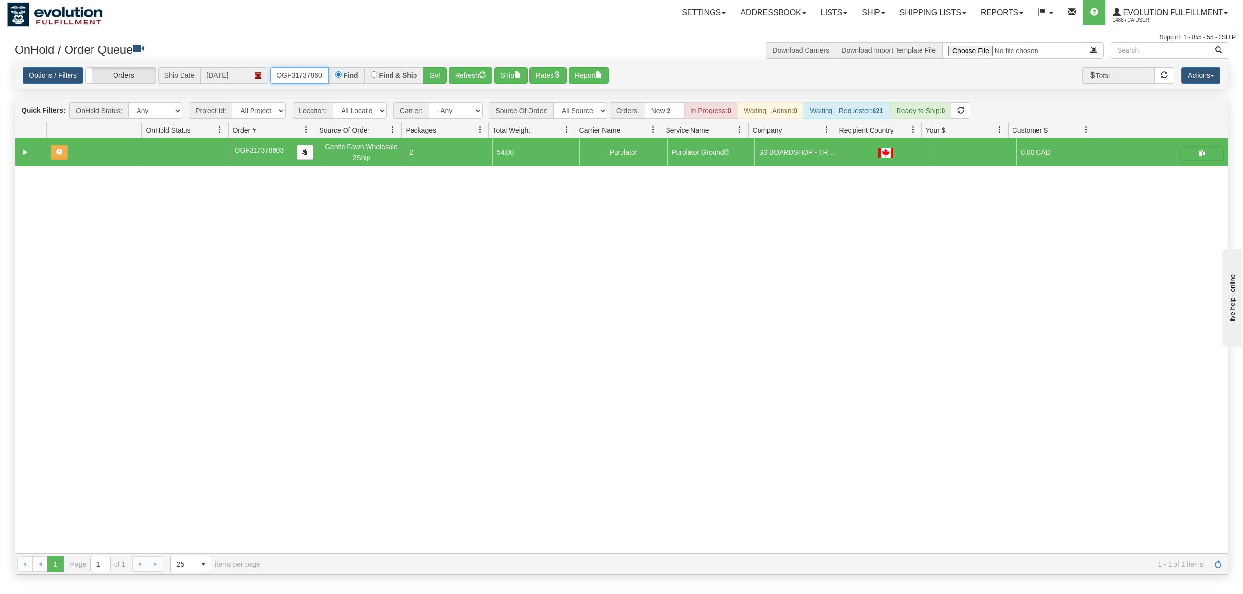
click at [302, 70] on input "OGF317378603" at bounding box center [299, 75] width 59 height 17
type input "OGF317450412"
click at [425, 73] on button "Go!" at bounding box center [435, 75] width 24 height 17
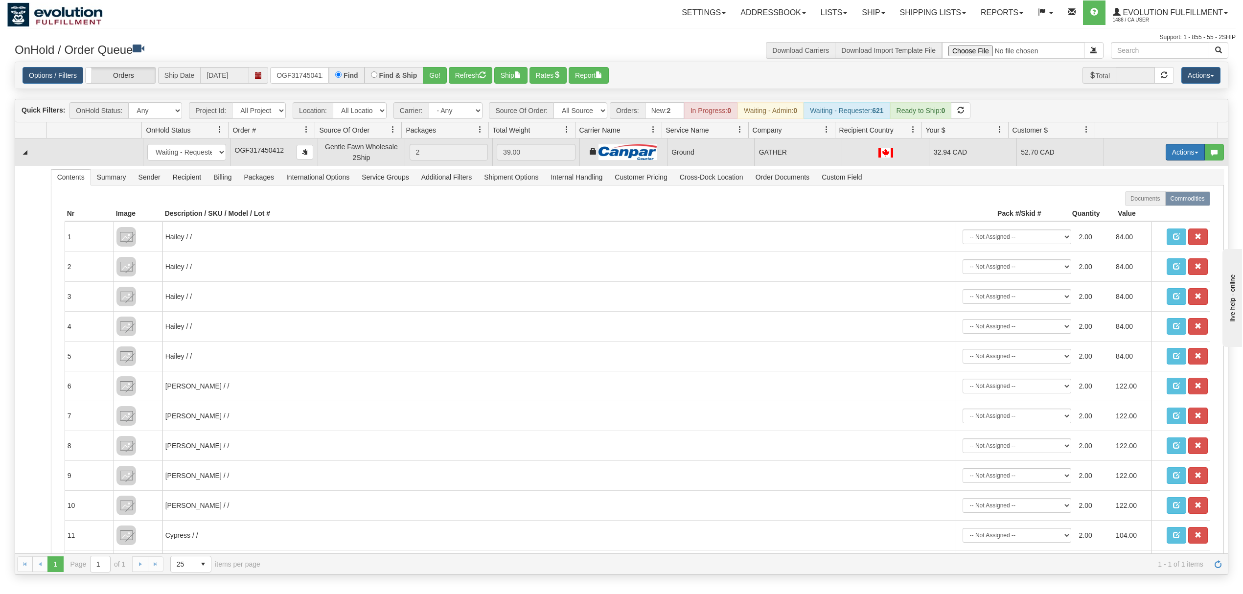
click at [1166, 154] on button "Actions" at bounding box center [1185, 152] width 39 height 17
click at [1133, 206] on link "Ship" at bounding box center [1165, 209] width 78 height 13
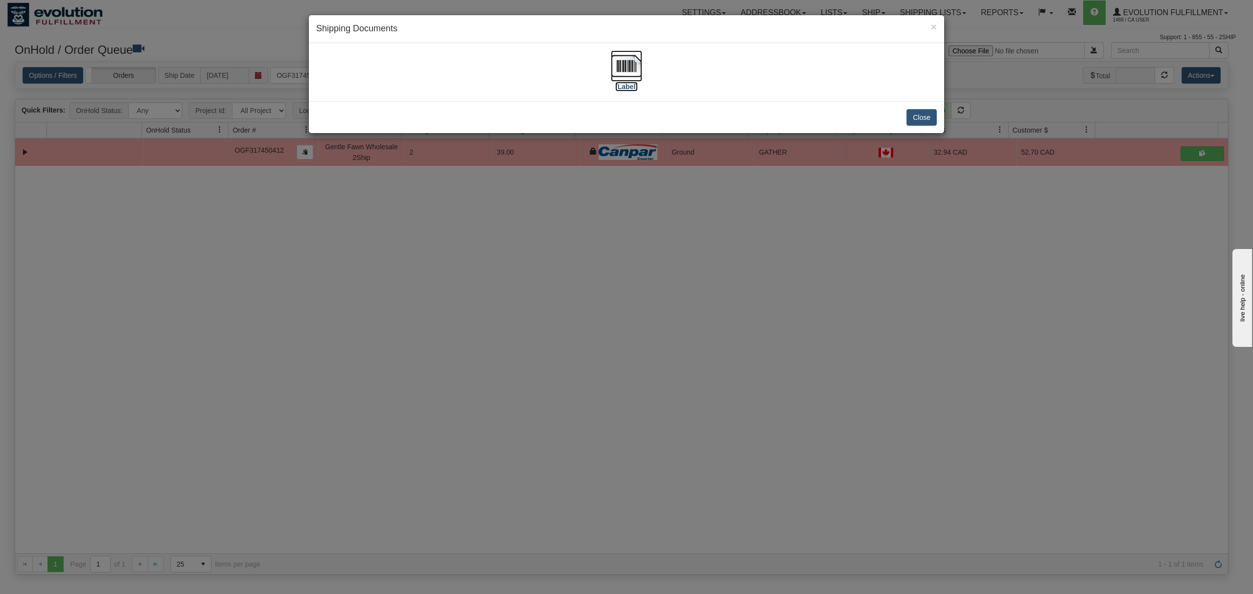
click at [619, 70] on img at bounding box center [626, 65] width 31 height 31
click at [930, 125] on button "Close" at bounding box center [922, 117] width 30 height 17
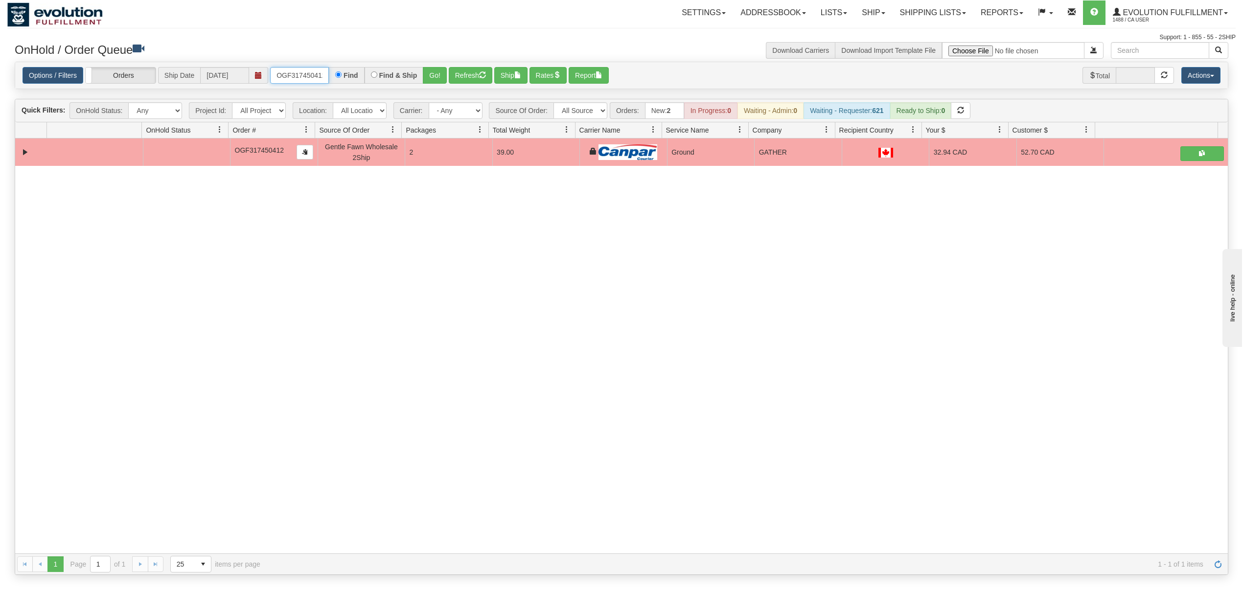
click at [291, 83] on input "OGF317450412" at bounding box center [299, 75] width 59 height 17
click at [292, 83] on input "OGF317450412" at bounding box center [299, 75] width 59 height 17
click at [433, 75] on button "Go!" at bounding box center [435, 75] width 24 height 17
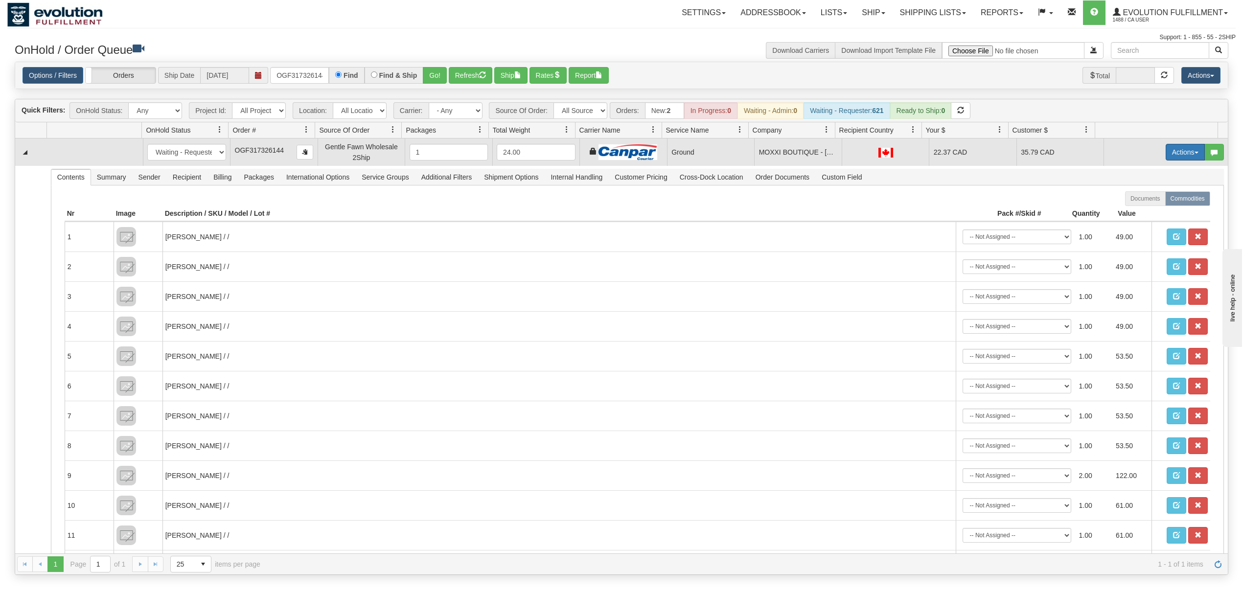
click at [1179, 157] on button "Actions" at bounding box center [1185, 152] width 39 height 17
click at [1136, 212] on span "Ship" at bounding box center [1146, 209] width 21 height 8
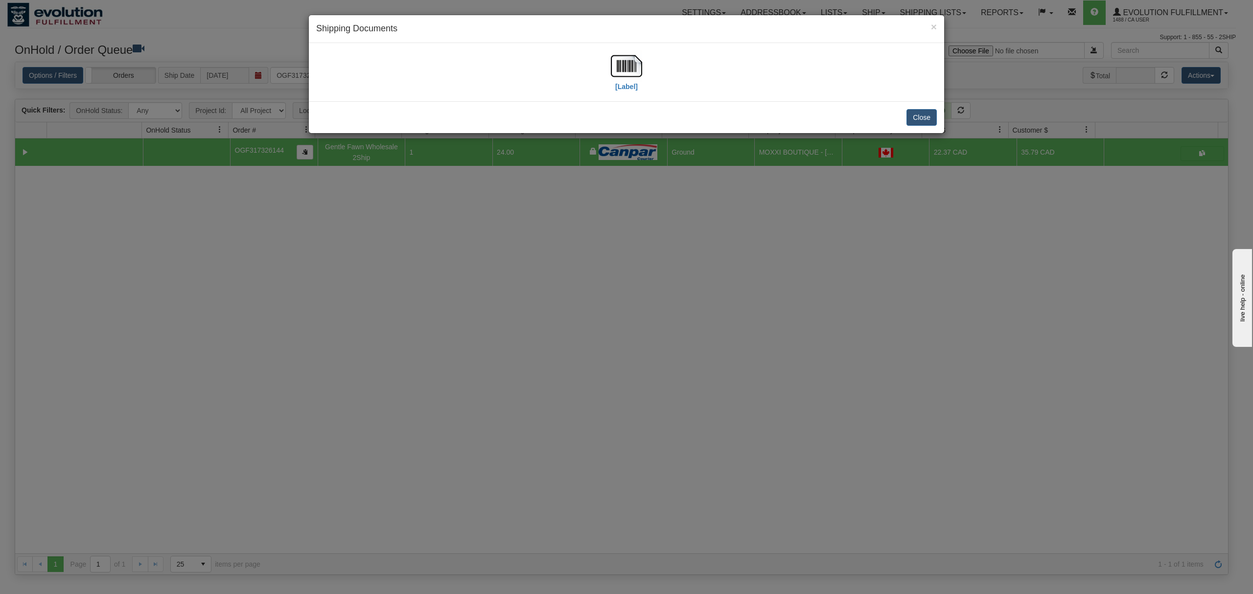
click at [608, 70] on div "[Label]" at bounding box center [626, 72] width 621 height 44
click at [614, 65] on img at bounding box center [626, 65] width 31 height 31
click at [924, 110] on button "Close" at bounding box center [922, 117] width 30 height 17
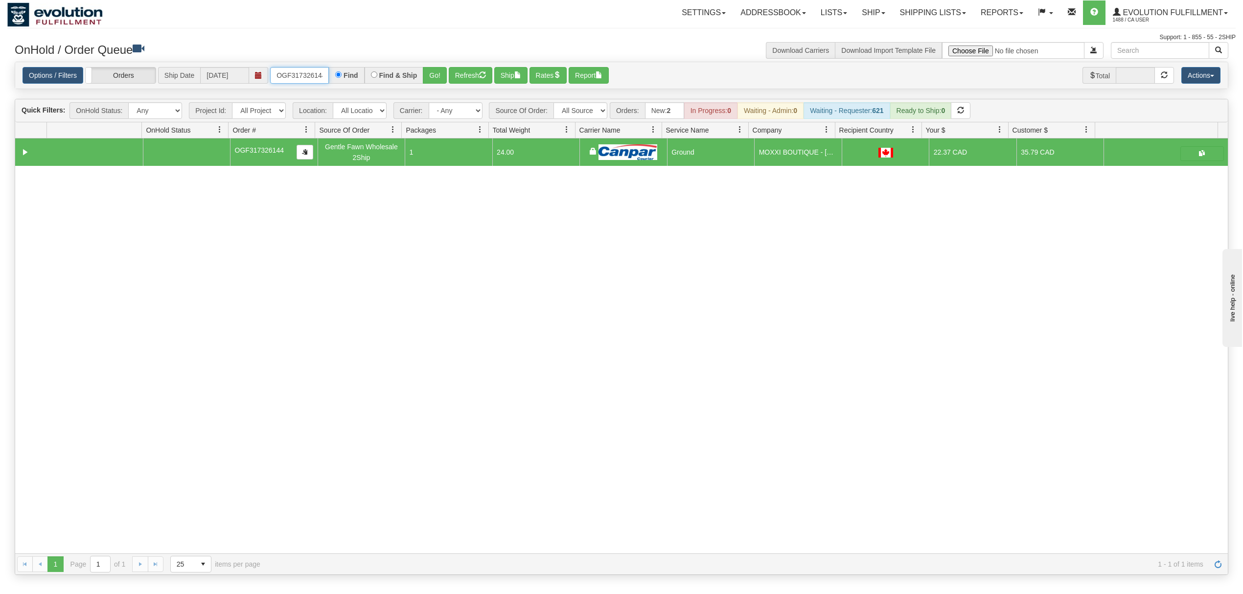
click at [309, 72] on input "OGF317326144" at bounding box center [299, 75] width 59 height 17
click at [439, 69] on button "Go!" at bounding box center [435, 75] width 24 height 17
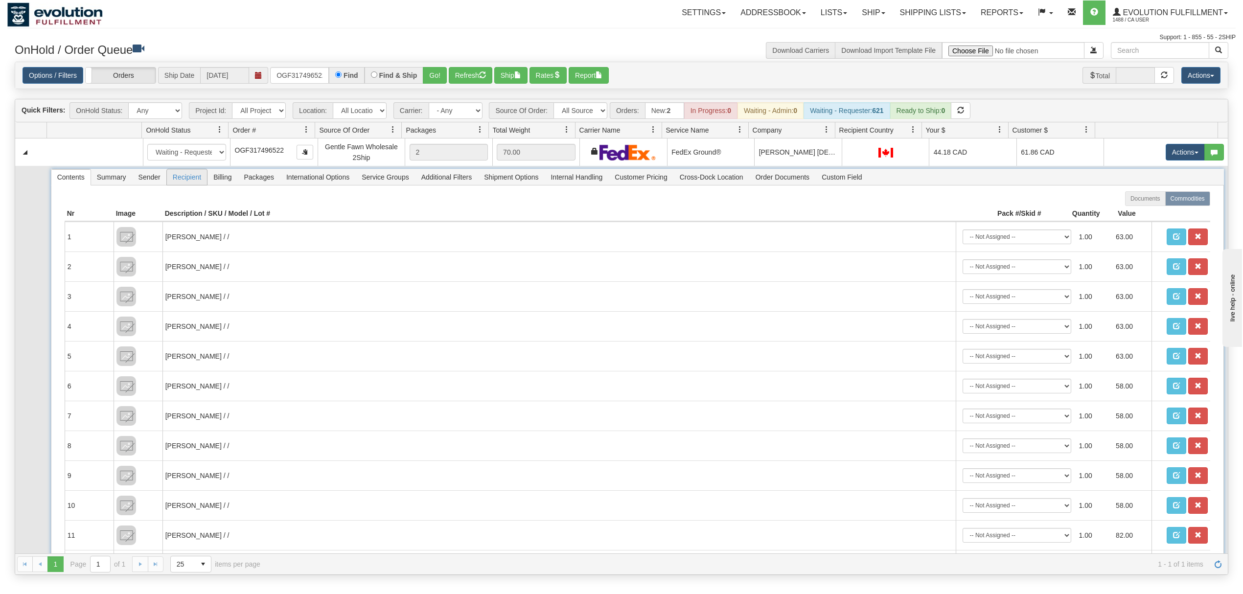
click at [183, 179] on span "Recipient" at bounding box center [187, 177] width 40 height 16
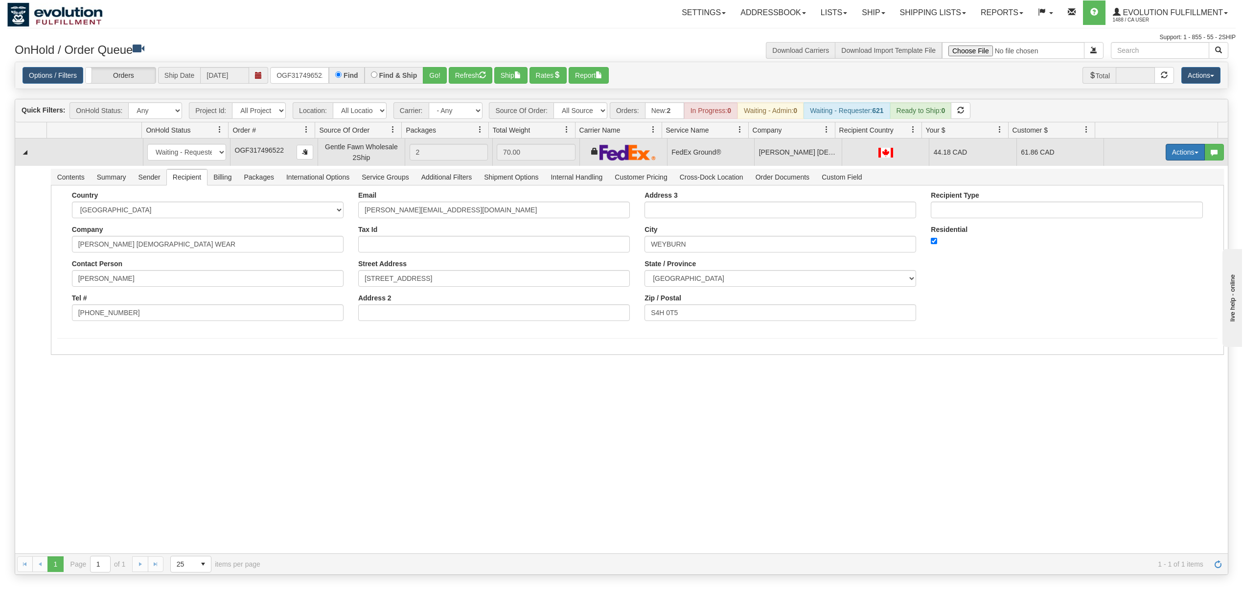
click at [1188, 150] on button "Actions" at bounding box center [1185, 152] width 39 height 17
click at [1137, 198] on span "Rate All Services" at bounding box center [1165, 196] width 59 height 8
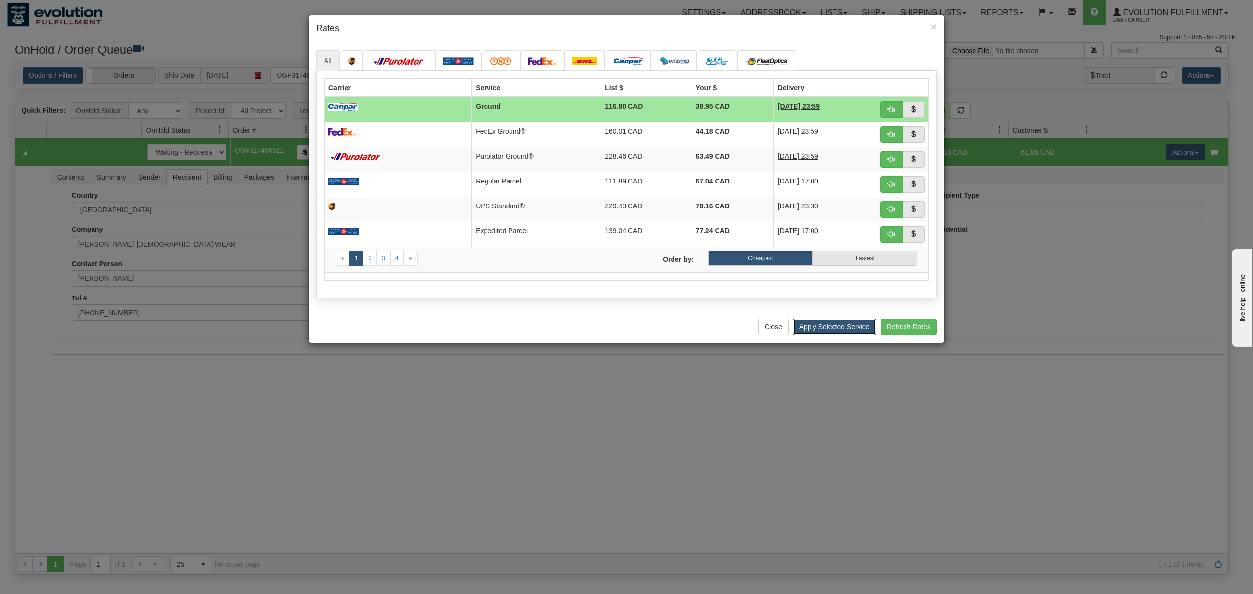
click at [843, 328] on button "Apply Selected Service" at bounding box center [834, 327] width 83 height 17
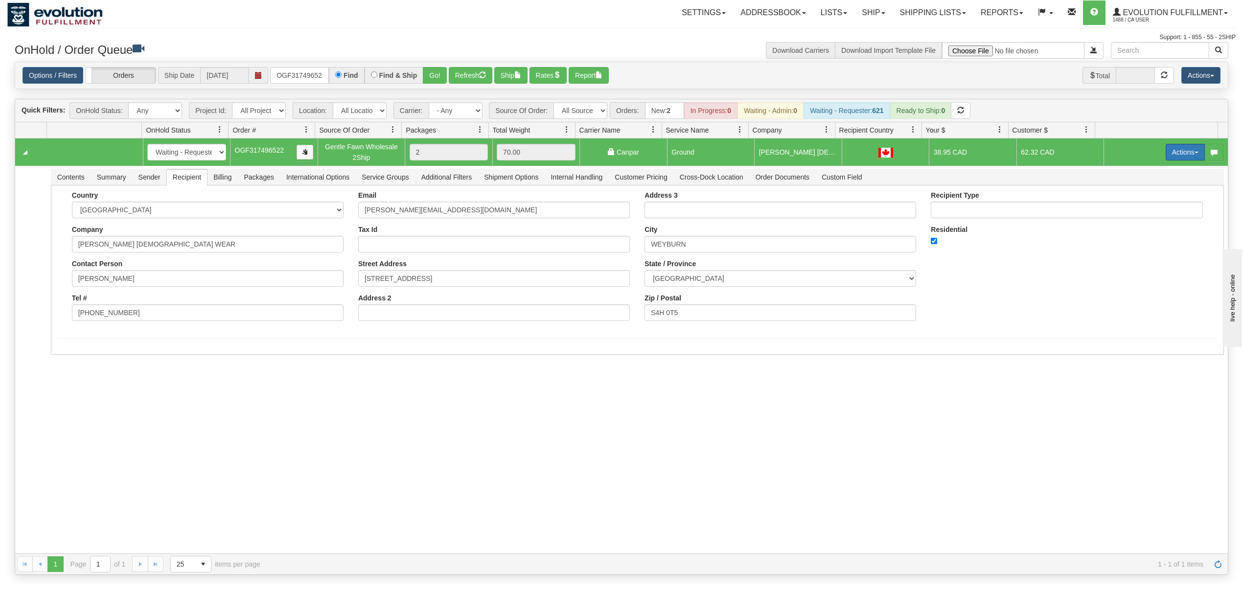
click at [1175, 153] on button "Actions" at bounding box center [1185, 152] width 39 height 17
click at [1136, 208] on span "Ship" at bounding box center [1146, 209] width 21 height 8
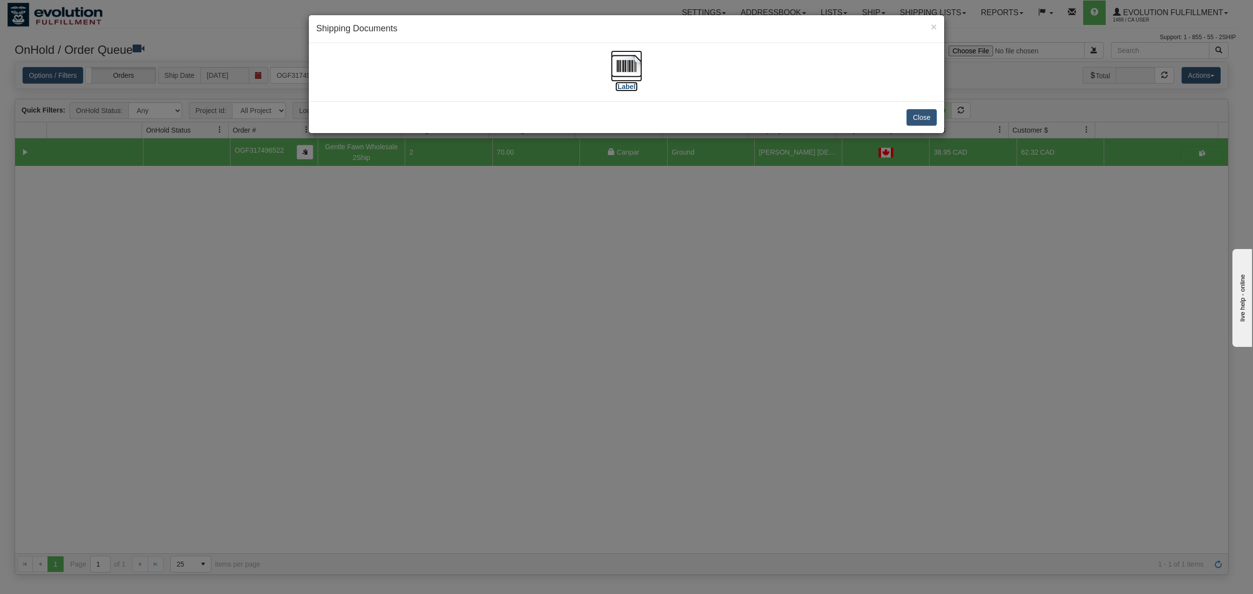
click at [621, 66] on img at bounding box center [626, 65] width 31 height 31
click at [917, 117] on button "Close" at bounding box center [922, 117] width 30 height 17
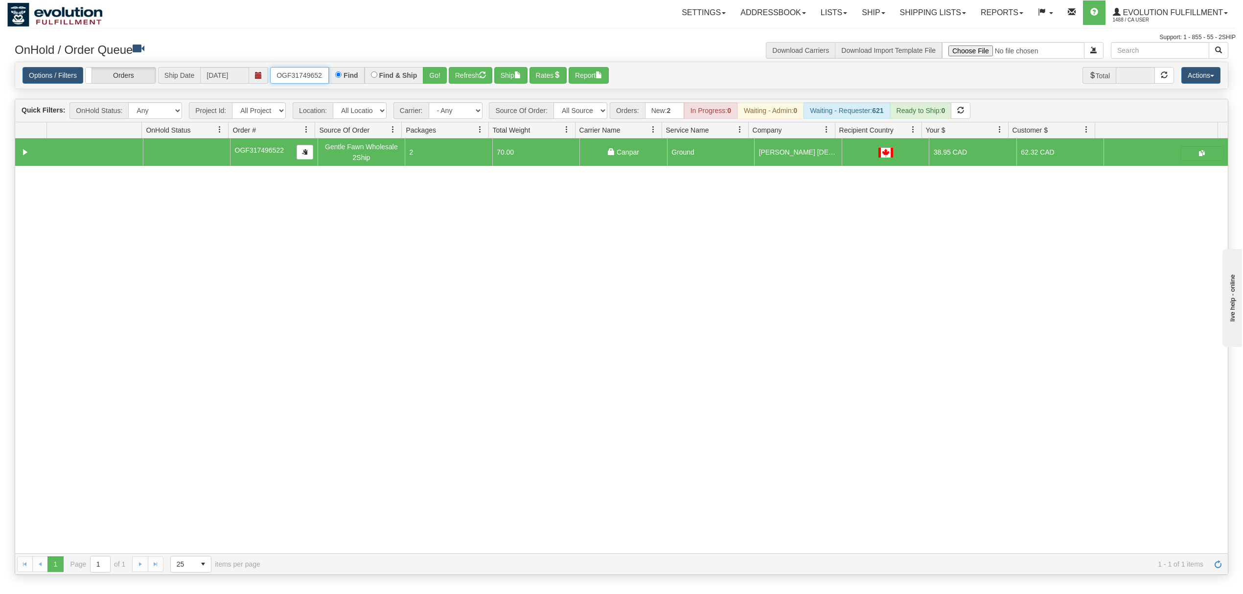
click at [286, 73] on input "OGF317496522" at bounding box center [299, 75] width 59 height 17
click at [433, 70] on button "Go!" at bounding box center [435, 75] width 24 height 17
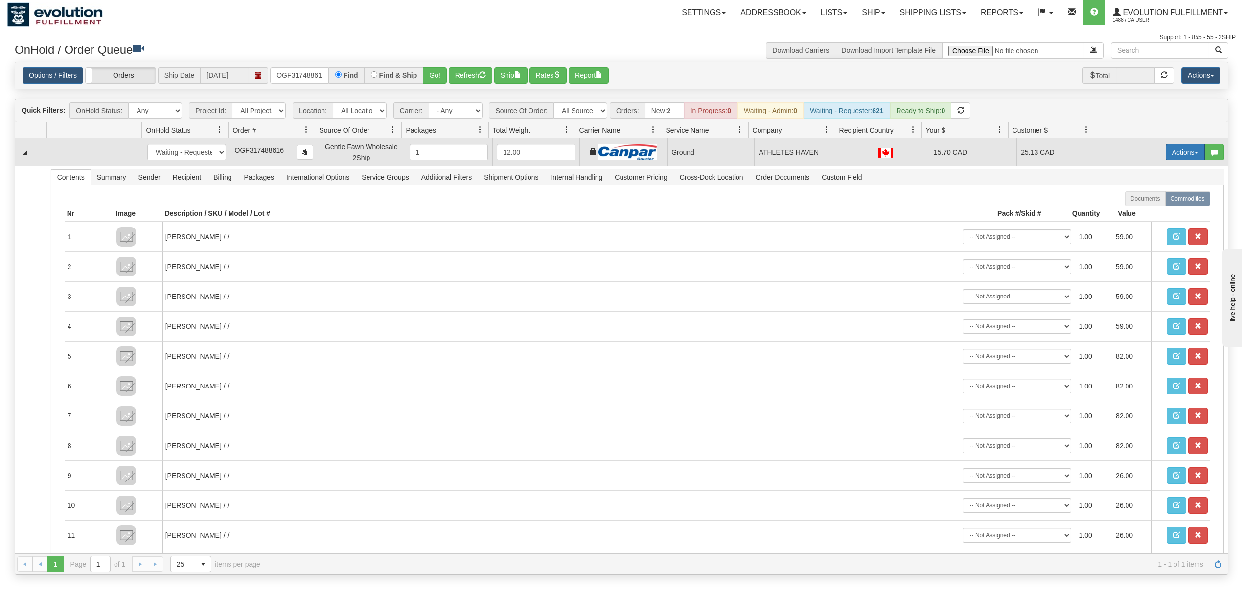
click at [1186, 152] on button "Actions" at bounding box center [1185, 152] width 39 height 17
click at [1136, 208] on span "Ship" at bounding box center [1146, 209] width 21 height 8
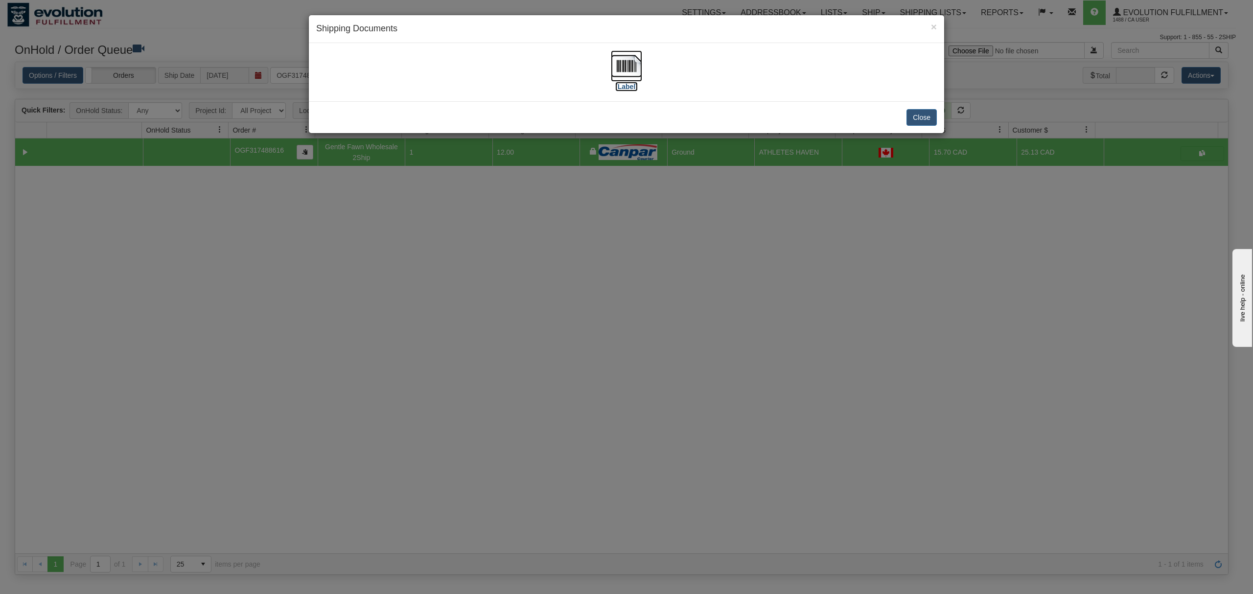
click at [624, 70] on img at bounding box center [626, 65] width 31 height 31
click at [921, 117] on button "Close" at bounding box center [922, 117] width 30 height 17
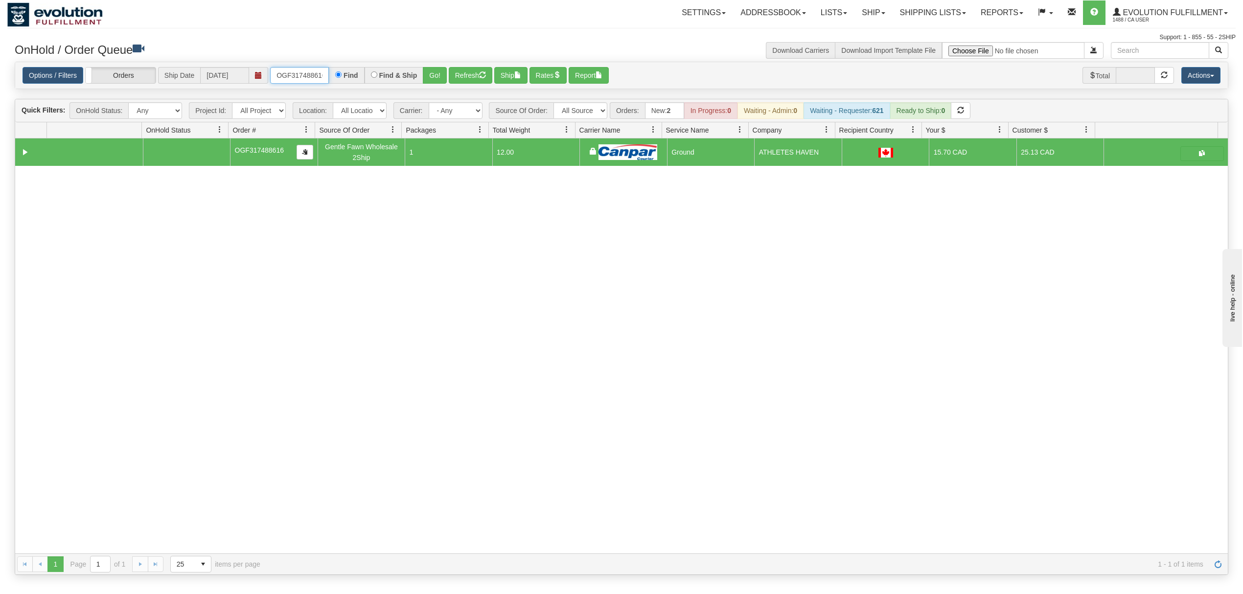
click at [306, 77] on input "OGF317488616" at bounding box center [299, 75] width 59 height 17
type input "OGF318333935"
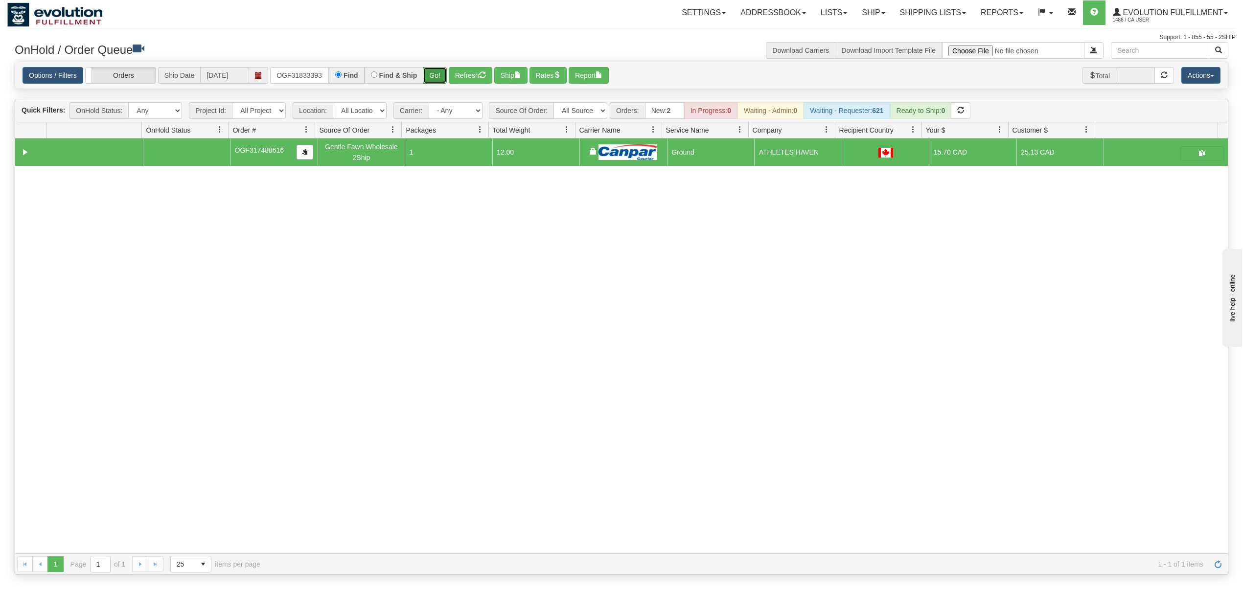
click at [427, 75] on button "Go!" at bounding box center [435, 75] width 24 height 17
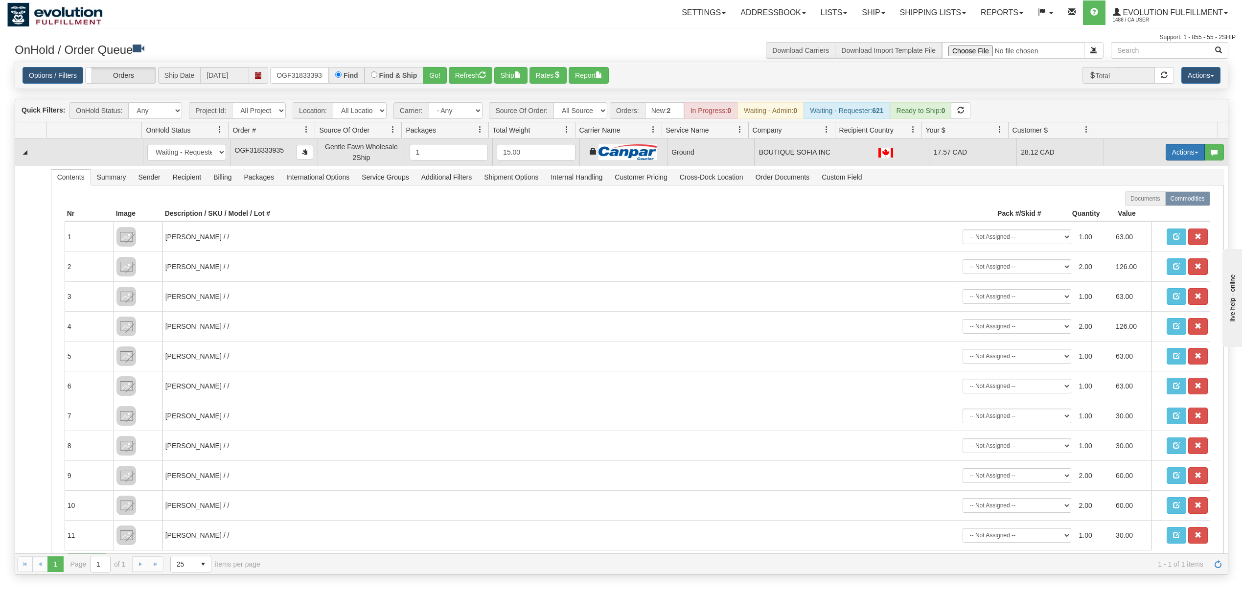
click at [1166, 153] on button "Actions" at bounding box center [1185, 152] width 39 height 17
click at [1136, 208] on span "Ship" at bounding box center [1146, 209] width 21 height 8
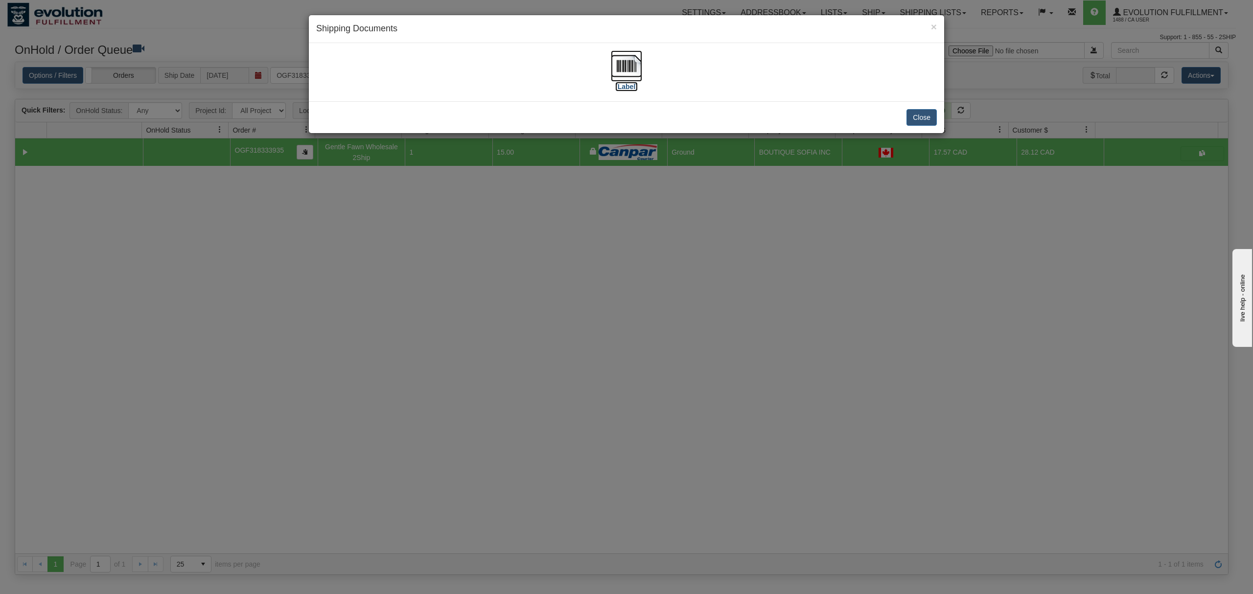
click at [629, 65] on img at bounding box center [626, 65] width 31 height 31
click at [914, 124] on button "Close" at bounding box center [922, 117] width 30 height 17
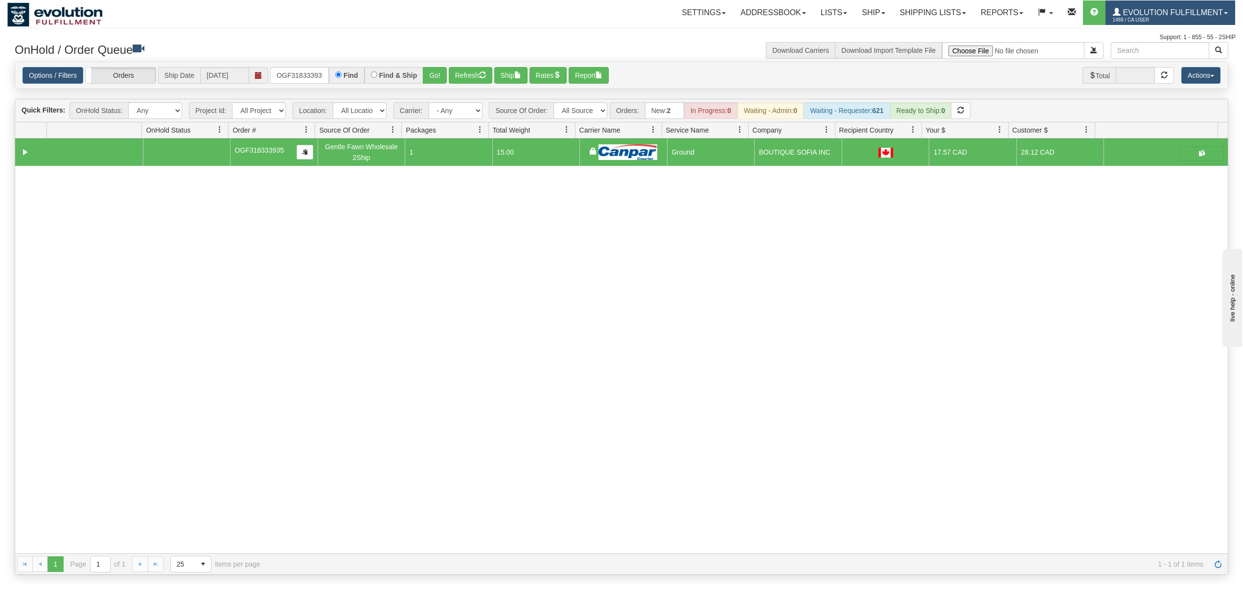
click at [1130, 10] on span "Evolution Fulfillment" at bounding box center [1172, 12] width 102 height 8
click at [1162, 63] on span "LOG OUT" at bounding box center [1170, 60] width 31 height 8
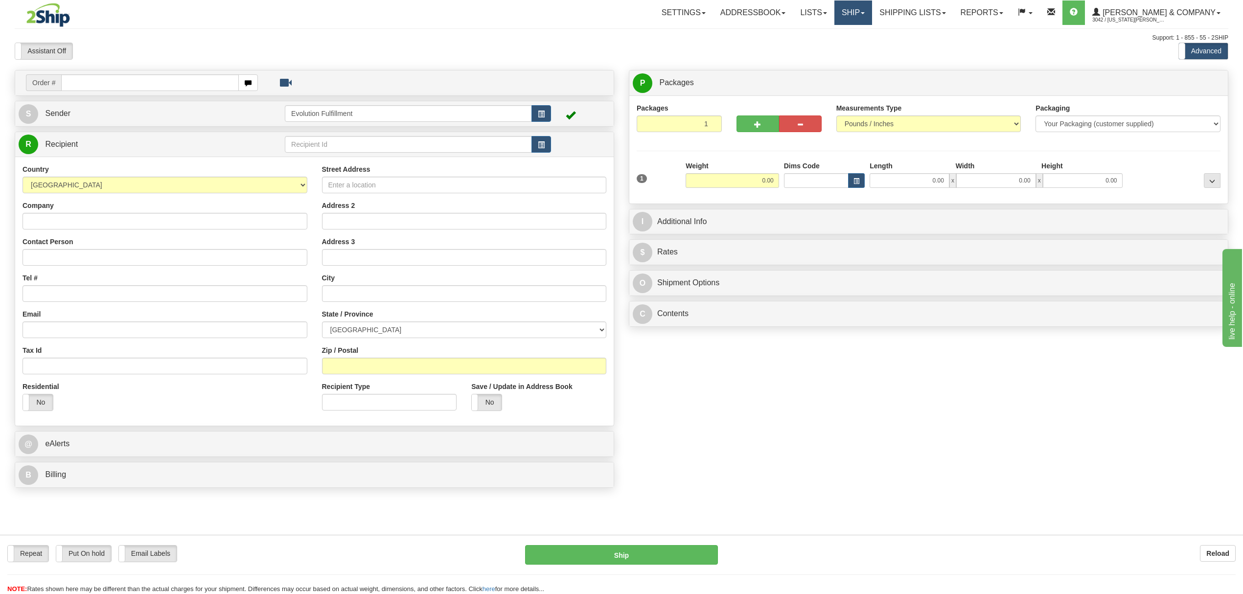
click at [872, 16] on link "Ship" at bounding box center [854, 12] width 38 height 24
